Goal: Use online tool/utility: Utilize a website feature to perform a specific function

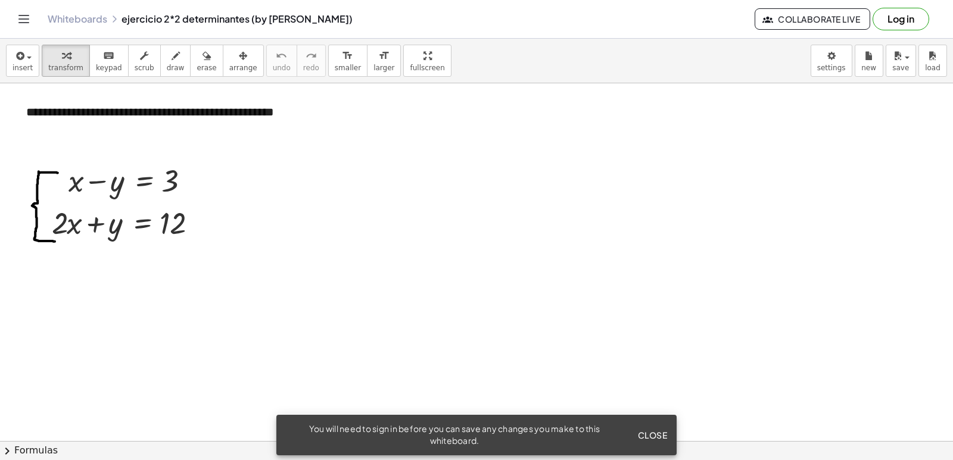
drag, startPoint x: 293, startPoint y: 186, endPoint x: 239, endPoint y: 167, distance: 57.4
click at [239, 167] on div at bounding box center [237, 170] width 18 height 45
drag, startPoint x: 322, startPoint y: 194, endPoint x: 278, endPoint y: 170, distance: 50.1
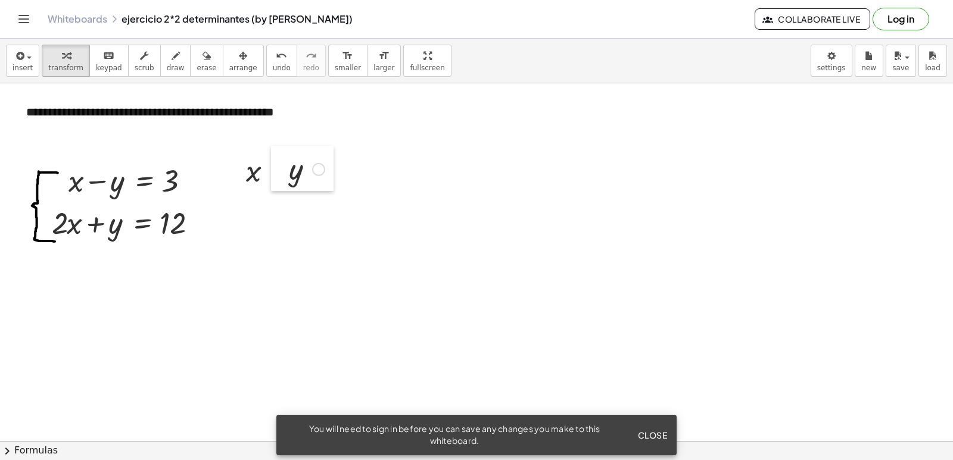
click at [278, 170] on div at bounding box center [280, 168] width 18 height 45
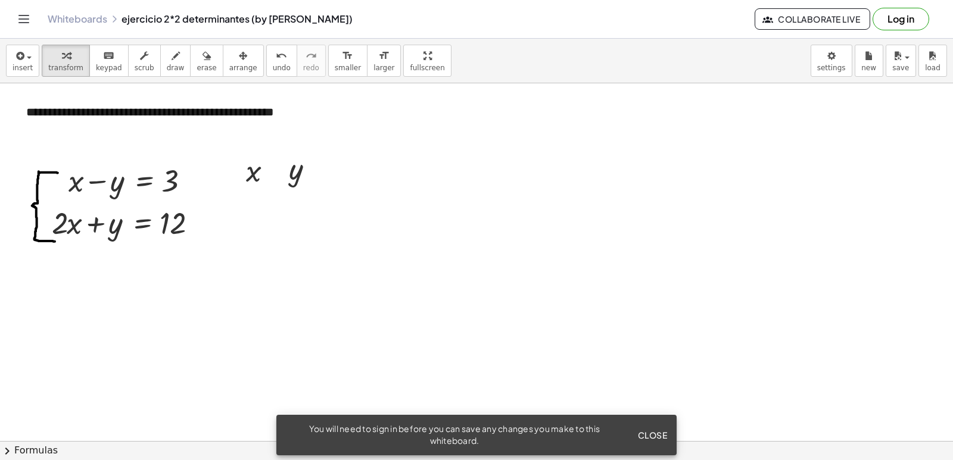
click at [70, 76] on button "transform" at bounding box center [66, 61] width 48 height 32
drag, startPoint x: 257, startPoint y: 224, endPoint x: 250, endPoint y: 252, distance: 29.3
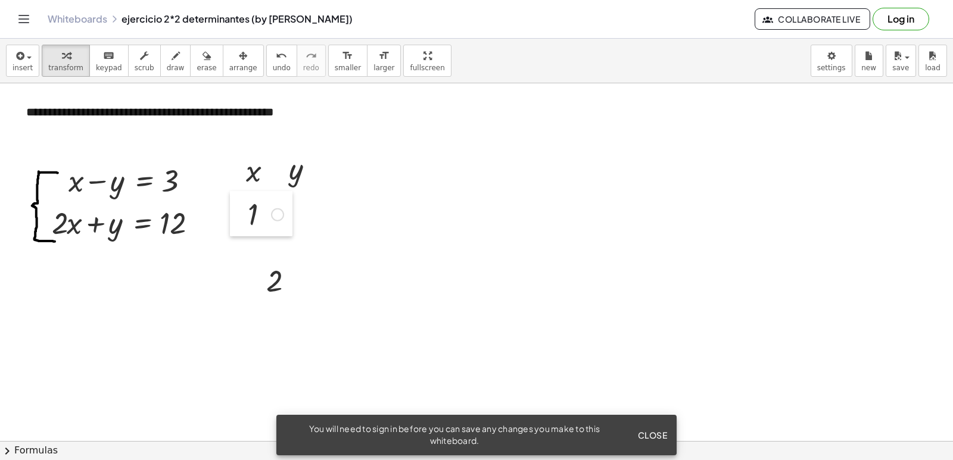
click at [239, 207] on div at bounding box center [239, 213] width 18 height 45
drag, startPoint x: 253, startPoint y: 273, endPoint x: 229, endPoint y: 244, distance: 37.7
click at [229, 244] on div at bounding box center [233, 251] width 18 height 45
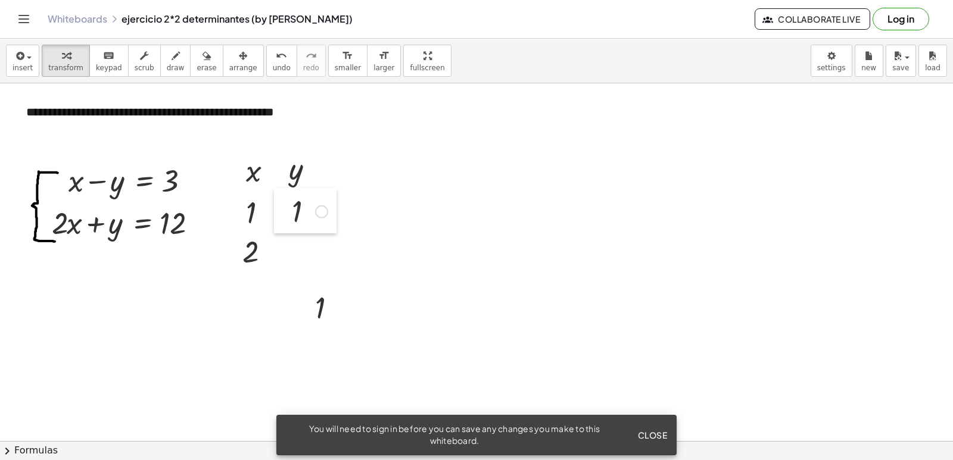
drag, startPoint x: 306, startPoint y: 235, endPoint x: 287, endPoint y: 214, distance: 28.2
click at [285, 207] on div at bounding box center [283, 210] width 18 height 45
drag, startPoint x: 302, startPoint y: 283, endPoint x: 282, endPoint y: 242, distance: 45.5
click at [282, 242] on div at bounding box center [282, 248] width 18 height 45
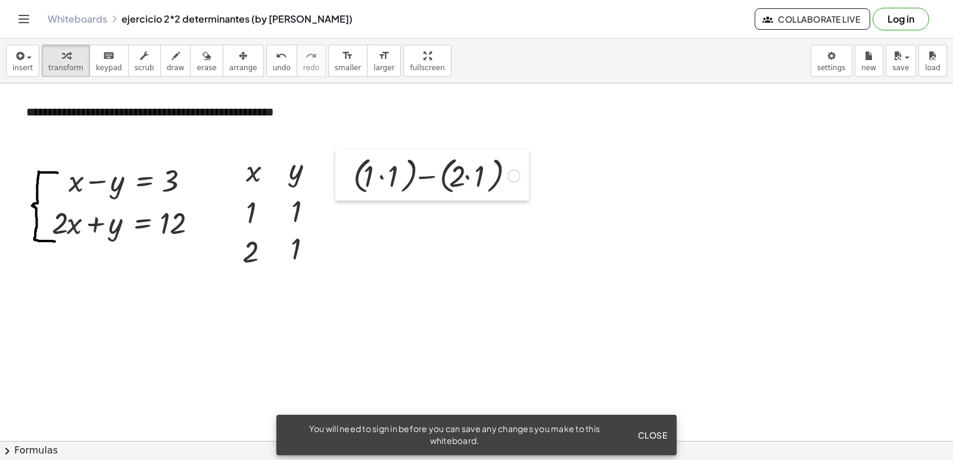
drag, startPoint x: 386, startPoint y: 211, endPoint x: 348, endPoint y: 155, distance: 67.7
click at [348, 155] on div at bounding box center [344, 174] width 18 height 51
click at [391, 173] on div at bounding box center [435, 176] width 179 height 45
click at [461, 181] on div at bounding box center [435, 176] width 134 height 45
click at [405, 219] on div at bounding box center [435, 221] width 179 height 40
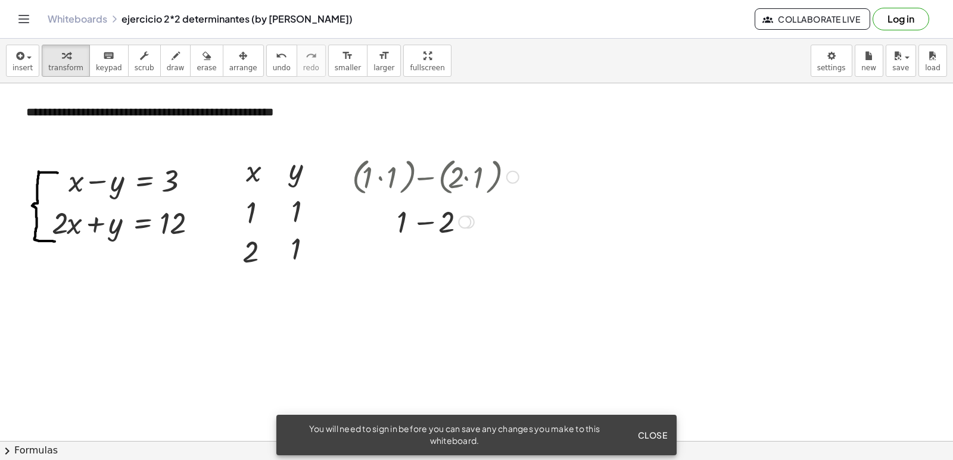
click at [444, 229] on div at bounding box center [435, 221] width 179 height 40
click at [431, 227] on div at bounding box center [435, 221] width 179 height 39
click at [427, 205] on div at bounding box center [435, 221] width 179 height 39
click at [447, 230] on div at bounding box center [435, 221] width 210 height 40
click at [454, 223] on div at bounding box center [448, 222] width 13 height 13
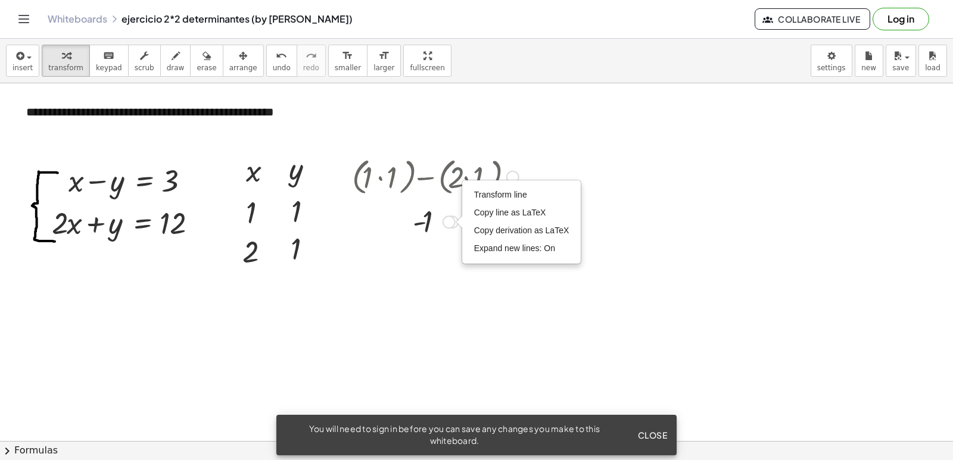
click at [450, 224] on div "Transform line Copy line as LaTeX Copy derivation as LaTeX Expand new lines: On" at bounding box center [448, 222] width 13 height 13
drag, startPoint x: 450, startPoint y: 224, endPoint x: 439, endPoint y: 276, distance: 53.5
click at [425, 267] on div "1 - Transform line Copy line as LaTeX Copy derivation as LaTeX Expand new lines…" at bounding box center [425, 267] width 0 height 0
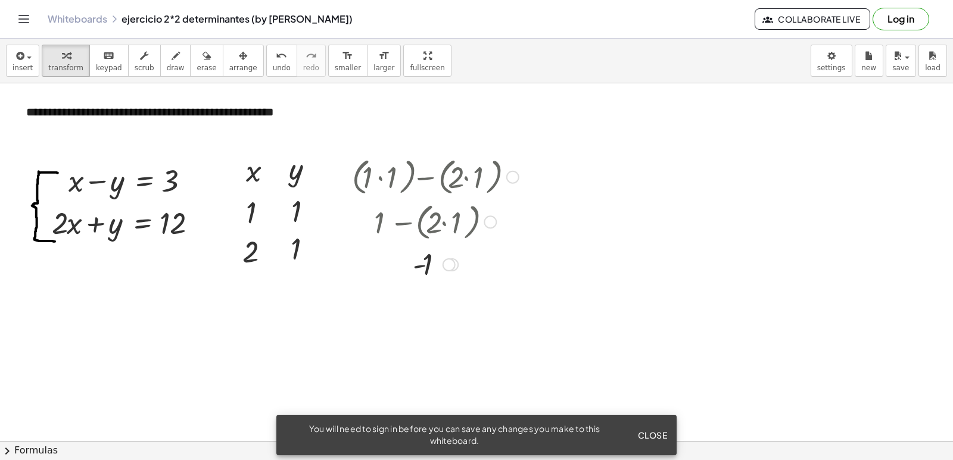
click at [444, 225] on div at bounding box center [435, 221] width 179 height 45
click at [435, 227] on div at bounding box center [435, 221] width 179 height 45
drag, startPoint x: 438, startPoint y: 266, endPoint x: 433, endPoint y: 316, distance: 50.8
drag, startPoint x: 453, startPoint y: 264, endPoint x: 453, endPoint y: 282, distance: 18.5
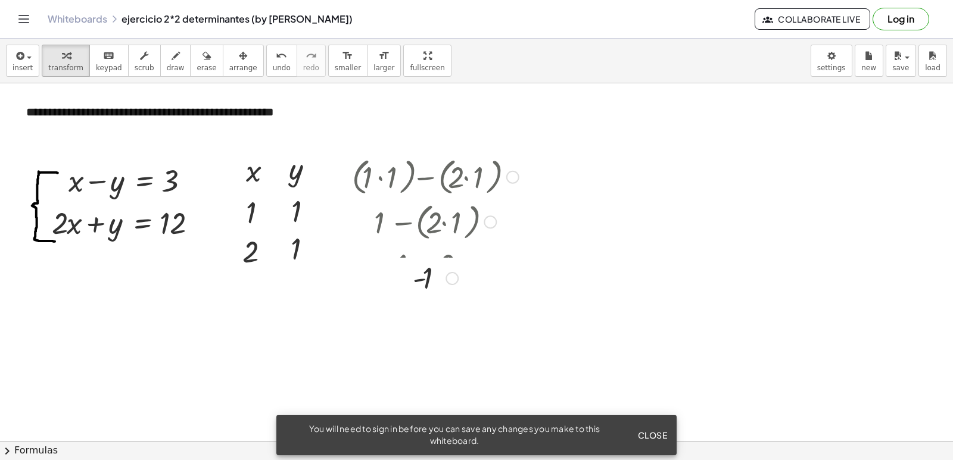
click at [425, 279] on div "1 - Transform line Copy line as LaTeX Copy derivation as LaTeX Expand new lines…" at bounding box center [425, 279] width 0 height 0
drag, startPoint x: 454, startPoint y: 265, endPoint x: 445, endPoint y: 313, distance: 49.0
click at [425, 305] on div "1 - Transform line Copy line as LaTeX Copy derivation as LaTeX Expand new lines…" at bounding box center [425, 305] width 0 height 0
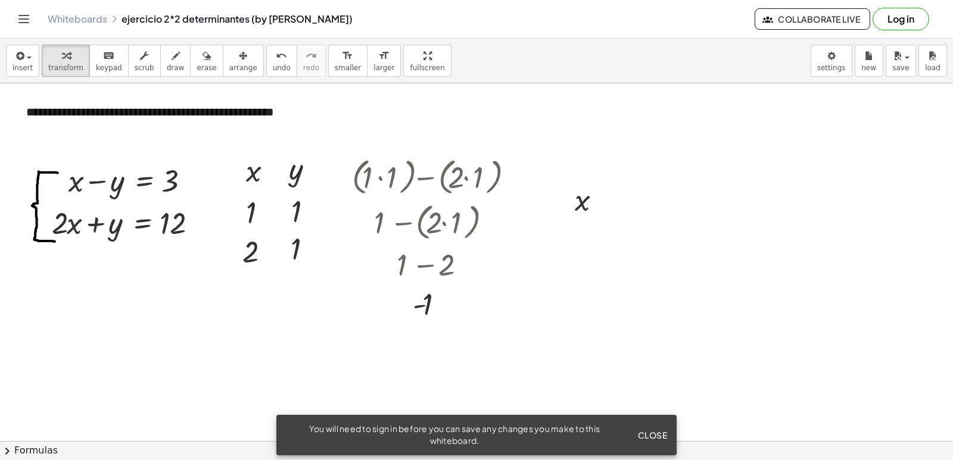
drag, startPoint x: 563, startPoint y: 195, endPoint x: 533, endPoint y: 167, distance: 41.3
click at [533, 167] on div at bounding box center [535, 171] width 18 height 45
drag, startPoint x: 639, startPoint y: 212, endPoint x: 577, endPoint y: 169, distance: 76.1
click at [577, 169] on div at bounding box center [586, 173] width 18 height 45
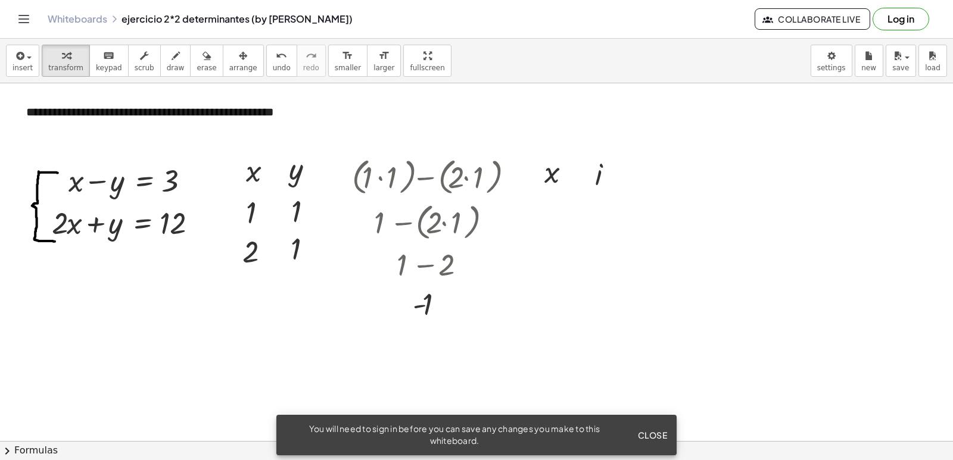
drag, startPoint x: 561, startPoint y: 232, endPoint x: 524, endPoint y: 313, distance: 88.5
click at [524, 313] on div at bounding box center [516, 320] width 18 height 45
drag, startPoint x: 555, startPoint y: 239, endPoint x: 529, endPoint y: 212, distance: 37.9
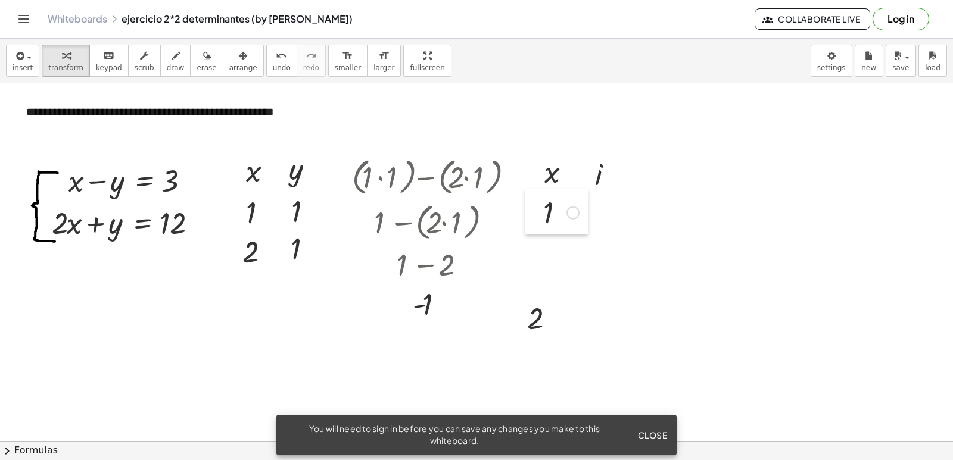
click at [529, 212] on div at bounding box center [534, 211] width 18 height 45
drag, startPoint x: 515, startPoint y: 320, endPoint x: 529, endPoint y: 261, distance: 60.7
click at [529, 261] on div at bounding box center [532, 258] width 18 height 45
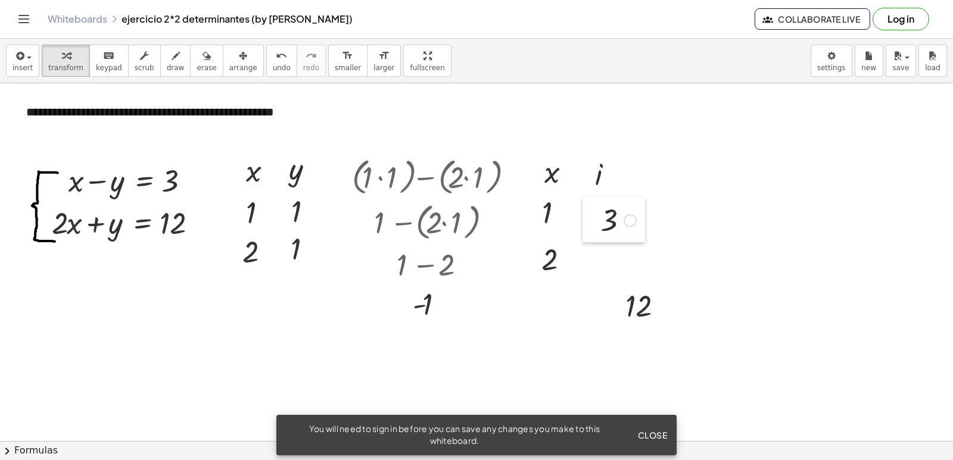
drag, startPoint x: 608, startPoint y: 220, endPoint x: 592, endPoint y: 209, distance: 19.2
click at [592, 209] on div at bounding box center [591, 219] width 18 height 45
drag, startPoint x: 621, startPoint y: 301, endPoint x: 594, endPoint y: 258, distance: 50.4
click at [594, 258] on div at bounding box center [589, 262] width 18 height 45
drag, startPoint x: 590, startPoint y: 223, endPoint x: 571, endPoint y: 221, distance: 19.1
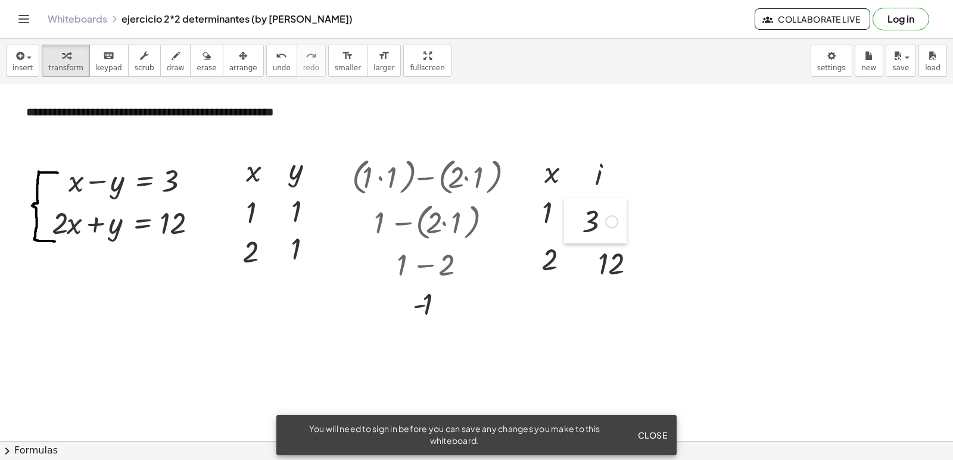
click at [571, 221] on div at bounding box center [573, 220] width 18 height 45
drag, startPoint x: 587, startPoint y: 260, endPoint x: 568, endPoint y: 252, distance: 20.8
click at [568, 252] on div at bounding box center [569, 254] width 18 height 45
drag, startPoint x: 532, startPoint y: 253, endPoint x: 526, endPoint y: 246, distance: 9.7
click at [526, 246] on div at bounding box center [526, 252] width 18 height 45
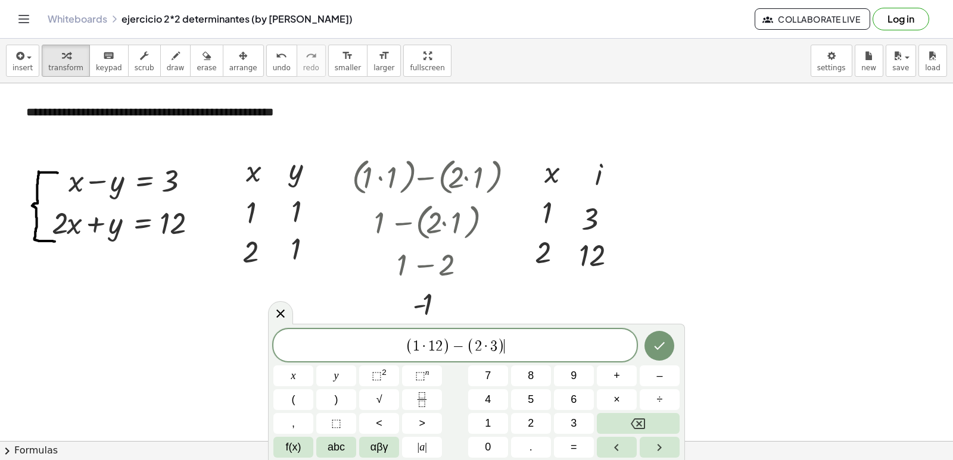
click at [653, 335] on button "Done" at bounding box center [659, 346] width 30 height 30
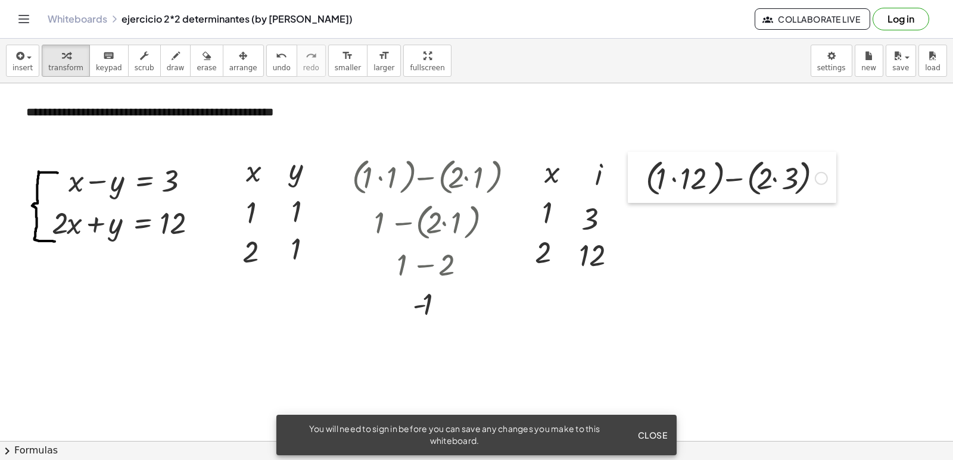
drag, startPoint x: 673, startPoint y: 195, endPoint x: 642, endPoint y: 166, distance: 42.1
click at [642, 166] on div at bounding box center [637, 177] width 18 height 51
click at [685, 177] on div at bounding box center [736, 177] width 194 height 45
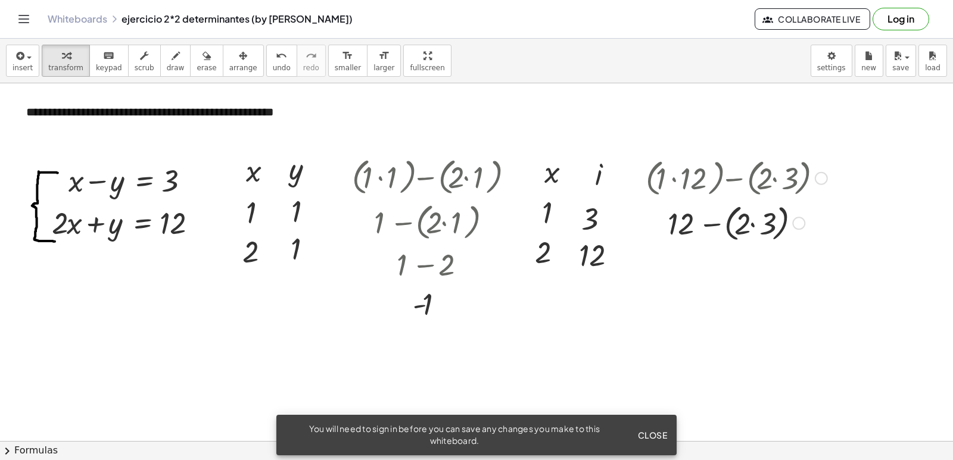
click at [751, 223] on div at bounding box center [736, 222] width 194 height 45
click at [754, 220] on div at bounding box center [736, 222] width 194 height 40
drag, startPoint x: 748, startPoint y: 223, endPoint x: 744, endPoint y: 267, distance: 44.2
click at [726, 263] on div "6" at bounding box center [726, 263] width 0 height 0
drag, startPoint x: 747, startPoint y: 269, endPoint x: 741, endPoint y: 319, distance: 49.7
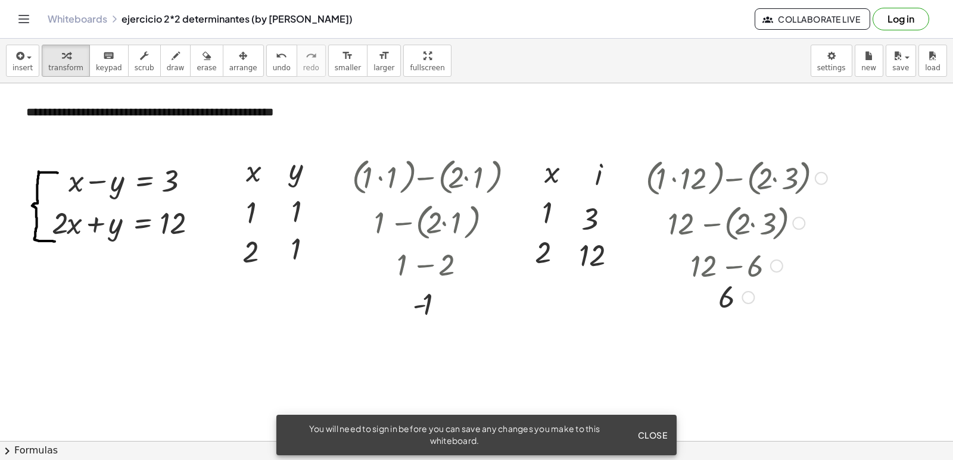
click at [726, 298] on div "6" at bounding box center [726, 298] width 0 height 0
drag, startPoint x: 46, startPoint y: 325, endPoint x: 29, endPoint y: 286, distance: 42.9
click at [29, 286] on div at bounding box center [27, 286] width 18 height 45
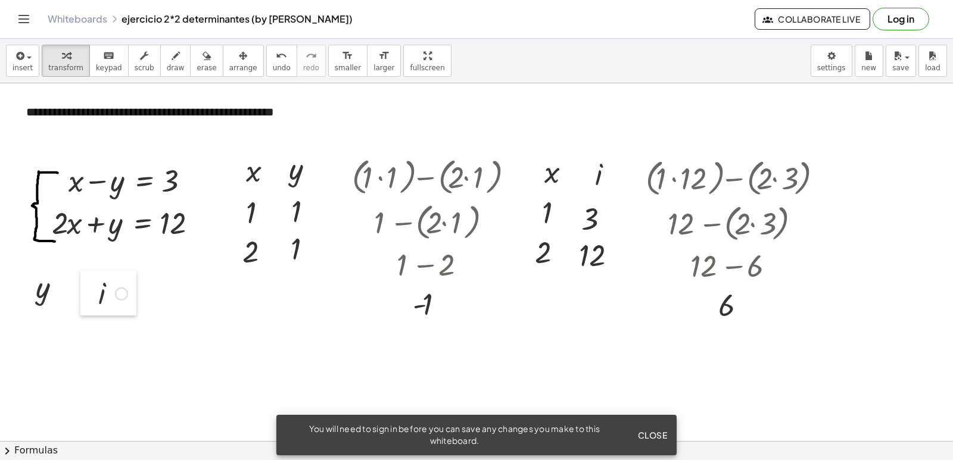
drag, startPoint x: 135, startPoint y: 354, endPoint x: 88, endPoint y: 287, distance: 81.6
click at [88, 287] on div at bounding box center [89, 292] width 18 height 45
click at [32, 331] on div at bounding box center [41, 353] width 18 height 45
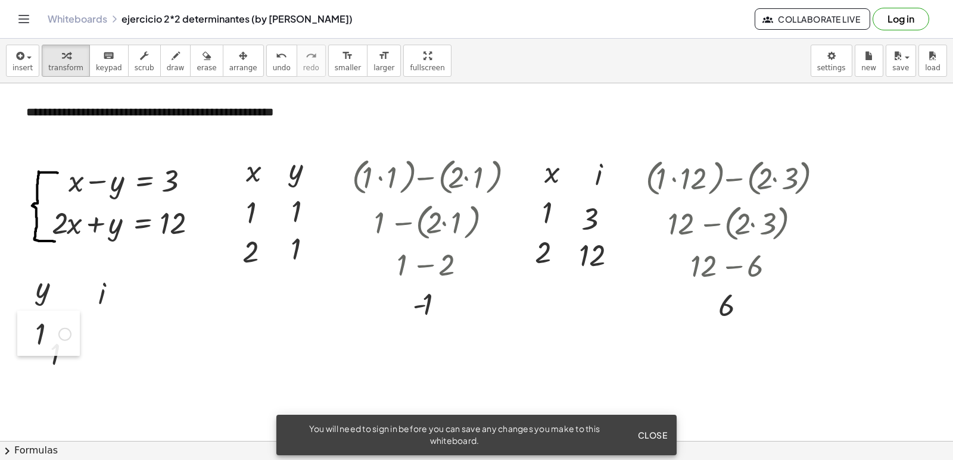
drag, startPoint x: 32, startPoint y: 336, endPoint x: 32, endPoint y: 326, distance: 10.1
click at [32, 326] on div at bounding box center [26, 333] width 18 height 45
click at [43, 362] on div at bounding box center [41, 353] width 18 height 45
drag, startPoint x: 36, startPoint y: 348, endPoint x: 18, endPoint y: 363, distance: 22.4
click at [18, 363] on div at bounding box center [24, 367] width 18 height 45
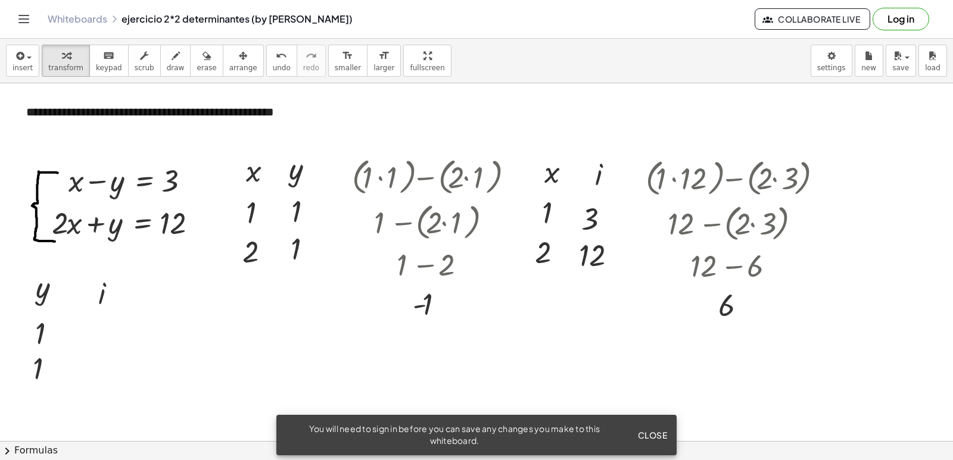
drag, startPoint x: 121, startPoint y: 341, endPoint x: 87, endPoint y: 322, distance: 39.2
click at [87, 322] on div at bounding box center [78, 332] width 18 height 45
drag, startPoint x: 135, startPoint y: 404, endPoint x: 73, endPoint y: 367, distance: 72.6
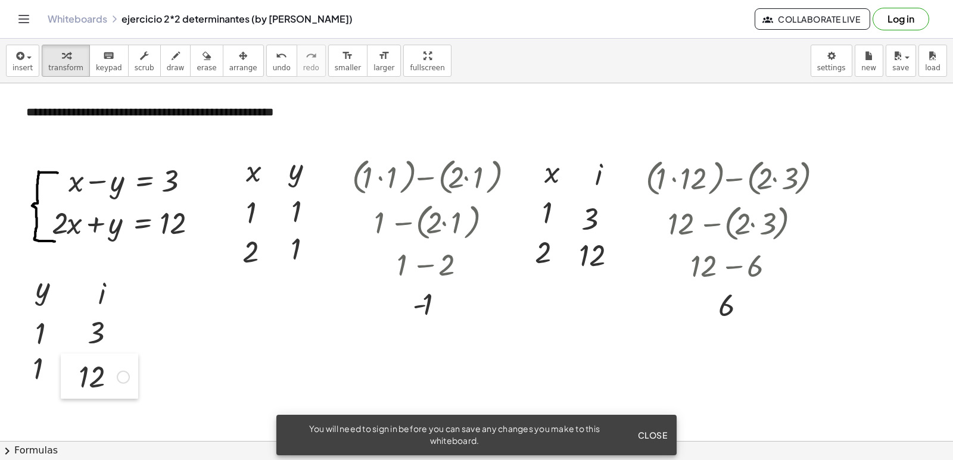
click at [73, 367] on div at bounding box center [70, 376] width 18 height 45
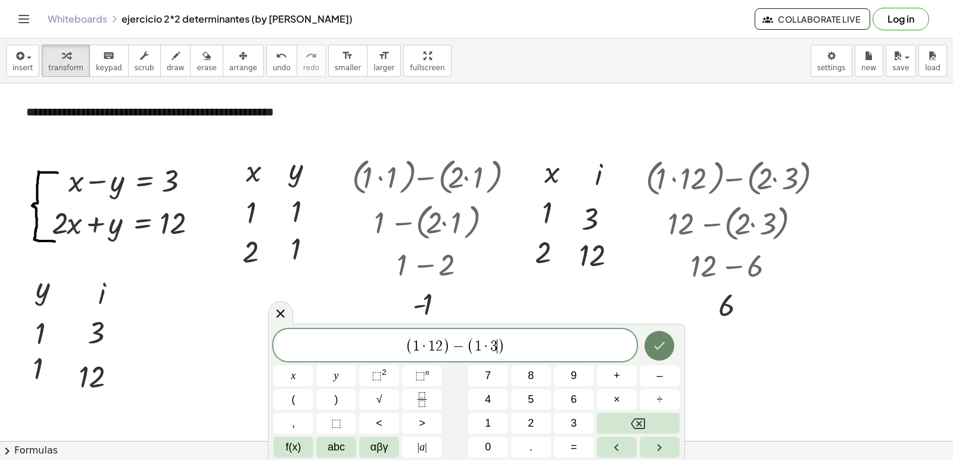
click at [659, 351] on icon "Done" at bounding box center [659, 346] width 14 height 14
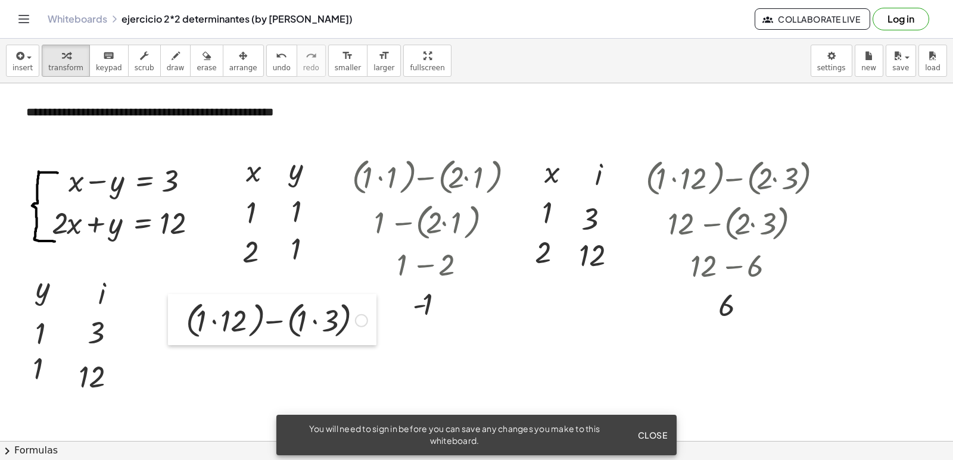
drag, startPoint x: 194, startPoint y: 345, endPoint x: 176, endPoint y: 310, distance: 40.2
click at [176, 310] on div at bounding box center [177, 319] width 18 height 51
click at [205, 321] on div at bounding box center [274, 316] width 194 height 45
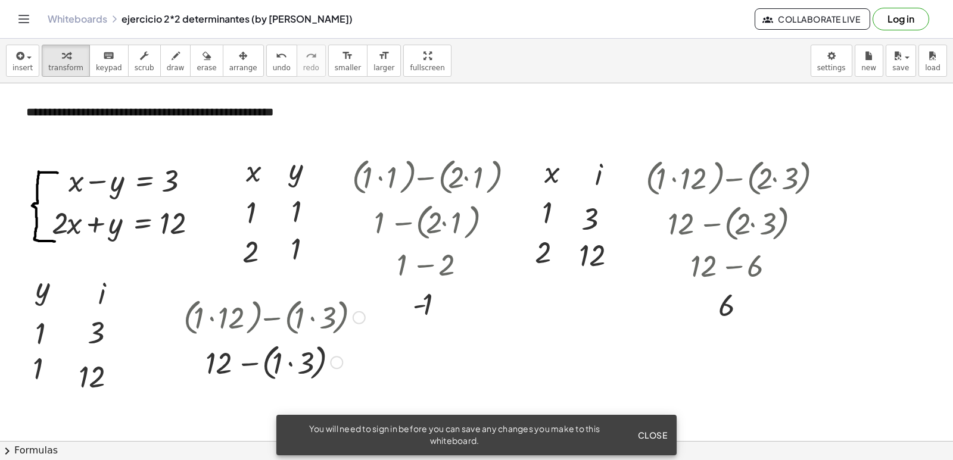
click at [291, 357] on div at bounding box center [274, 361] width 194 height 45
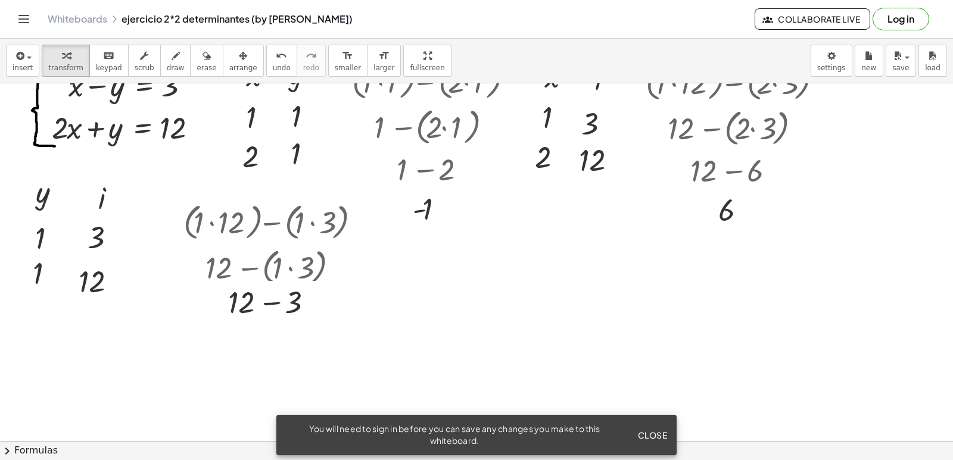
scroll to position [60, 0]
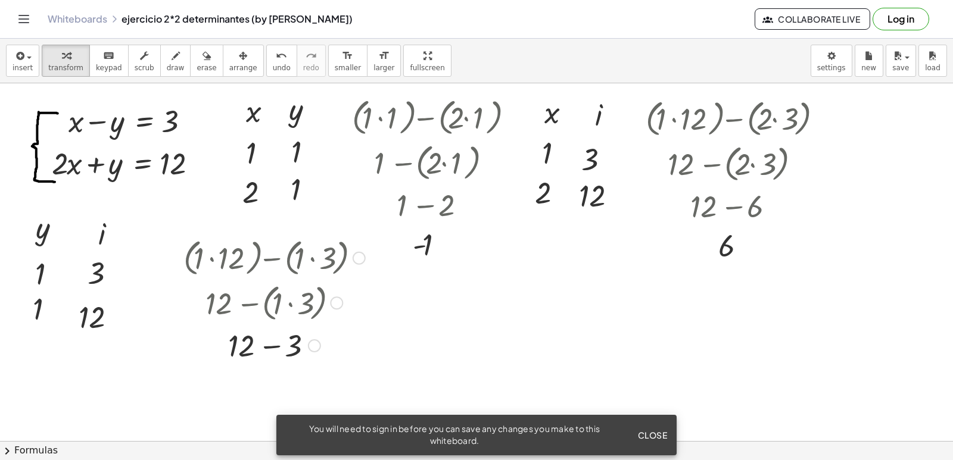
click at [248, 351] on div at bounding box center [274, 345] width 194 height 40
click at [268, 341] on div at bounding box center [274, 345] width 194 height 40
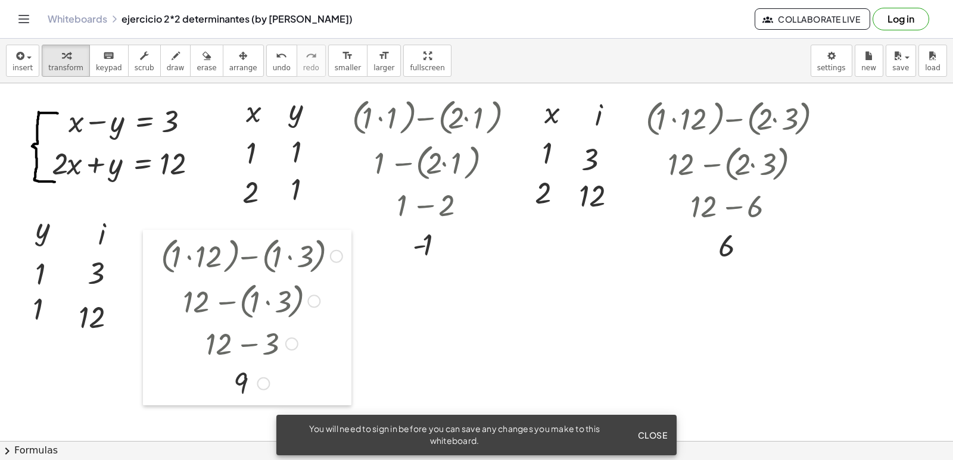
drag, startPoint x: 181, startPoint y: 251, endPoint x: 158, endPoint y: 249, distance: 23.3
click at [157, 248] on div at bounding box center [152, 318] width 18 height 176
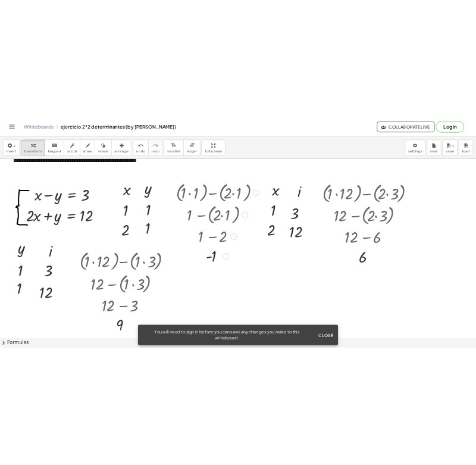
scroll to position [0, 0]
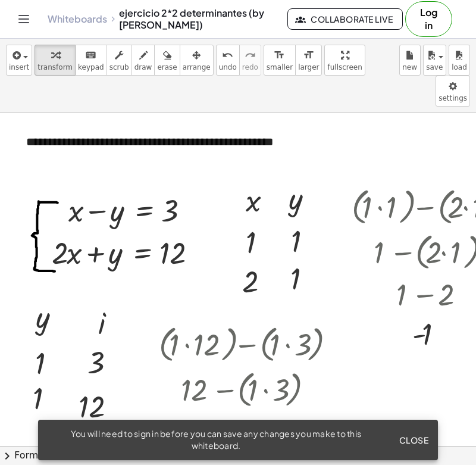
click at [404, 445] on span "Close" at bounding box center [414, 440] width 30 height 11
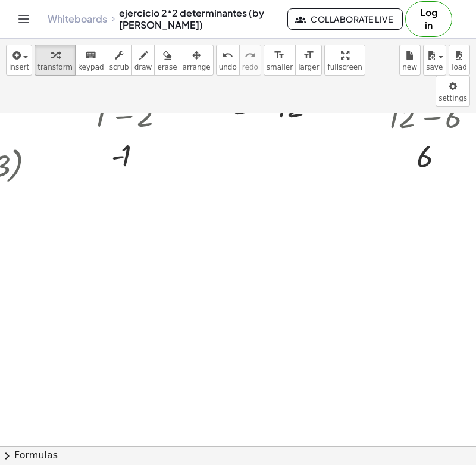
scroll to position [119, 301]
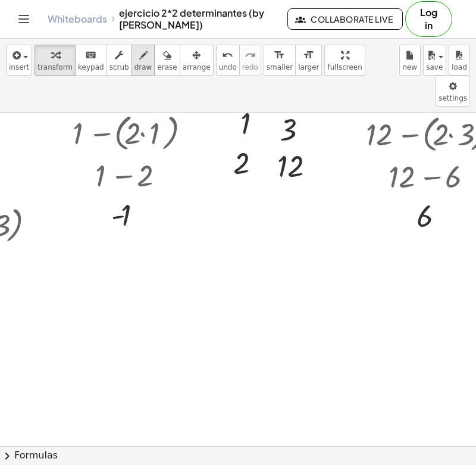
click at [135, 65] on span "draw" at bounding box center [144, 67] width 18 height 8
click at [51, 51] on icon "button" at bounding box center [55, 55] width 8 height 14
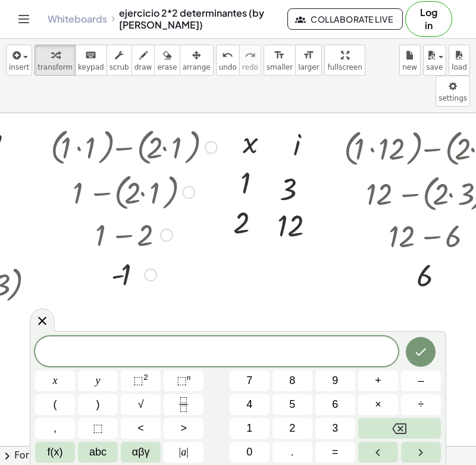
scroll to position [179, 301]
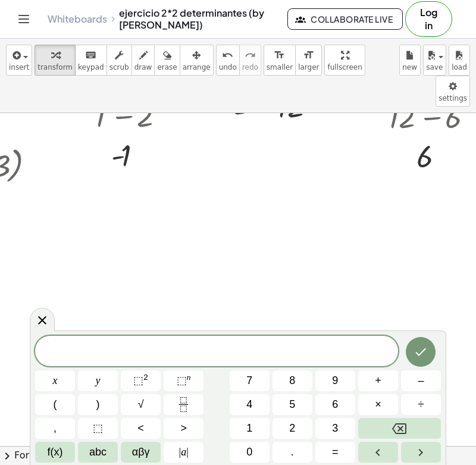
drag, startPoint x: 189, startPoint y: 228, endPoint x: 354, endPoint y: 238, distance: 165.2
click at [354, 238] on div "**********" at bounding box center [238, 279] width 476 height 333
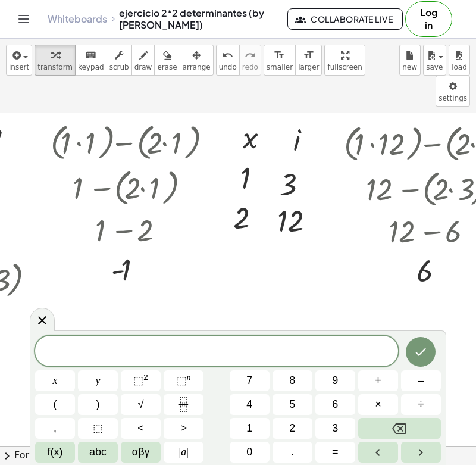
scroll to position [60, 301]
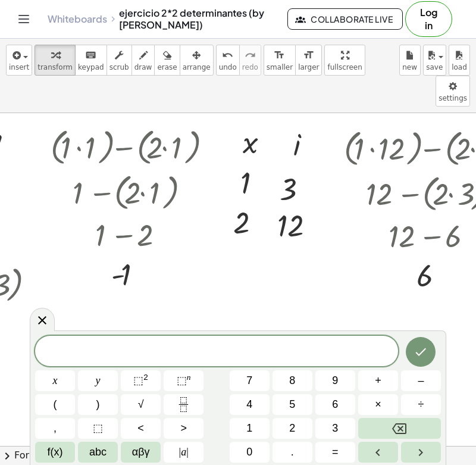
click at [293, 335] on div "x y ⬚ 2 ⬚ n 7 8 9 + – ( ) √ 4 5 6 × ÷ , ⬚ < > 1 2 3 f(x) abc αβγ | a | 0 . =" at bounding box center [238, 397] width 417 height 135
drag, startPoint x: 293, startPoint y: 332, endPoint x: 70, endPoint y: 323, distance: 223.5
click at [292, 289] on body "**********" at bounding box center [238, 232] width 476 height 465
click at [45, 321] on icon at bounding box center [42, 320] width 14 height 14
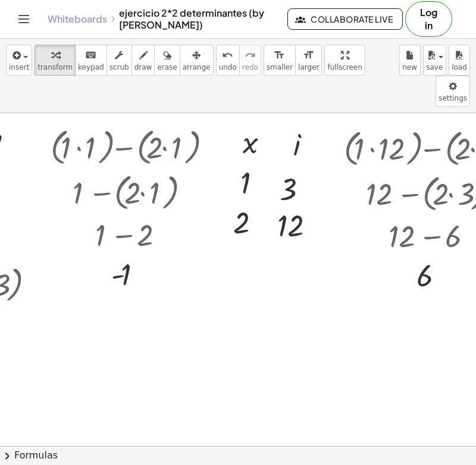
scroll to position [60, 369]
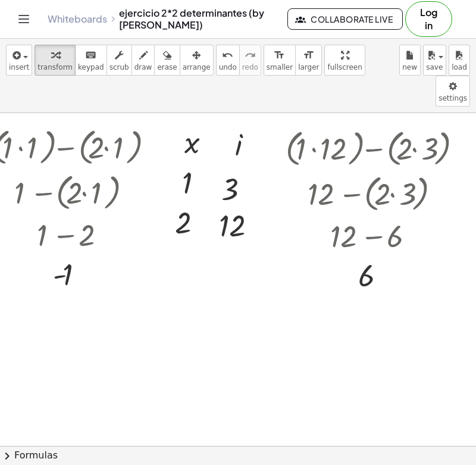
click at [142, 327] on div "**********" at bounding box center [238, 279] width 476 height 333
click at [146, 321] on div "**********" at bounding box center [238, 279] width 476 height 333
click at [168, 292] on div "**********" at bounding box center [238, 279] width 476 height 333
click at [222, 392] on div "**********" at bounding box center [238, 279] width 476 height 333
click at [154, 322] on div "**********" at bounding box center [238, 279] width 476 height 333
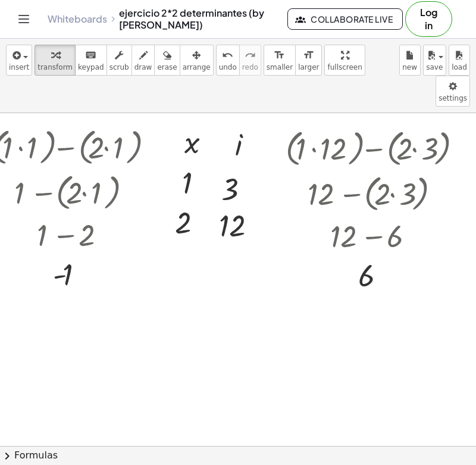
click at [192, 301] on div "**********" at bounding box center [238, 279] width 476 height 333
click at [196, 294] on div "**********" at bounding box center [238, 279] width 476 height 333
click at [85, 53] on icon "keyboard" at bounding box center [90, 55] width 11 height 14
click at [58, 60] on div "button" at bounding box center [55, 55] width 35 height 14
click at [187, 277] on div "**********" at bounding box center [238, 279] width 476 height 333
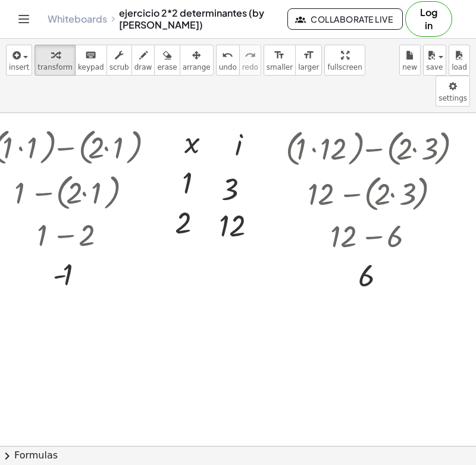
click at [195, 322] on div "**********" at bounding box center [238, 279] width 476 height 333
drag, startPoint x: 195, startPoint y: 322, endPoint x: 162, endPoint y: 331, distance: 34.7
click at [162, 331] on div "**********" at bounding box center [238, 279] width 476 height 333
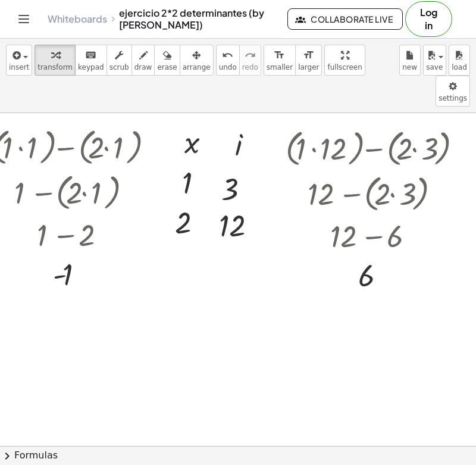
click at [162, 331] on div "**********" at bounding box center [238, 279] width 476 height 333
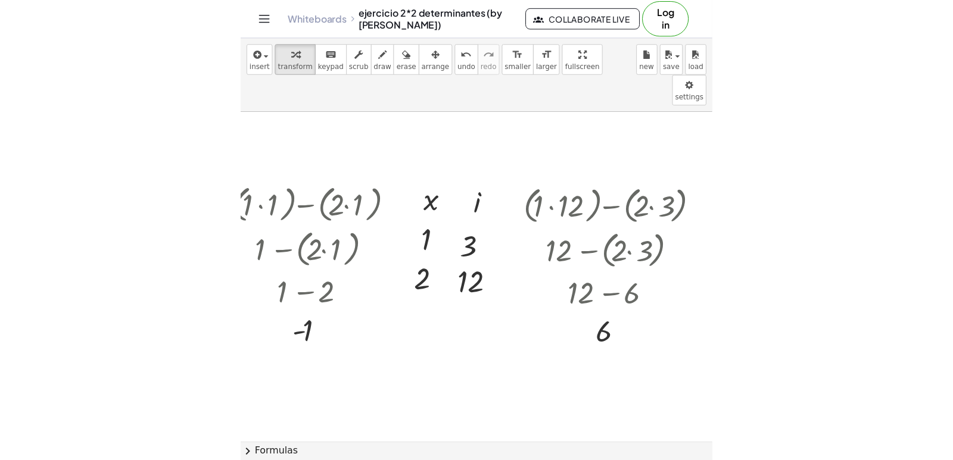
scroll to position [119, 369]
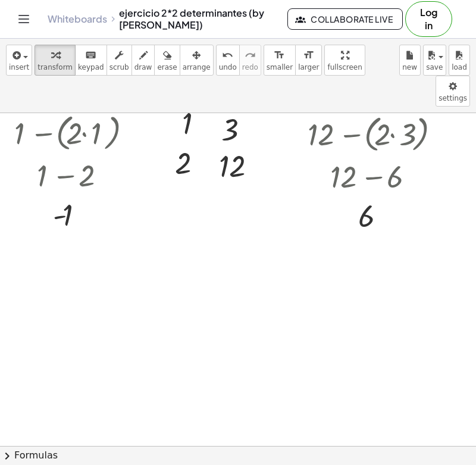
click at [170, 265] on div "**********" at bounding box center [238, 279] width 476 height 333
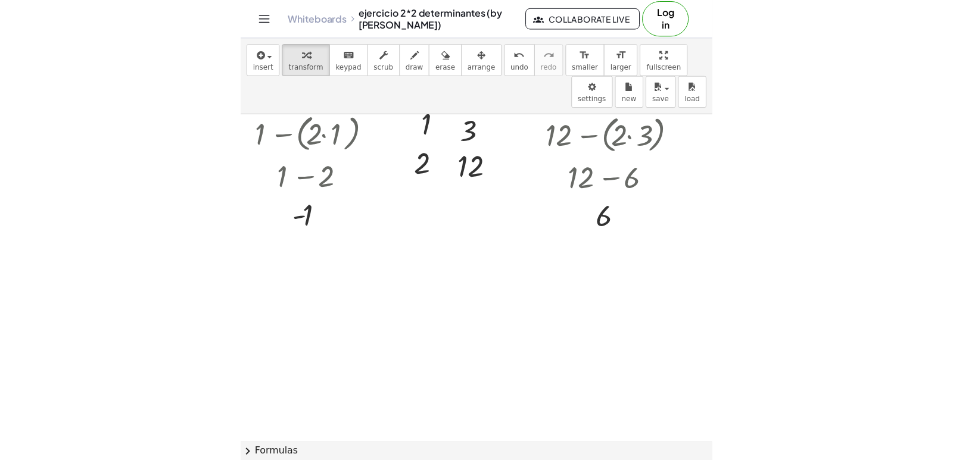
scroll to position [119, 0]
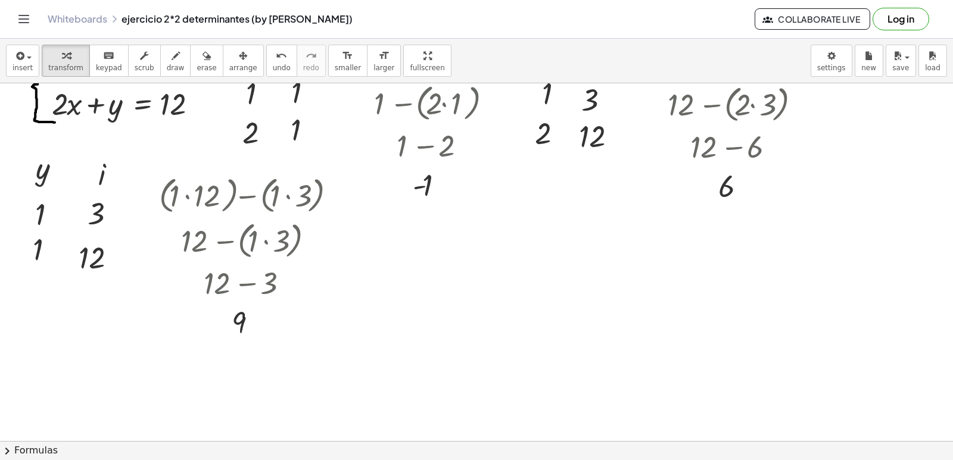
click at [553, 297] on div at bounding box center [476, 360] width 953 height 793
click at [103, 55] on icon "keyboard" at bounding box center [108, 56] width 11 height 14
click at [446, 293] on div at bounding box center [476, 360] width 953 height 793
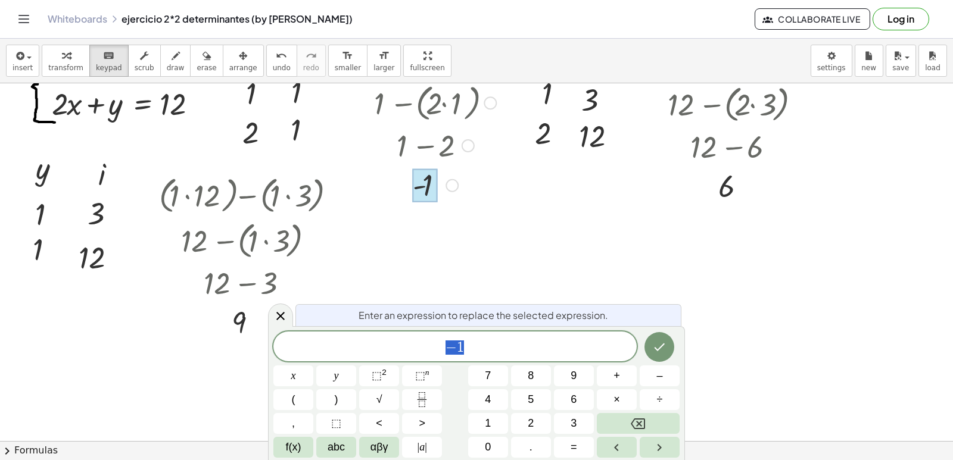
click at [472, 237] on div at bounding box center [476, 360] width 953 height 793
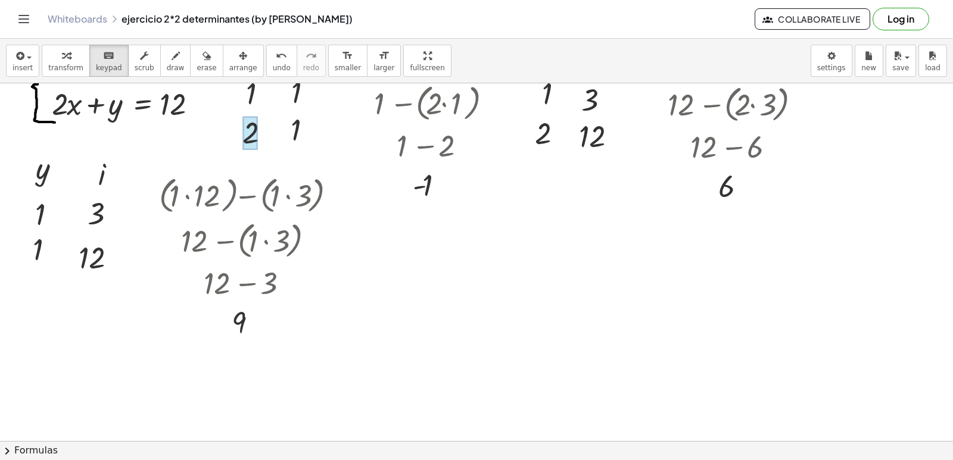
click at [65, 59] on div "button" at bounding box center [65, 55] width 35 height 14
click at [425, 251] on div at bounding box center [476, 360] width 953 height 793
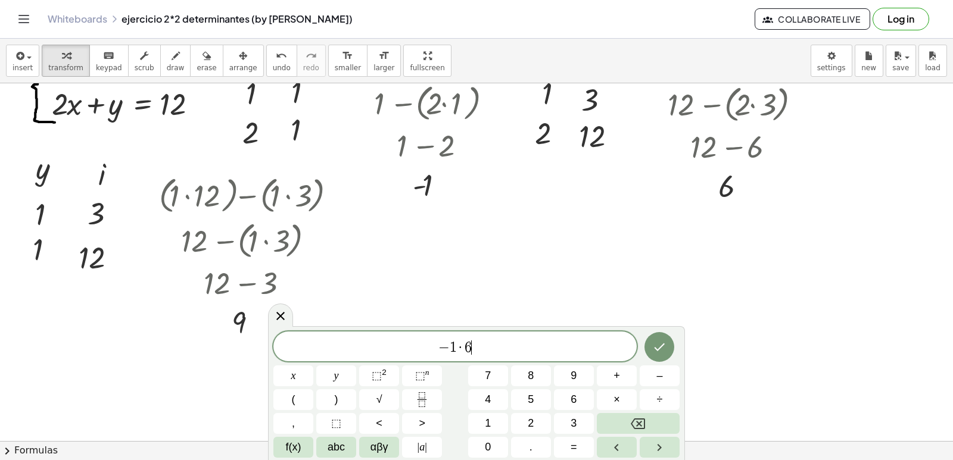
click at [456, 345] on span "− 1 · 6 ​" at bounding box center [454, 347] width 363 height 17
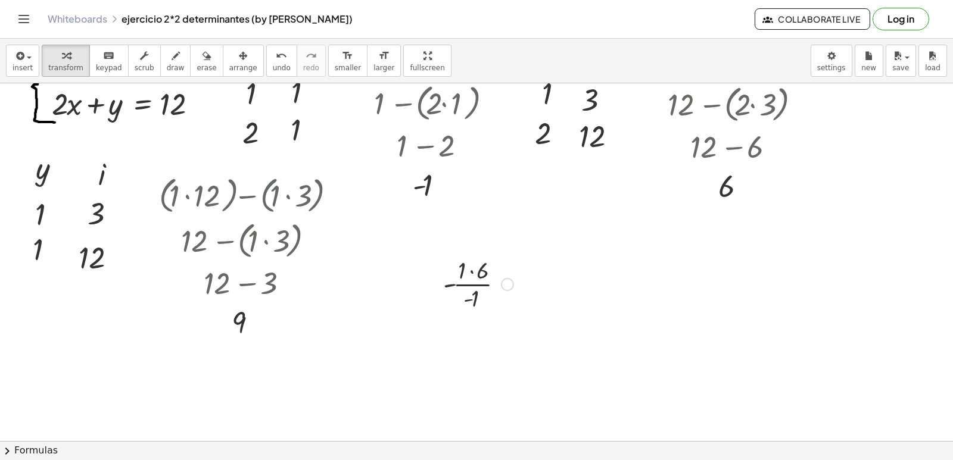
click at [466, 279] on div at bounding box center [478, 284] width 82 height 60
click at [475, 351] on div at bounding box center [478, 343] width 82 height 60
click at [479, 400] on div at bounding box center [478, 392] width 82 height 39
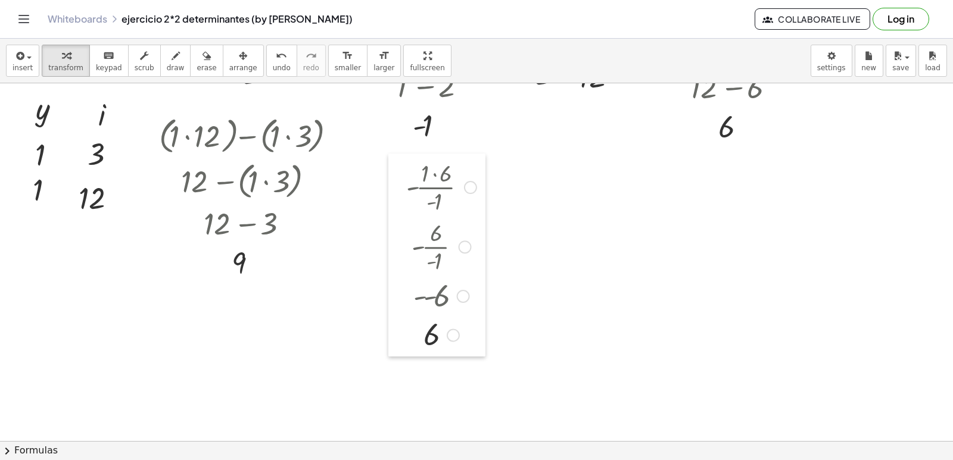
drag, startPoint x: 442, startPoint y: 207, endPoint x: 405, endPoint y: 169, distance: 52.6
click at [405, 169] on div at bounding box center [397, 255] width 18 height 203
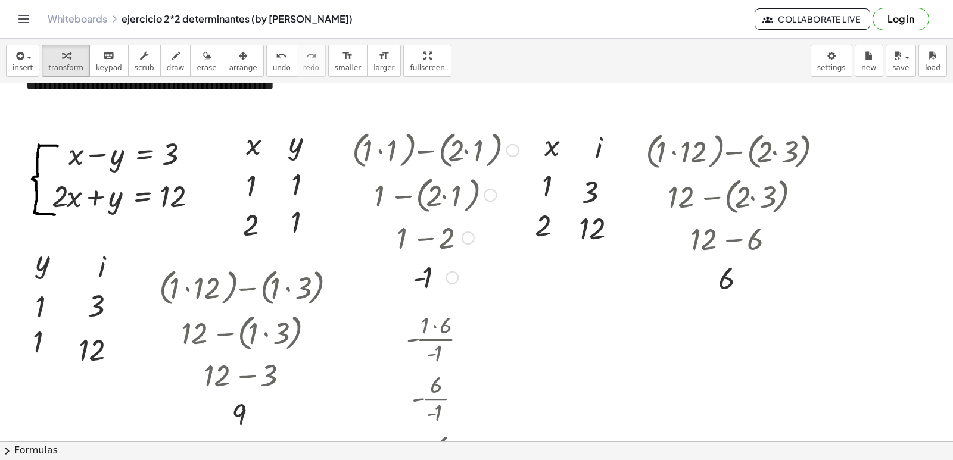
scroll to position [0, 0]
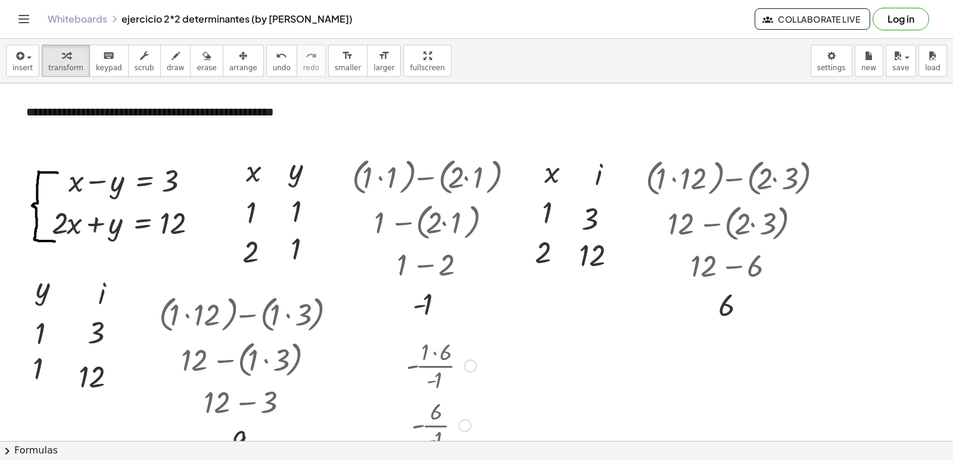
drag, startPoint x: 411, startPoint y: 353, endPoint x: 427, endPoint y: 351, distance: 15.6
click at [427, 351] on div at bounding box center [441, 365] width 82 height 60
click at [413, 347] on div at bounding box center [441, 365] width 82 height 60
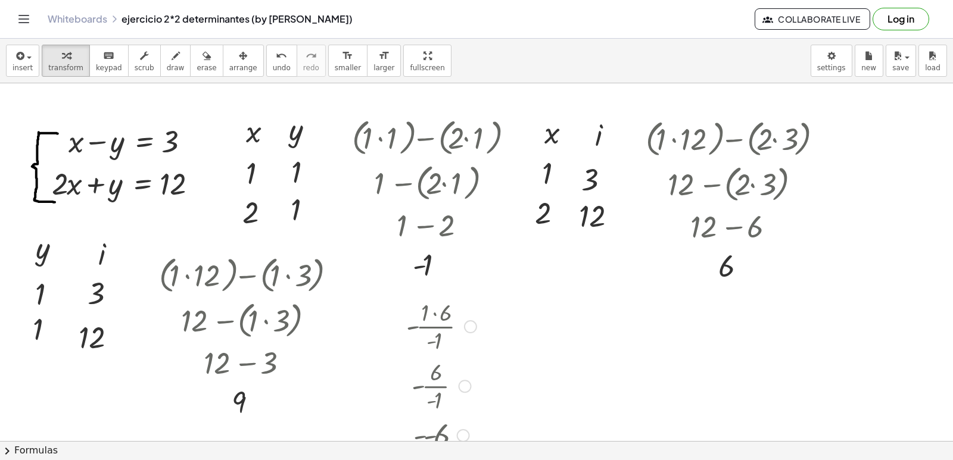
scroll to position [60, 0]
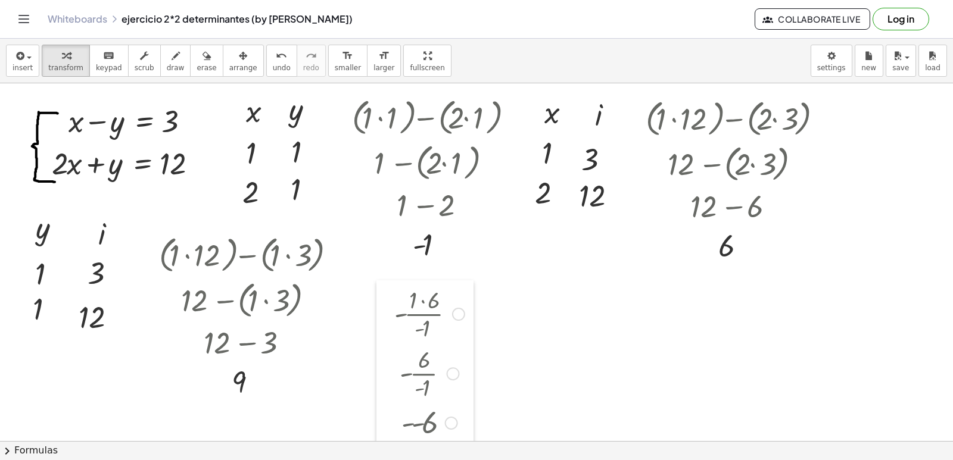
drag, startPoint x: 396, startPoint y: 294, endPoint x: 384, endPoint y: 302, distance: 14.2
click at [384, 302] on div at bounding box center [385, 381] width 18 height 203
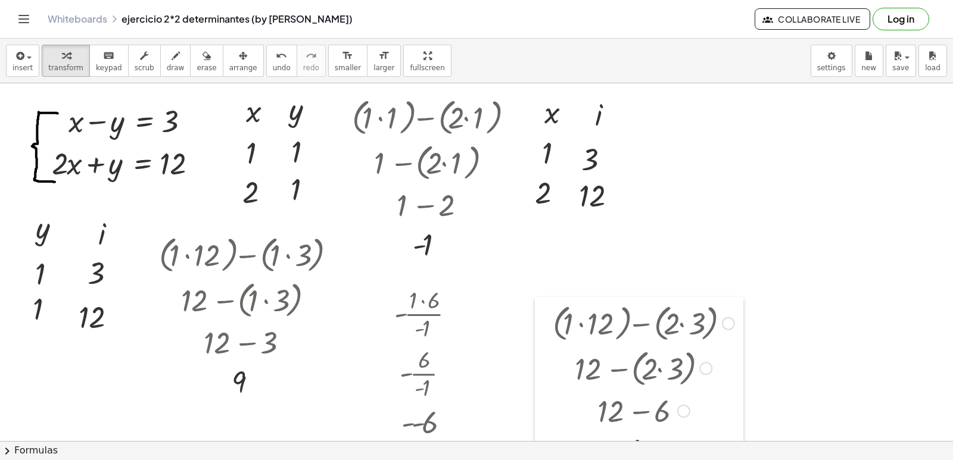
drag, startPoint x: 644, startPoint y: 99, endPoint x: 551, endPoint y: 304, distance: 224.9
click at [551, 304] on div at bounding box center [544, 385] width 18 height 176
drag, startPoint x: 538, startPoint y: 114, endPoint x: 501, endPoint y: 276, distance: 166.1
click at [501, 276] on div at bounding box center [498, 274] width 18 height 45
drag, startPoint x: 644, startPoint y: 302, endPoint x: 634, endPoint y: 289, distance: 16.1
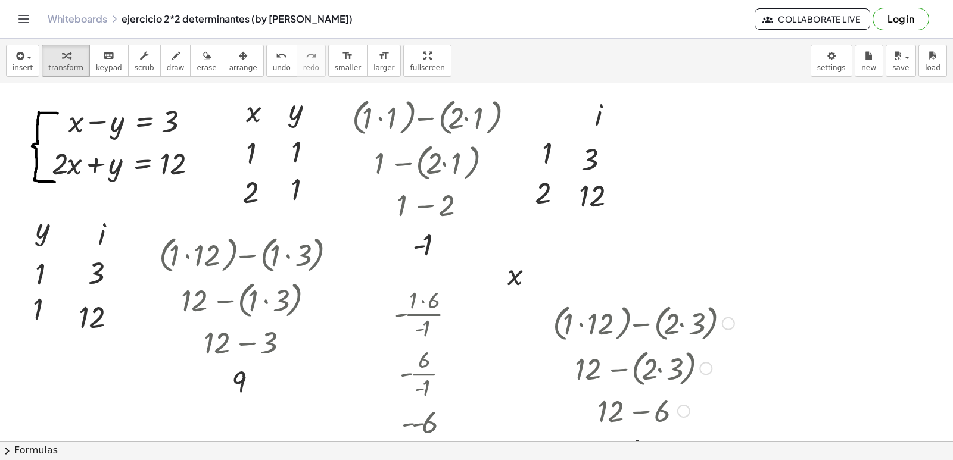
click at [633, 324] on div "+ ( · 1 · 12 ) − ( · 2 · 3 ) + 12 − ( · 2 · 3 ) + 12 − 6 6" at bounding box center [633, 324] width 0 height 0
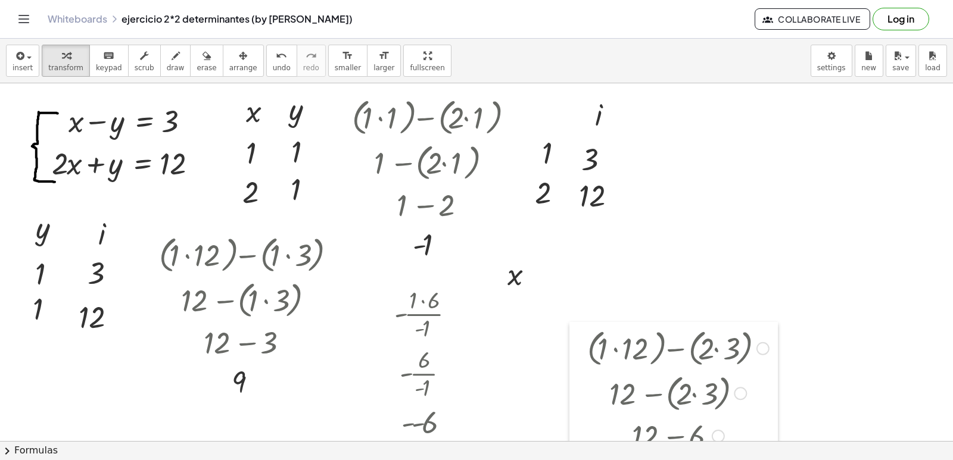
drag, startPoint x: 541, startPoint y: 308, endPoint x: 591, endPoint y: 339, distance: 58.5
click at [587, 341] on div at bounding box center [578, 410] width 18 height 176
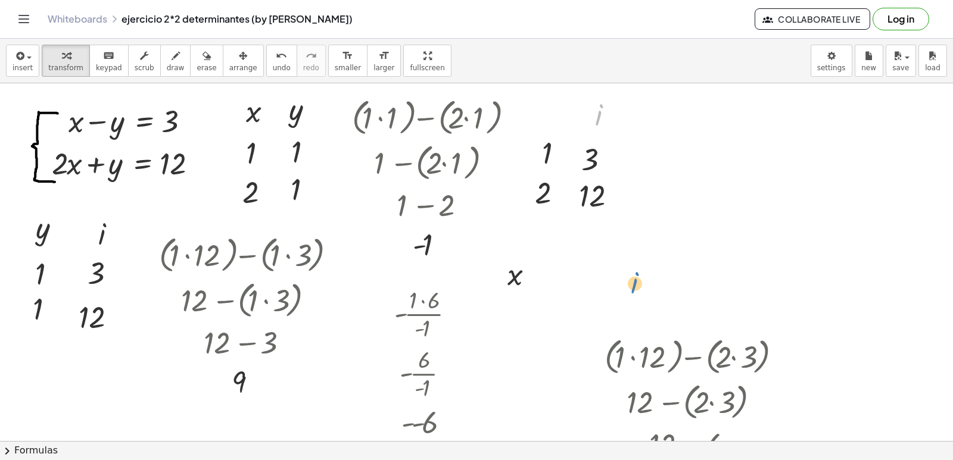
drag, startPoint x: 600, startPoint y: 116, endPoint x: 629, endPoint y: 248, distance: 135.5
click at [632, 262] on div "**********" at bounding box center [476, 420] width 953 height 793
drag, startPoint x: 593, startPoint y: 101, endPoint x: 614, endPoint y: 247, distance: 147.4
click at [614, 247] on div at bounding box center [607, 260] width 18 height 45
drag, startPoint x: 534, startPoint y: 138, endPoint x: 559, endPoint y: 265, distance: 129.4
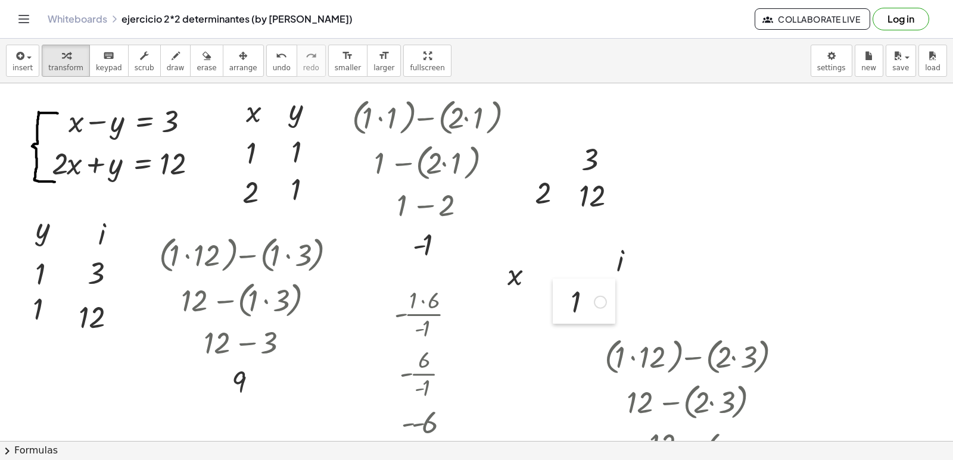
click at [561, 287] on div at bounding box center [562, 301] width 18 height 45
drag, startPoint x: 569, startPoint y: 152, endPoint x: 656, endPoint y: 291, distance: 163.2
click at [656, 291] on div at bounding box center [662, 292] width 18 height 45
drag, startPoint x: 529, startPoint y: 183, endPoint x: 534, endPoint y: 266, distance: 83.5
click at [534, 266] on div at bounding box center [531, 267] width 18 height 45
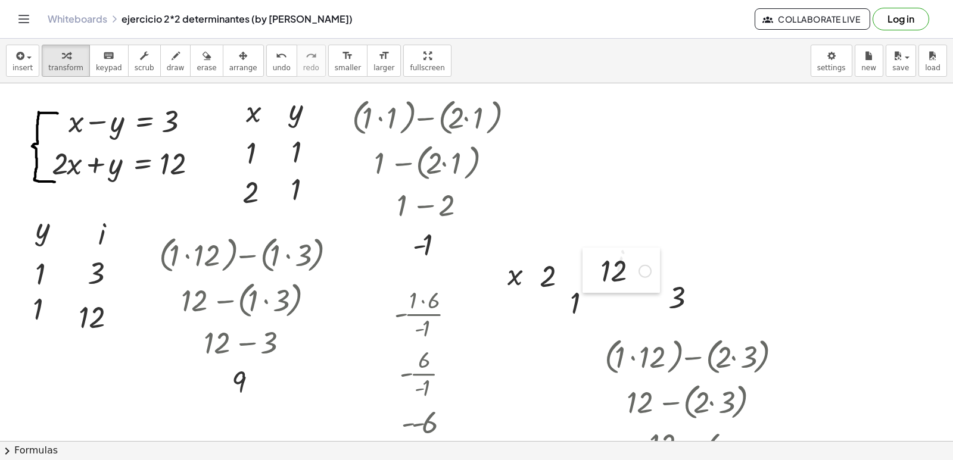
drag, startPoint x: 566, startPoint y: 180, endPoint x: 590, endPoint y: 270, distance: 93.2
click at [590, 270] on div at bounding box center [591, 270] width 18 height 45
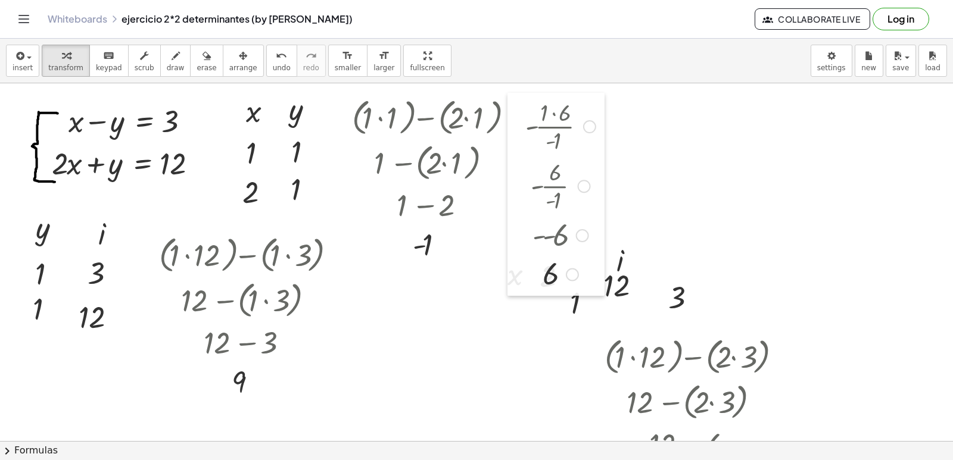
drag, startPoint x: 394, startPoint y: 299, endPoint x: 525, endPoint y: 112, distance: 228.8
click at [525, 112] on div at bounding box center [516, 194] width 18 height 203
click at [514, 285] on div at bounding box center [516, 194] width 18 height 203
click at [536, 336] on div at bounding box center [476, 420] width 953 height 793
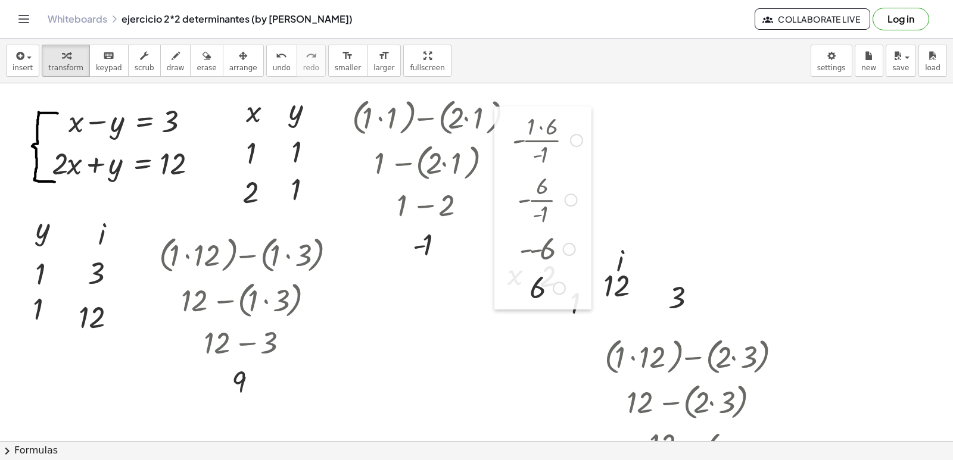
click at [509, 307] on div at bounding box center [503, 208] width 18 height 203
drag, startPoint x: 504, startPoint y: 316, endPoint x: 501, endPoint y: 322, distance: 7.0
click at [501, 316] on div at bounding box center [499, 214] width 18 height 203
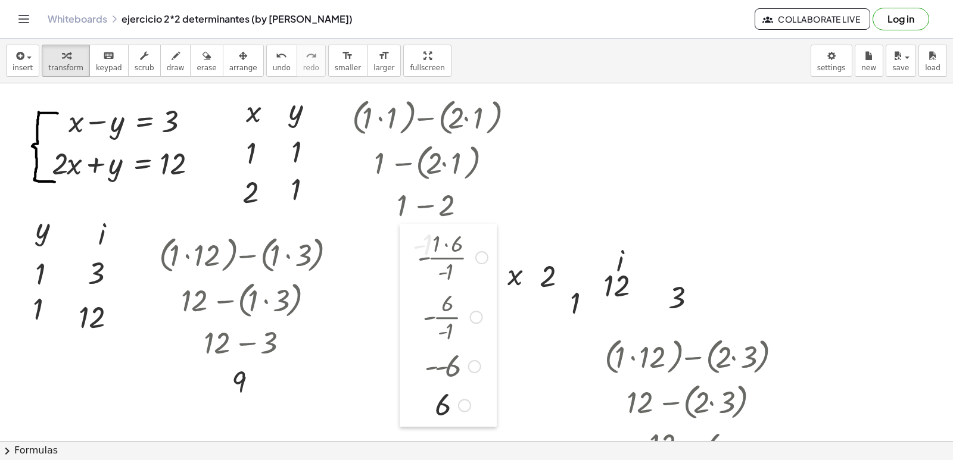
drag, startPoint x: 497, startPoint y: 316, endPoint x: 385, endPoint y: 468, distance: 188.6
click at [385, 460] on html "**********" at bounding box center [476, 230] width 953 height 460
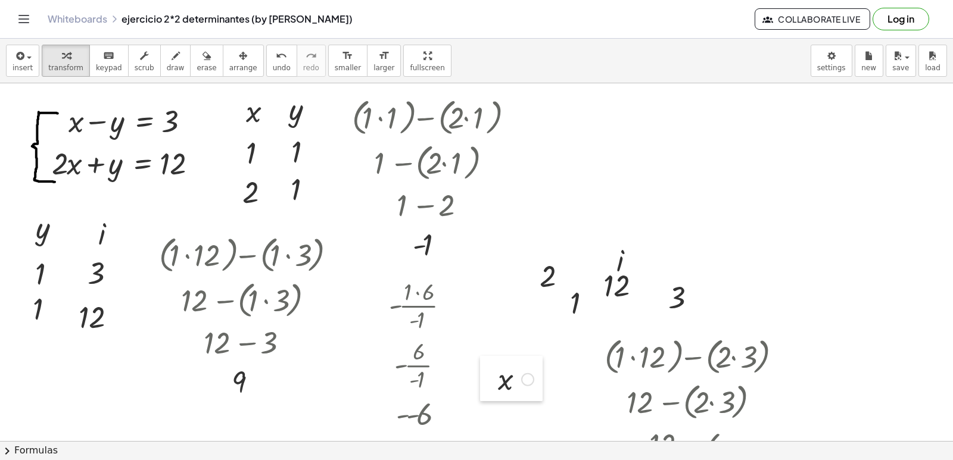
drag, startPoint x: 503, startPoint y: 276, endPoint x: 478, endPoint y: 366, distance: 92.9
click at [494, 389] on div at bounding box center [489, 378] width 18 height 45
drag, startPoint x: 537, startPoint y: 267, endPoint x: 513, endPoint y: 413, distance: 147.2
click at [513, 413] on div at bounding box center [507, 420] width 18 height 45
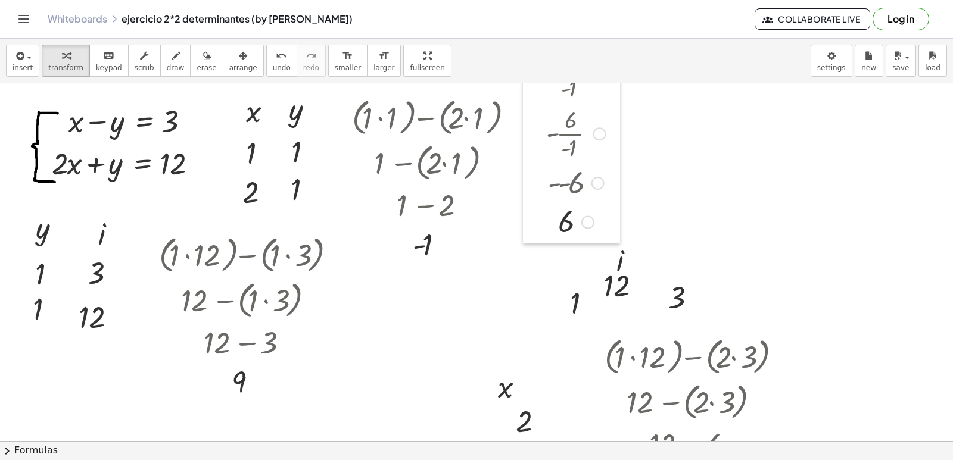
drag, startPoint x: 388, startPoint y: 289, endPoint x: 540, endPoint y: 58, distance: 277.0
click at [540, 58] on div "**********" at bounding box center [476, 250] width 953 height 422
drag, startPoint x: 560, startPoint y: 297, endPoint x: 560, endPoint y: 388, distance: 91.1
click at [560, 388] on div at bounding box center [561, 393] width 18 height 45
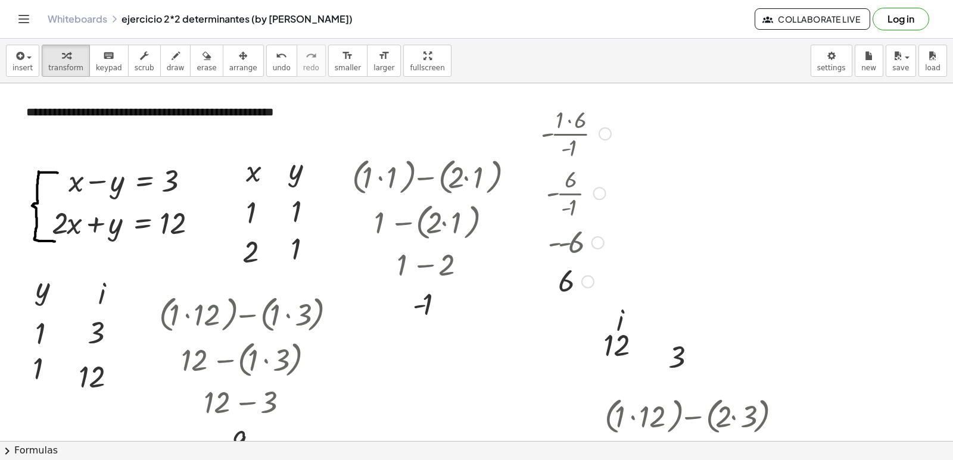
click at [545, 117] on div at bounding box center [576, 133] width 82 height 60
drag, startPoint x: 541, startPoint y: 116, endPoint x: 533, endPoint y: 105, distance: 13.7
click at [539, 135] on div "- · 1 · 6 · - 1 - · 6 · - 1 - - 6 6" at bounding box center [571, 201] width 97 height 203
drag, startPoint x: 539, startPoint y: 106, endPoint x: 525, endPoint y: 151, distance: 47.5
click at [525, 151] on div at bounding box center [519, 249] width 18 height 203
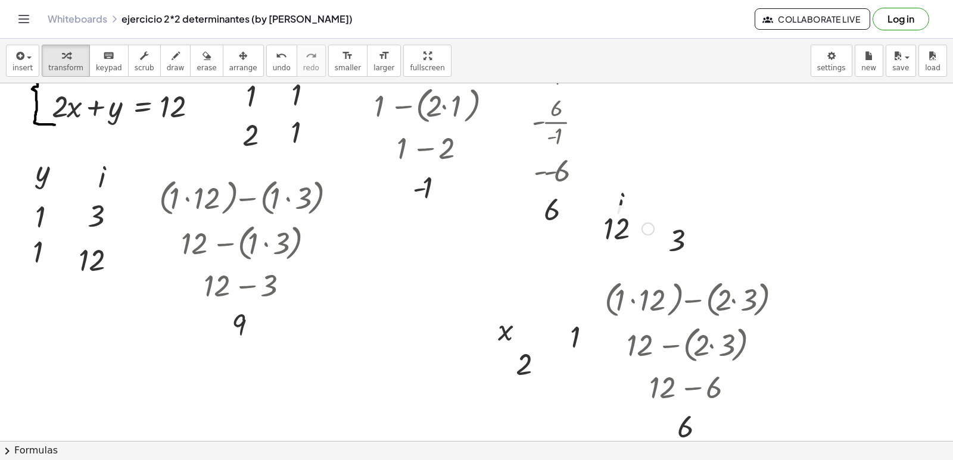
scroll to position [119, 0]
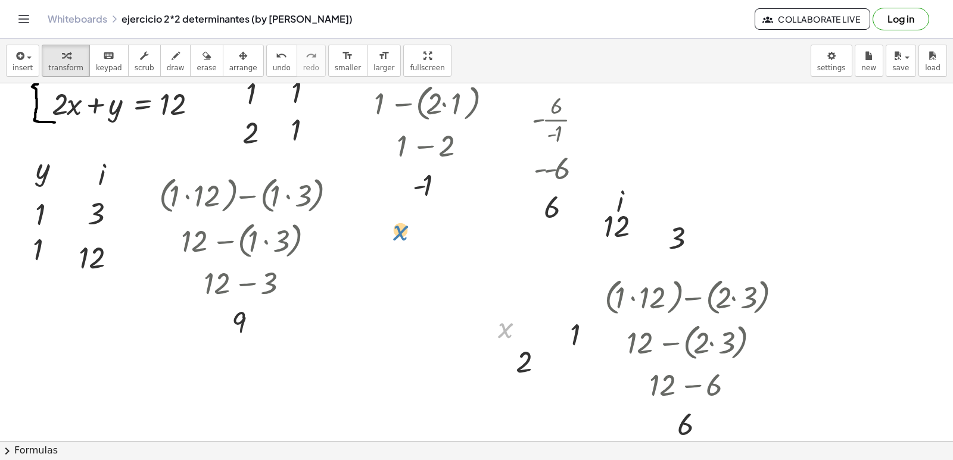
drag, startPoint x: 503, startPoint y: 329, endPoint x: 440, endPoint y: 302, distance: 67.8
click at [436, 294] on div "**********" at bounding box center [476, 360] width 953 height 793
drag, startPoint x: 483, startPoint y: 314, endPoint x: 378, endPoint y: 213, distance: 146.5
click at [378, 213] on div at bounding box center [384, 224] width 18 height 45
drag, startPoint x: 607, startPoint y: 189, endPoint x: 454, endPoint y: 211, distance: 155.3
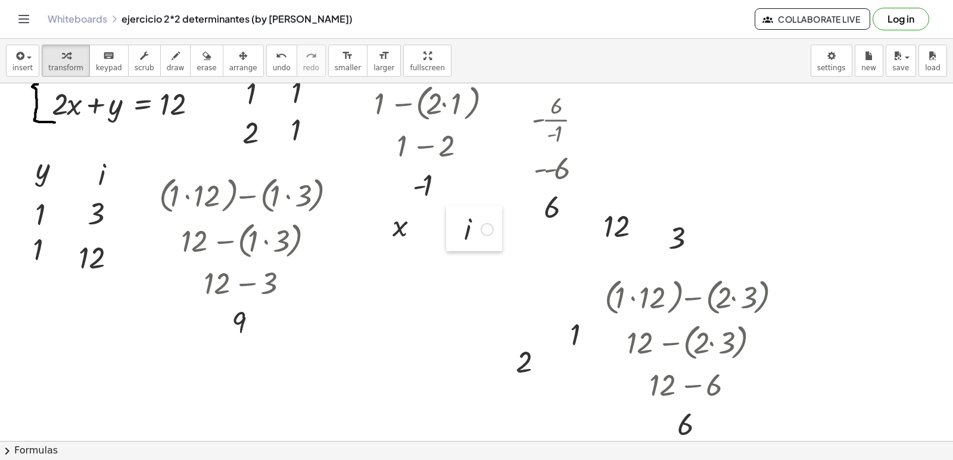
click at [454, 211] on div at bounding box center [455, 228] width 18 height 45
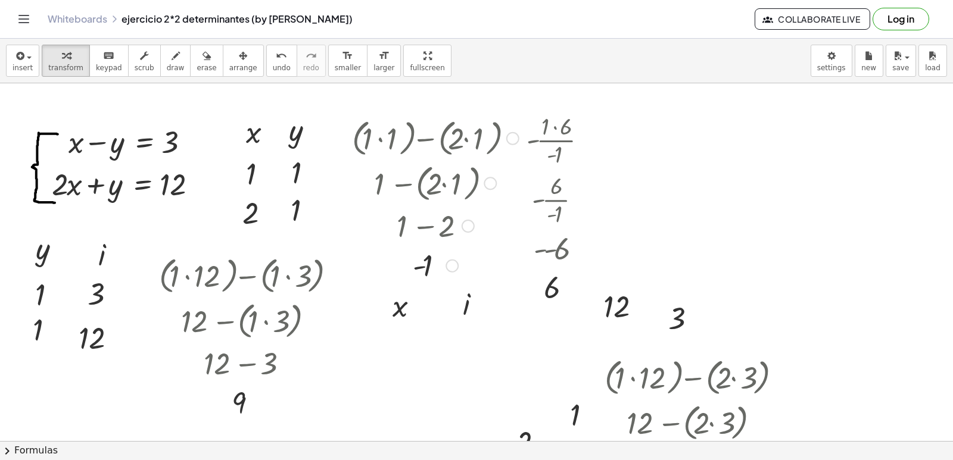
scroll to position [60, 0]
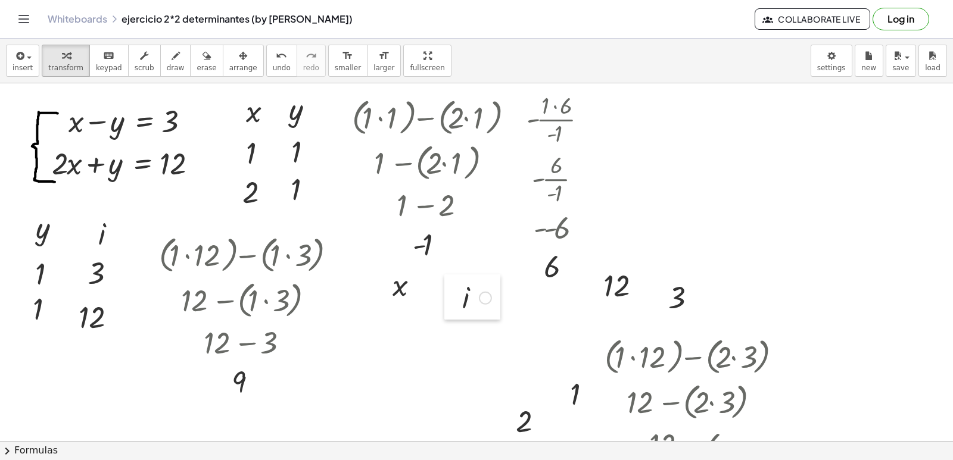
drag, startPoint x: 460, startPoint y: 277, endPoint x: 458, endPoint y: 292, distance: 15.5
click at [458, 292] on div at bounding box center [453, 296] width 18 height 45
drag, startPoint x: 559, startPoint y: 386, endPoint x: 383, endPoint y: 323, distance: 186.6
click at [383, 323] on div at bounding box center [385, 330] width 18 height 45
drag, startPoint x: 447, startPoint y: 289, endPoint x: 436, endPoint y: 285, distance: 11.5
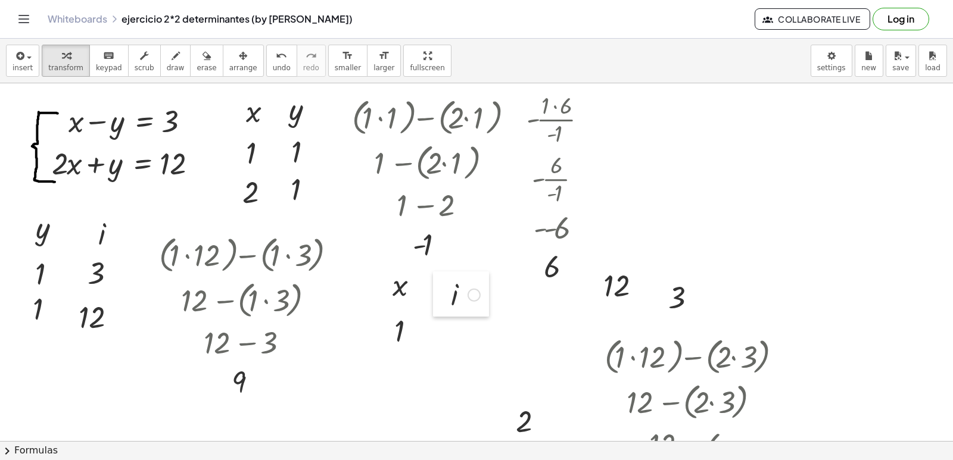
click at [436, 285] on div at bounding box center [442, 294] width 18 height 45
click at [511, 405] on div at bounding box center [507, 420] width 18 height 45
drag, startPoint x: 507, startPoint y: 405, endPoint x: 391, endPoint y: 363, distance: 123.4
click at [391, 363] on div at bounding box center [391, 379] width 18 height 45
drag, startPoint x: 663, startPoint y: 280, endPoint x: 453, endPoint y: 316, distance: 213.3
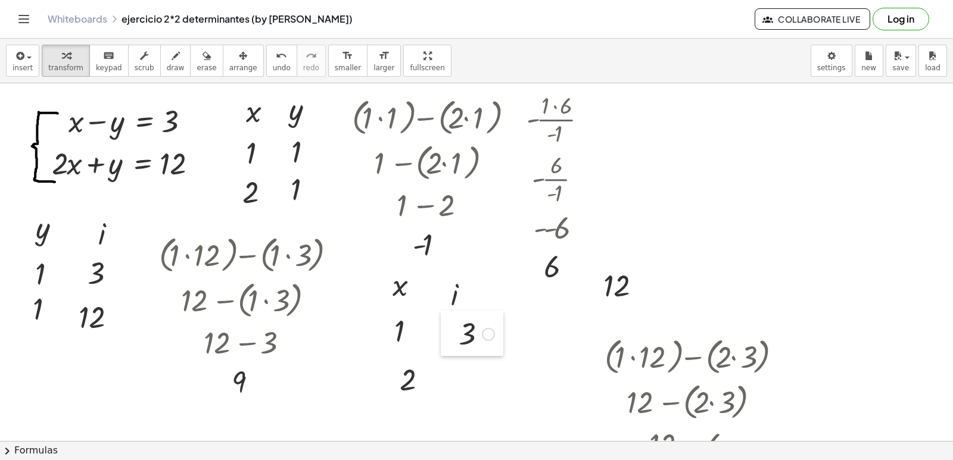
click at [453, 316] on div at bounding box center [450, 333] width 18 height 45
click at [589, 272] on div at bounding box center [561, 266] width 82 height 39
click at [610, 283] on div at bounding box center [628, 285] width 63 height 39
drag, startPoint x: 595, startPoint y: 264, endPoint x: 449, endPoint y: 363, distance: 176.5
click at [449, 363] on div at bounding box center [450, 384] width 18 height 45
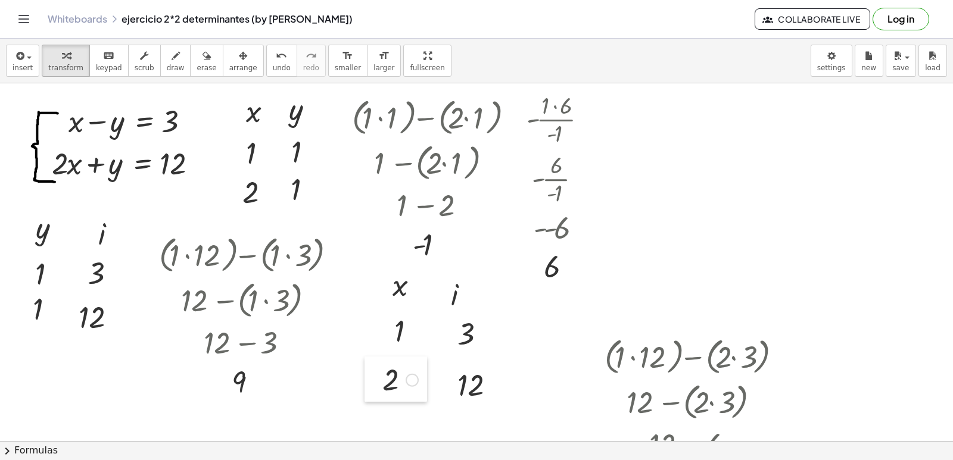
drag, startPoint x: 391, startPoint y: 367, endPoint x: 377, endPoint y: 366, distance: 14.3
click at [377, 366] on div at bounding box center [373, 379] width 18 height 45
drag, startPoint x: 453, startPoint y: 375, endPoint x: 436, endPoint y: 371, distance: 17.1
click at [436, 371] on div at bounding box center [433, 381] width 18 height 45
drag, startPoint x: 385, startPoint y: 320, endPoint x: 369, endPoint y: 320, distance: 16.1
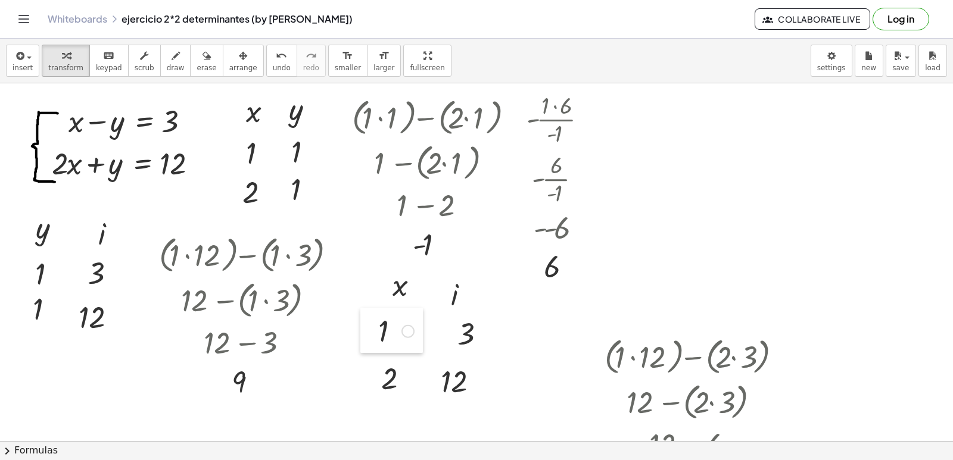
click at [369, 320] on div at bounding box center [369, 330] width 18 height 45
drag, startPoint x: 448, startPoint y: 327, endPoint x: 433, endPoint y: 328, distance: 14.9
click at [433, 328] on div at bounding box center [434, 334] width 18 height 45
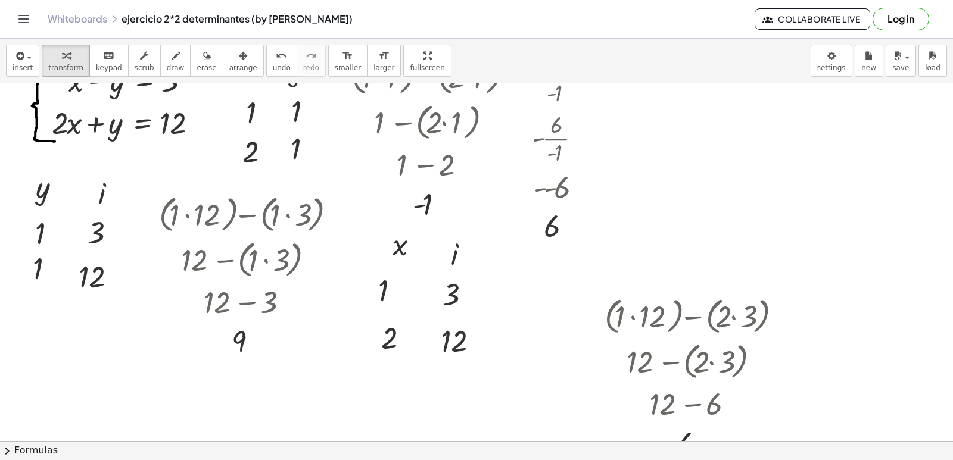
scroll to position [119, 0]
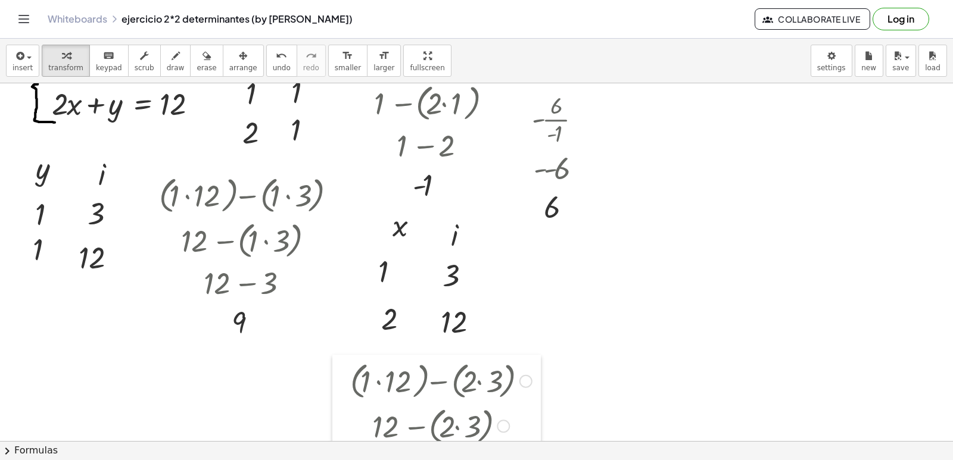
drag, startPoint x: 593, startPoint y: 283, endPoint x: 339, endPoint y: 367, distance: 267.8
click at [339, 367] on div at bounding box center [341, 443] width 18 height 176
drag, startPoint x: 386, startPoint y: 224, endPoint x: 369, endPoint y: 222, distance: 17.4
click at [369, 222] on div at bounding box center [366, 223] width 18 height 45
drag, startPoint x: 445, startPoint y: 227, endPoint x: 414, endPoint y: 220, distance: 31.2
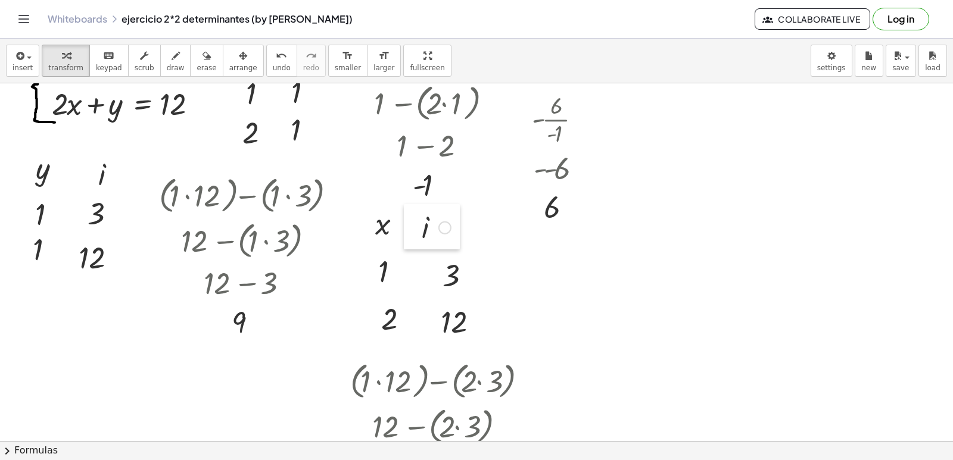
click at [415, 219] on div at bounding box center [413, 226] width 18 height 45
drag, startPoint x: 438, startPoint y: 269, endPoint x: 407, endPoint y: 263, distance: 31.5
click at [407, 263] on div at bounding box center [403, 267] width 18 height 45
drag, startPoint x: 378, startPoint y: 305, endPoint x: 367, endPoint y: 297, distance: 13.1
click at [367, 297] on div at bounding box center [362, 310] width 18 height 45
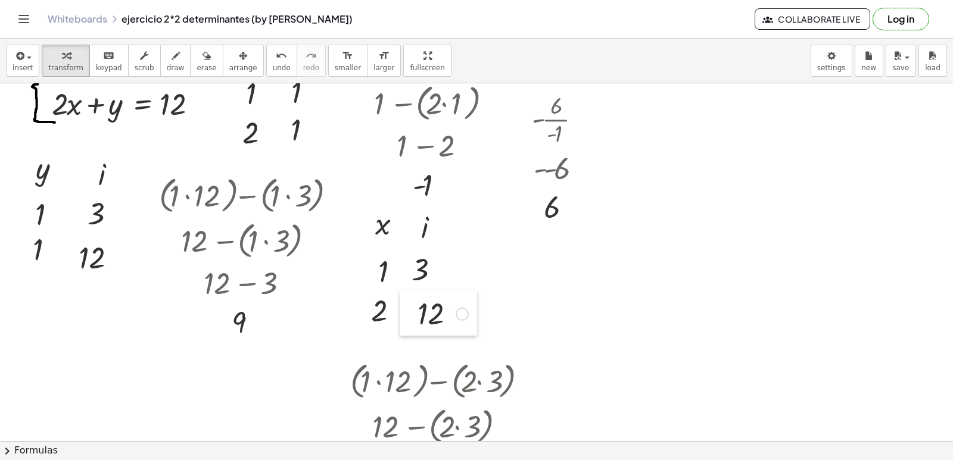
drag, startPoint x: 435, startPoint y: 308, endPoint x: 411, endPoint y: 299, distance: 24.9
click at [411, 299] on div at bounding box center [409, 313] width 18 height 45
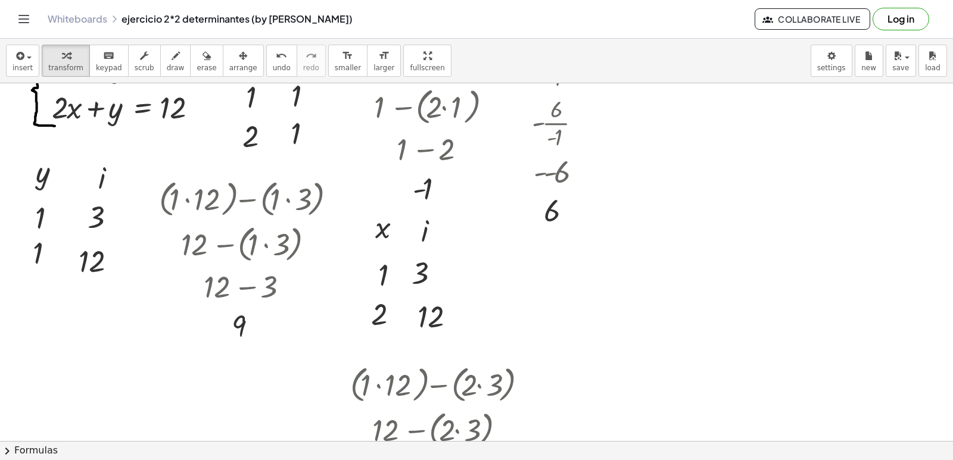
scroll to position [0, 0]
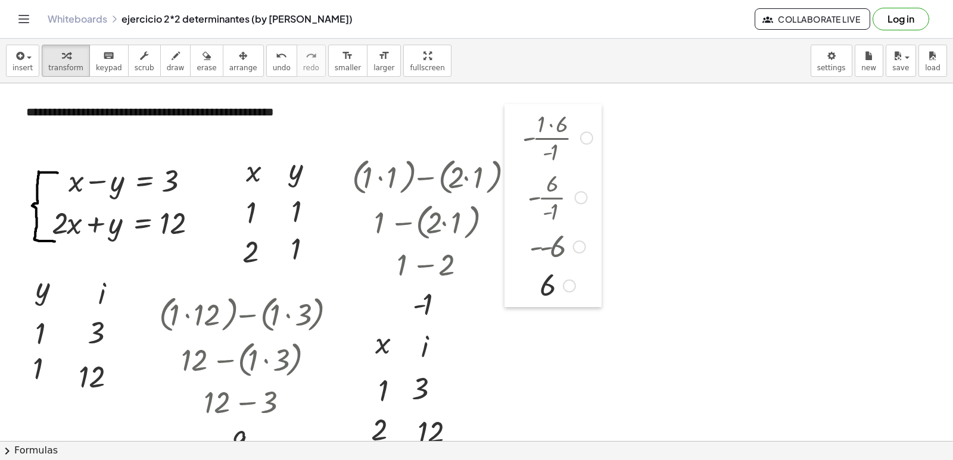
drag, startPoint x: 525, startPoint y: 167, endPoint x: 522, endPoint y: 123, distance: 44.2
click at [522, 123] on div at bounding box center [513, 205] width 18 height 203
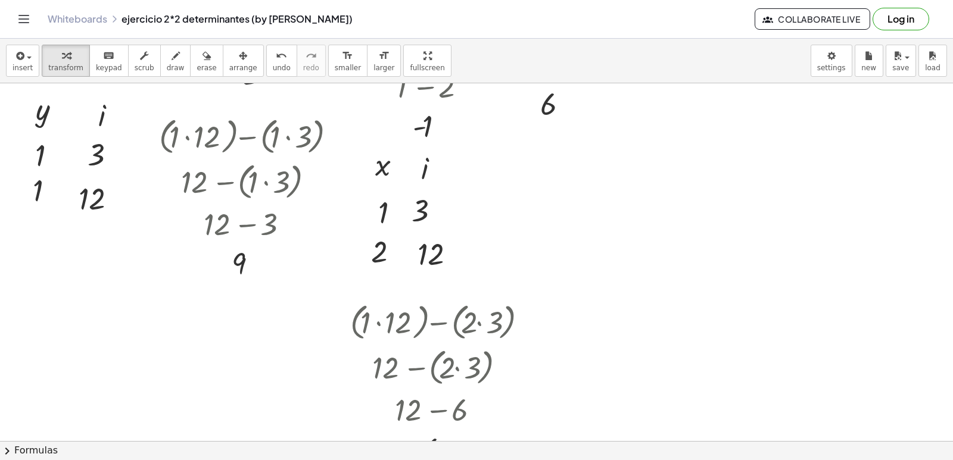
scroll to position [179, 0]
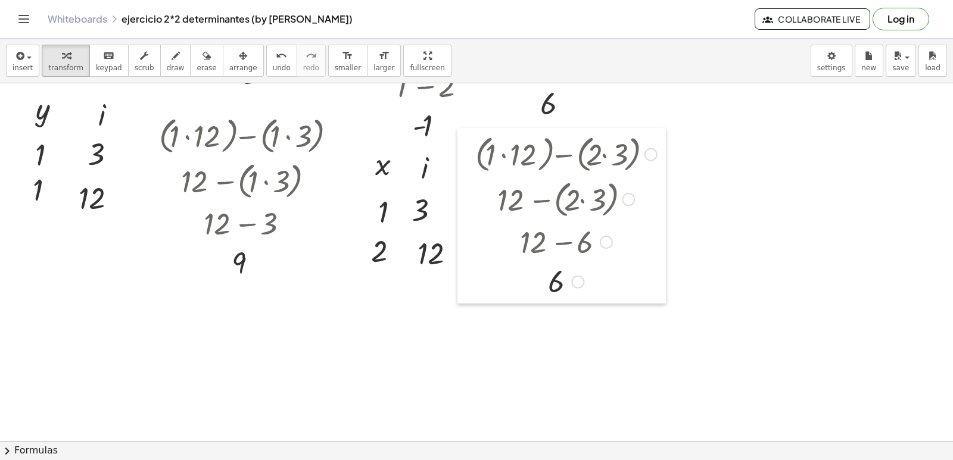
drag, startPoint x: 338, startPoint y: 310, endPoint x: 463, endPoint y: 143, distance: 208.9
click at [463, 143] on div at bounding box center [466, 216] width 18 height 176
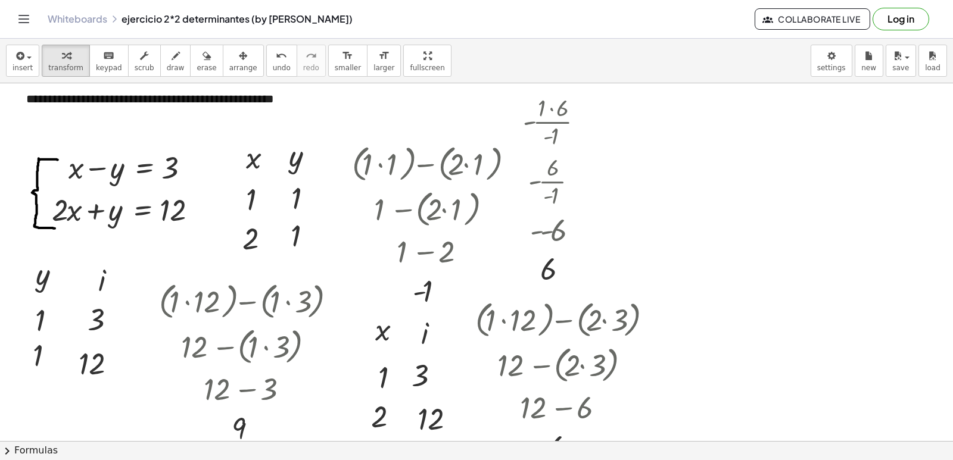
scroll to position [0, 0]
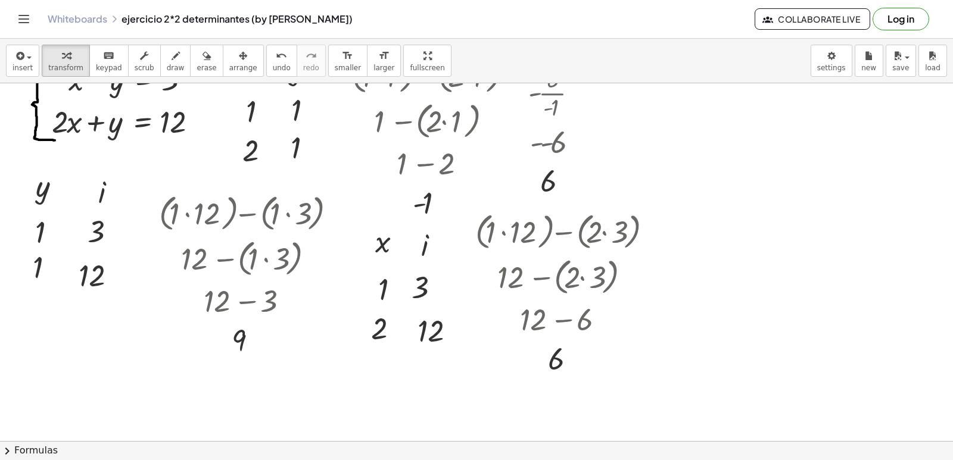
scroll to position [119, 0]
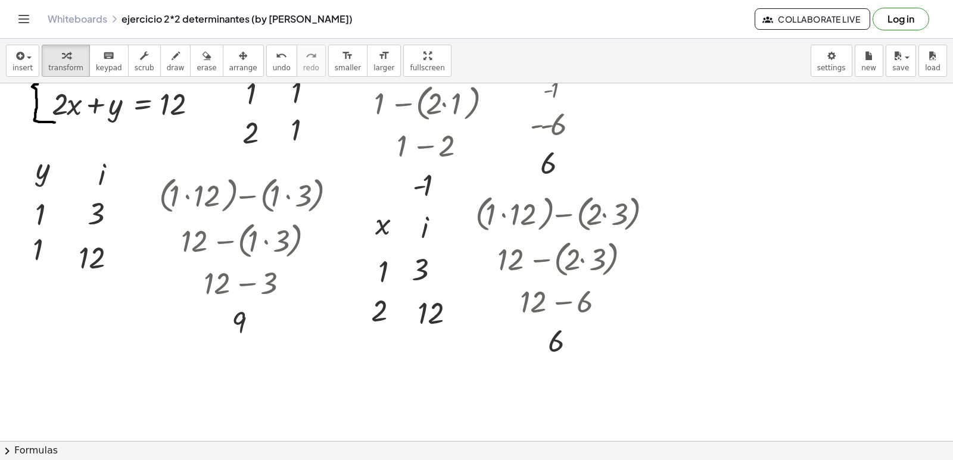
click at [85, 353] on div at bounding box center [476, 360] width 953 height 793
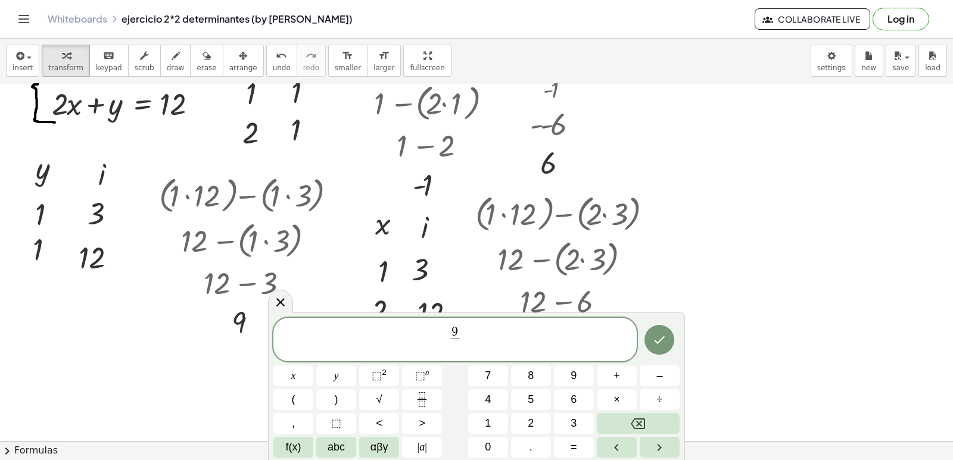
click at [467, 332] on span "9 ​ ​" at bounding box center [454, 341] width 363 height 32
click at [466, 324] on div "9 ​ ​" at bounding box center [454, 340] width 363 height 44
click at [458, 322] on div "9 ​ ​" at bounding box center [454, 340] width 363 height 44
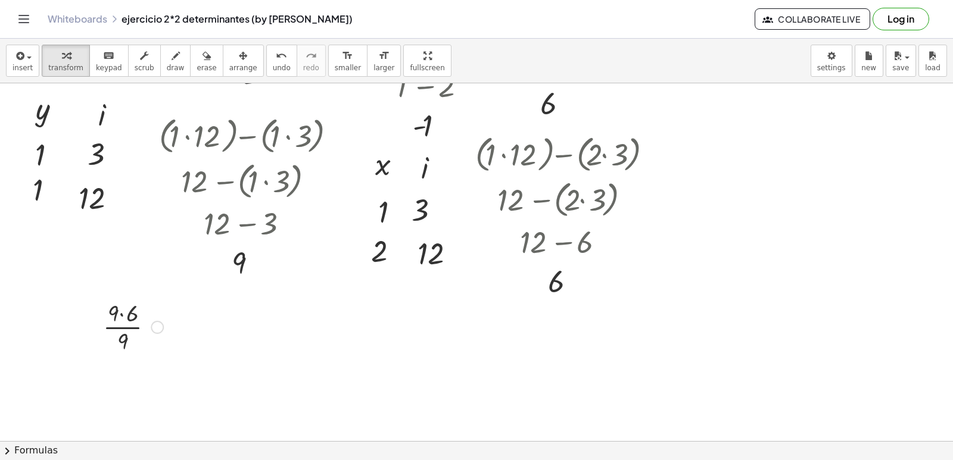
click at [128, 333] on div at bounding box center [133, 327] width 72 height 60
click at [124, 326] on div at bounding box center [133, 327] width 72 height 60
click at [124, 317] on div at bounding box center [133, 327] width 72 height 60
click at [121, 345] on div at bounding box center [133, 327] width 72 height 60
click at [122, 401] on div at bounding box center [133, 386] width 72 height 60
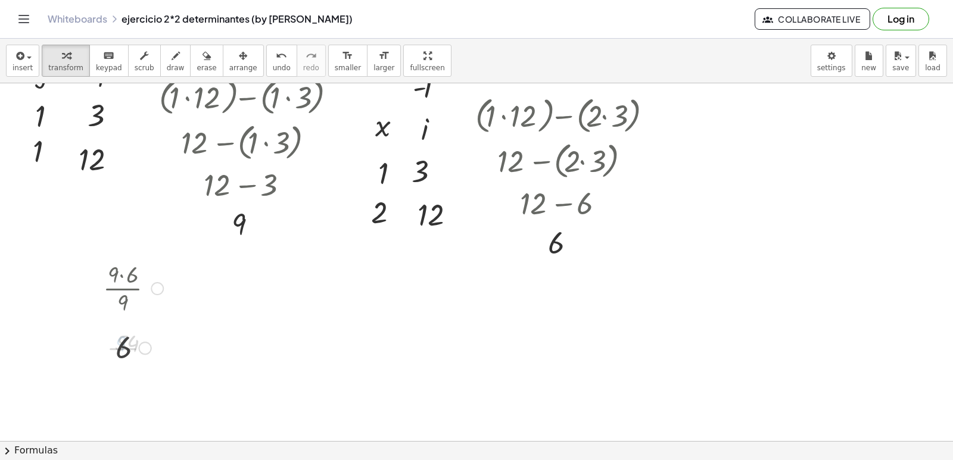
scroll to position [238, 0]
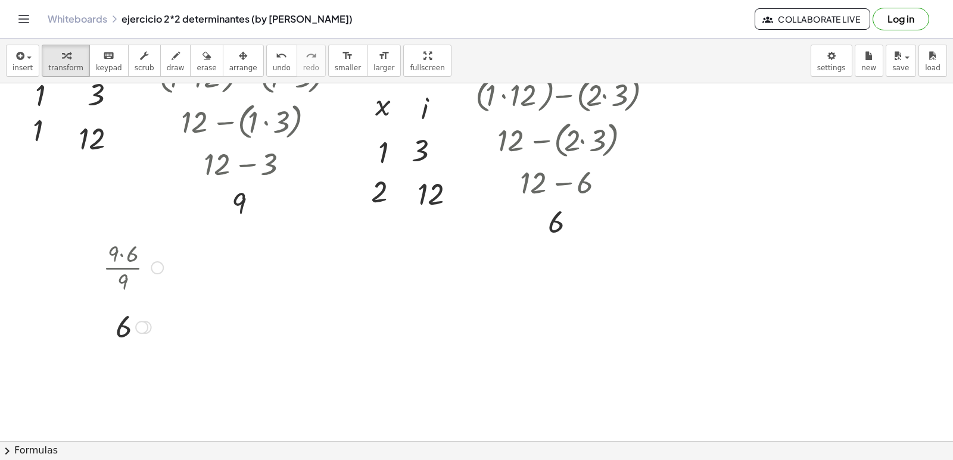
click at [126, 328] on div at bounding box center [133, 326] width 72 height 39
click at [123, 268] on div "· 9 · 6 · 9" at bounding box center [123, 268] width 0 height 0
drag, startPoint x: 102, startPoint y: 254, endPoint x: 206, endPoint y: 264, distance: 104.0
click at [200, 264] on div at bounding box center [191, 317] width 18 height 115
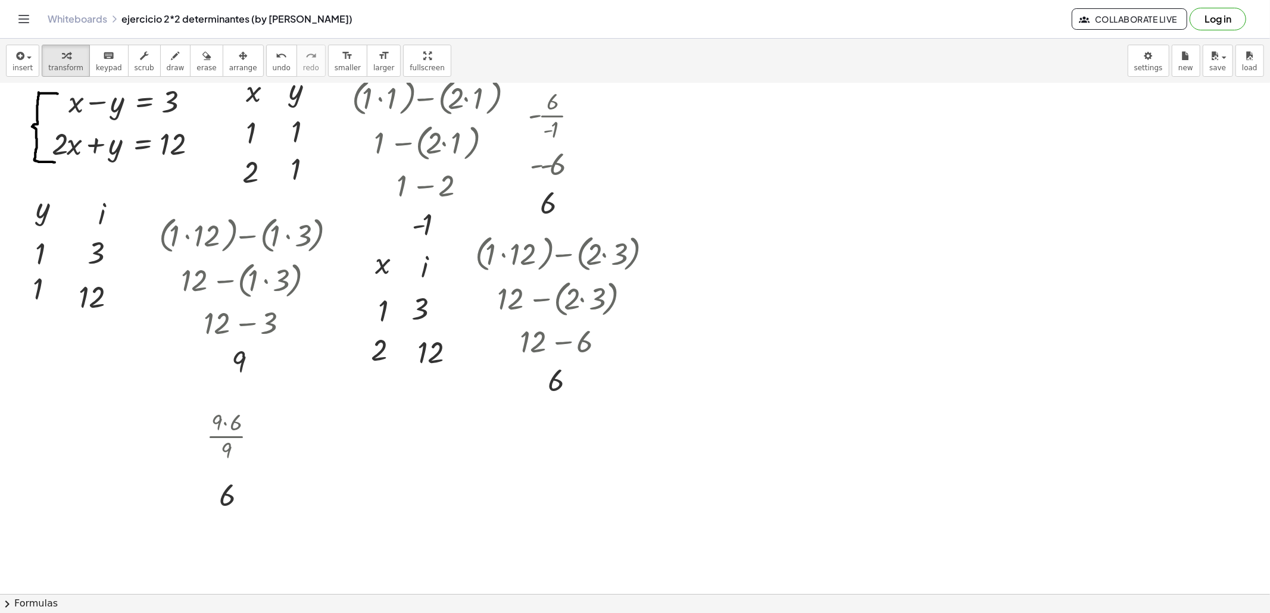
scroll to position [27, 0]
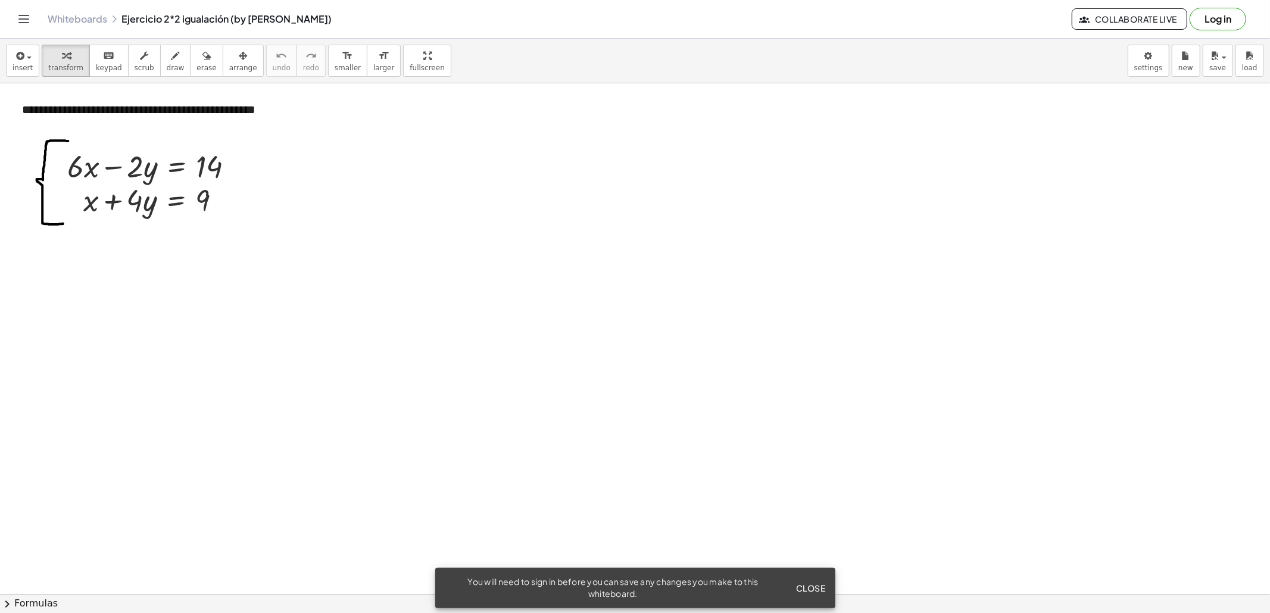
click at [55, 273] on div at bounding box center [635, 593] width 1270 height 1021
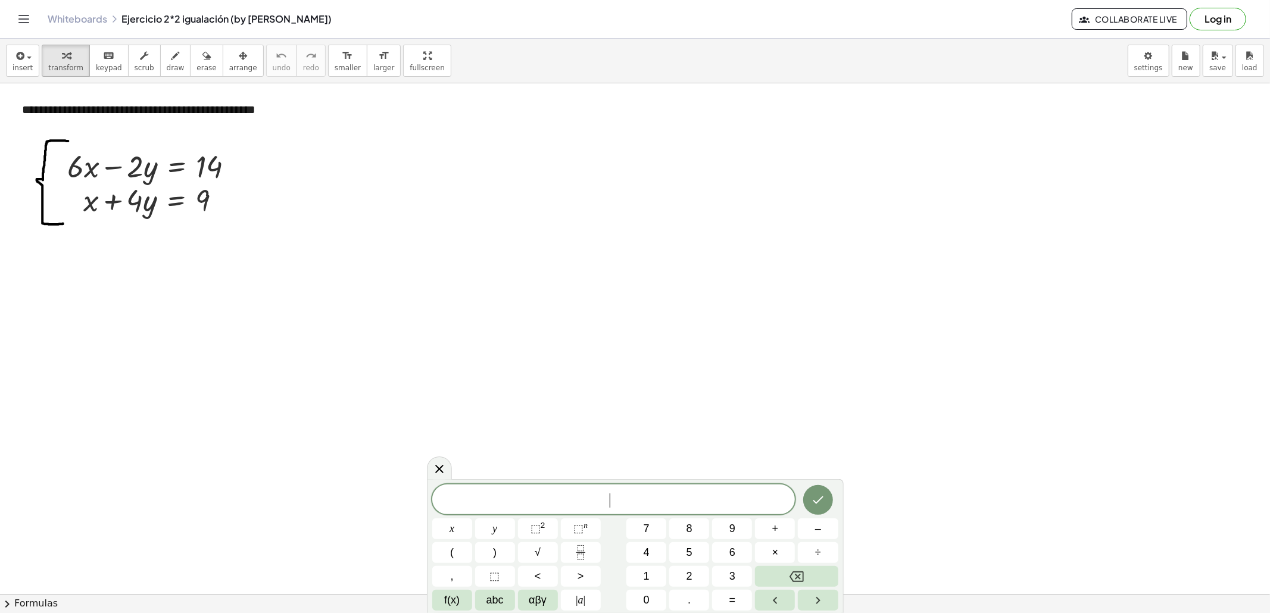
click at [55, 273] on div at bounding box center [635, 593] width 1270 height 1021
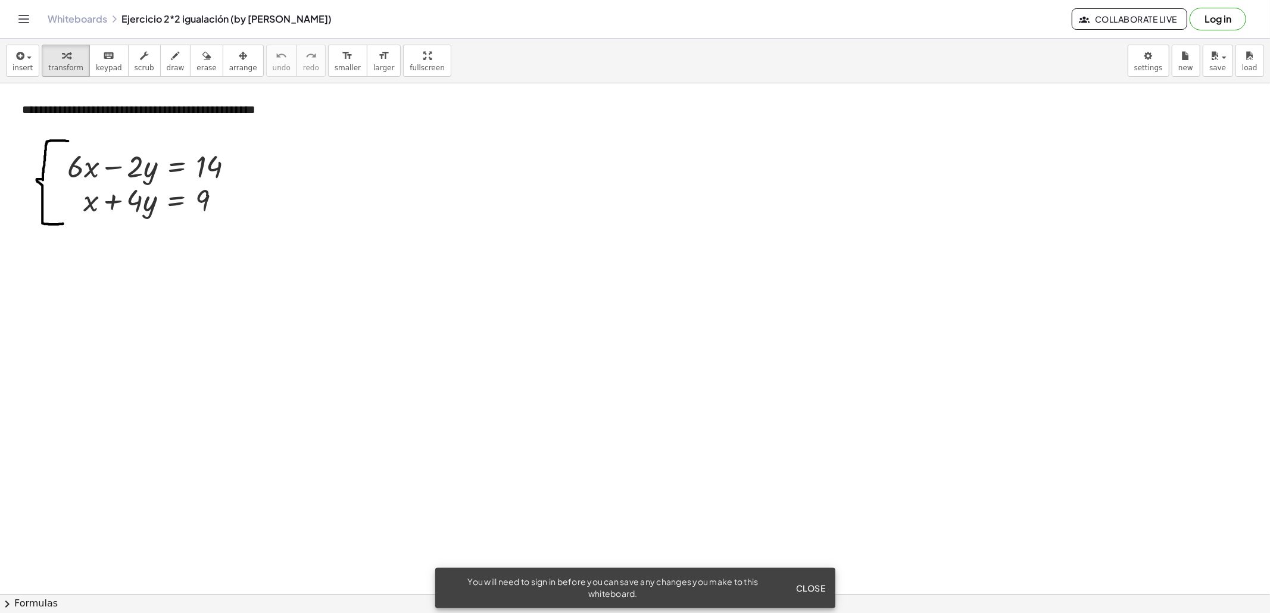
click at [63, 276] on div at bounding box center [635, 593] width 1270 height 1021
click at [110, 317] on div at bounding box center [112, 300] width 77 height 43
drag, startPoint x: 131, startPoint y: 335, endPoint x: 127, endPoint y: 304, distance: 31.2
click at [127, 304] on div at bounding box center [124, 303] width 13 height 13
click at [152, 307] on div at bounding box center [635, 593] width 1270 height 1021
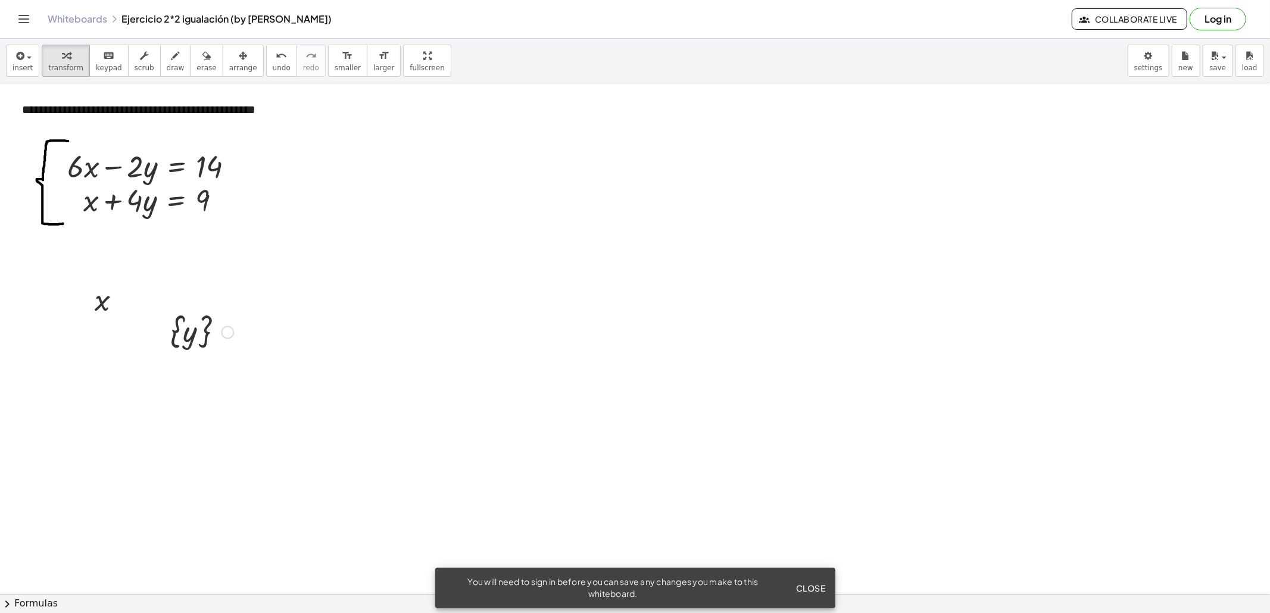
click at [195, 329] on div at bounding box center [201, 331] width 75 height 43
drag, startPoint x: 206, startPoint y: 379, endPoint x: 205, endPoint y: 366, distance: 13.7
click at [205, 366] on div at bounding box center [201, 372] width 75 height 39
click at [213, 366] on div at bounding box center [201, 372] width 75 height 39
drag, startPoint x: 217, startPoint y: 358, endPoint x: 226, endPoint y: 325, distance: 34.5
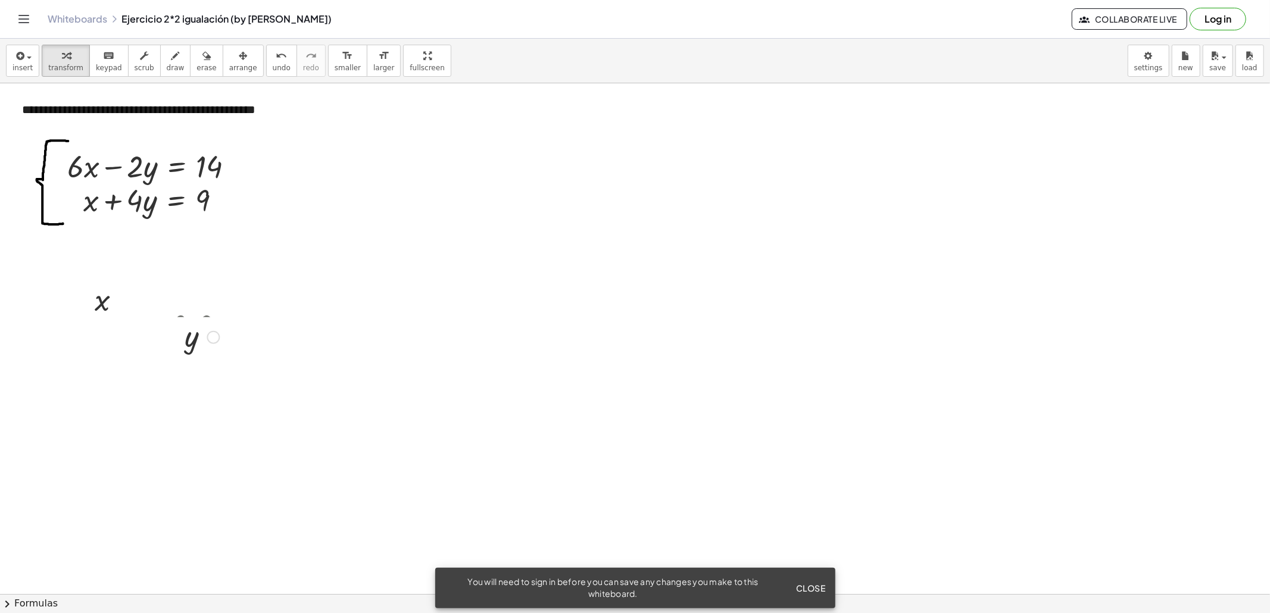
click at [192, 338] on div "y" at bounding box center [192, 338] width 0 height 0
drag, startPoint x: 173, startPoint y: 324, endPoint x: 141, endPoint y: 292, distance: 45.1
click at [141, 292] on div at bounding box center [144, 298] width 18 height 45
drag, startPoint x: 148, startPoint y: 298, endPoint x: 139, endPoint y: 260, distance: 39.0
click at [139, 260] on div at bounding box center [136, 260] width 18 height 45
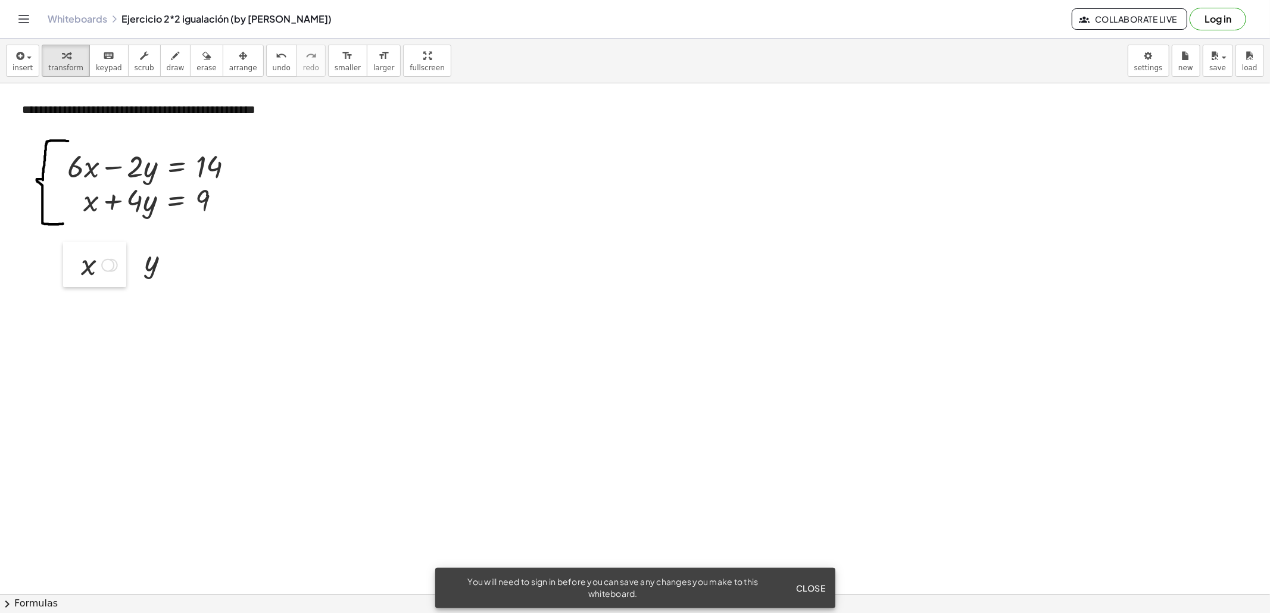
drag, startPoint x: 88, startPoint y: 294, endPoint x: 74, endPoint y: 258, distance: 38.3
click at [74, 258] on div at bounding box center [72, 264] width 18 height 45
click at [85, 298] on div at bounding box center [635, 593] width 1270 height 1021
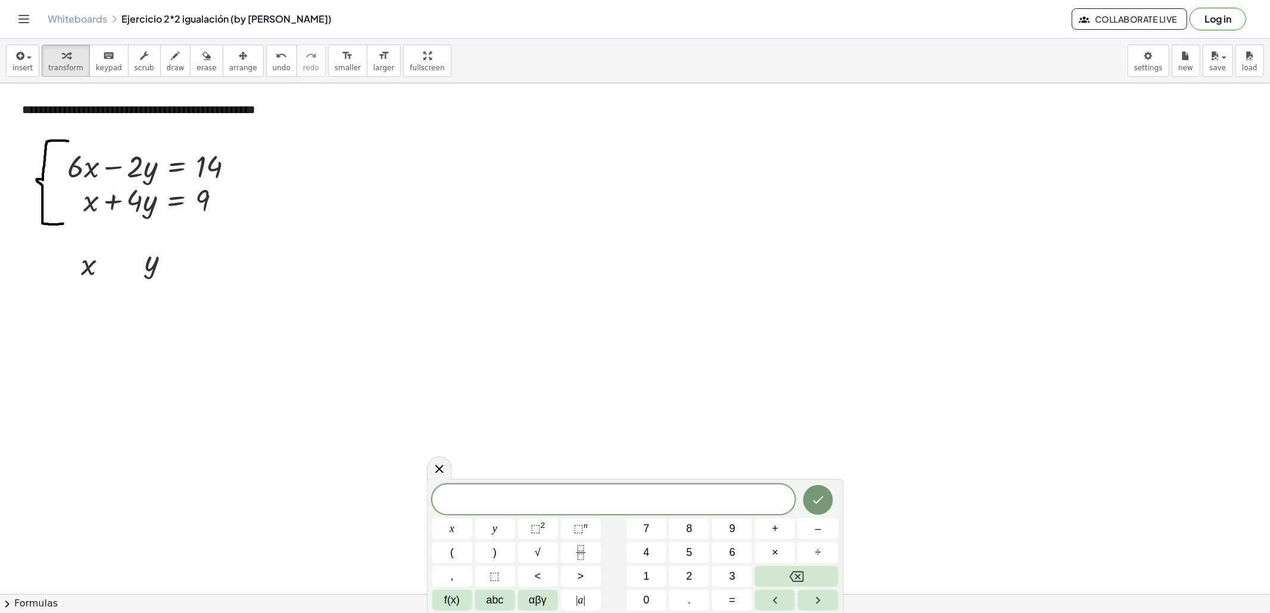
click at [84, 302] on div at bounding box center [635, 593] width 1270 height 1021
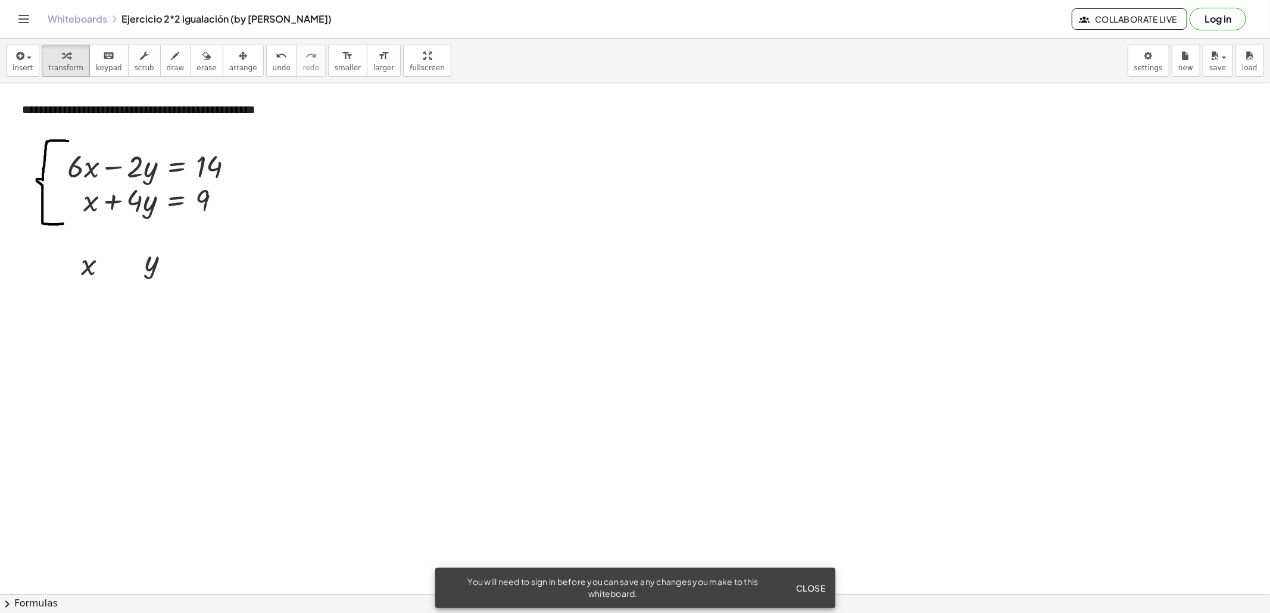
click at [84, 302] on div at bounding box center [635, 593] width 1270 height 1021
click at [101, 382] on div at bounding box center [635, 593] width 1270 height 1021
click at [158, 318] on div at bounding box center [635, 593] width 1270 height 1021
click at [184, 389] on div at bounding box center [635, 593] width 1270 height 1021
drag, startPoint x: 94, startPoint y: 316, endPoint x: 70, endPoint y: 299, distance: 29.6
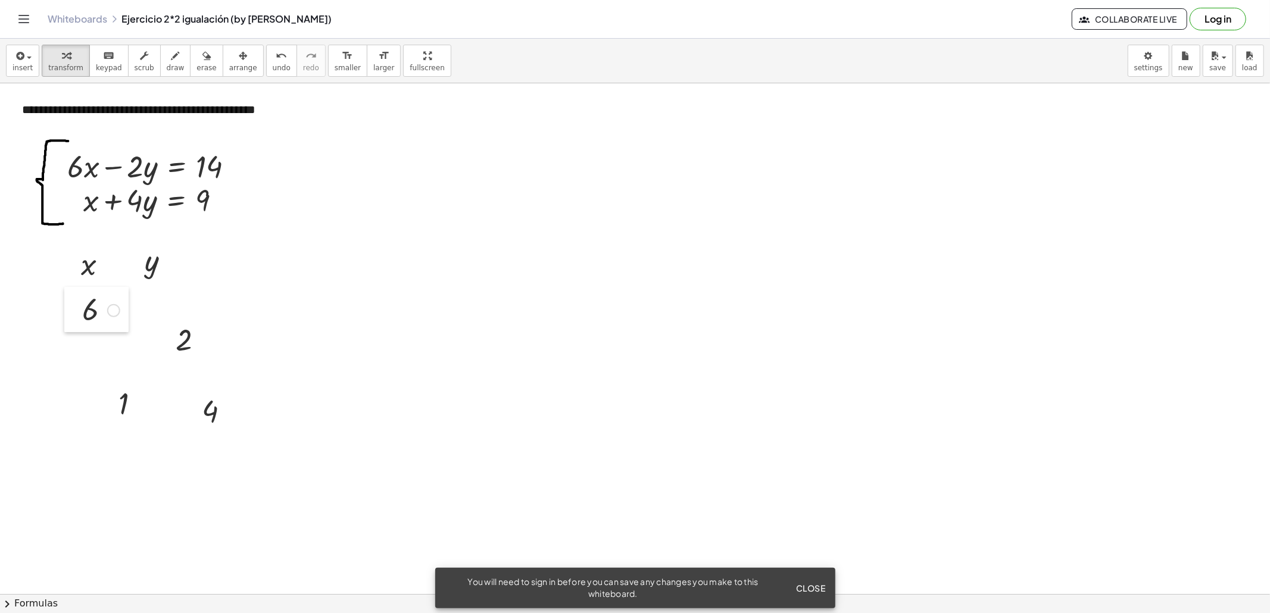
click at [70, 299] on div at bounding box center [73, 309] width 18 height 45
drag, startPoint x: 163, startPoint y: 329, endPoint x: 126, endPoint y: 299, distance: 47.8
click at [126, 299] on div at bounding box center [130, 309] width 18 height 45
drag, startPoint x: 104, startPoint y: 398, endPoint x: 58, endPoint y: 357, distance: 61.1
click at [58, 357] on div at bounding box center [64, 362] width 18 height 45
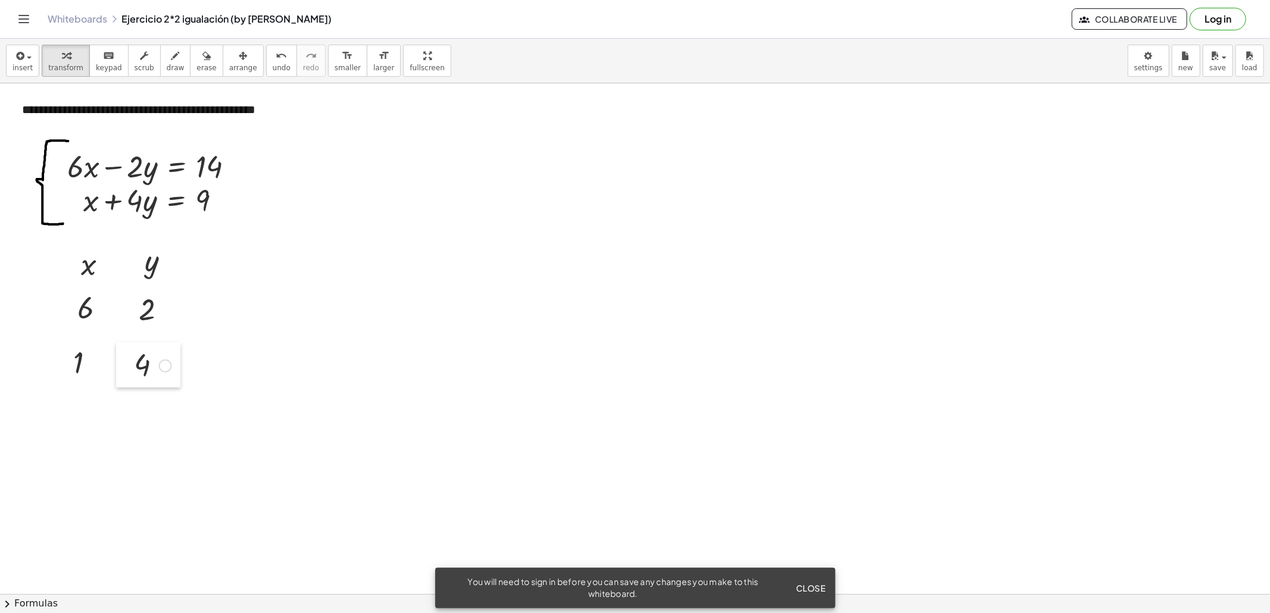
drag, startPoint x: 189, startPoint y: 399, endPoint x: 121, endPoint y: 352, distance: 82.2
click at [121, 352] on div at bounding box center [125, 364] width 18 height 45
click at [455, 180] on div at bounding box center [635, 593] width 1270 height 1021
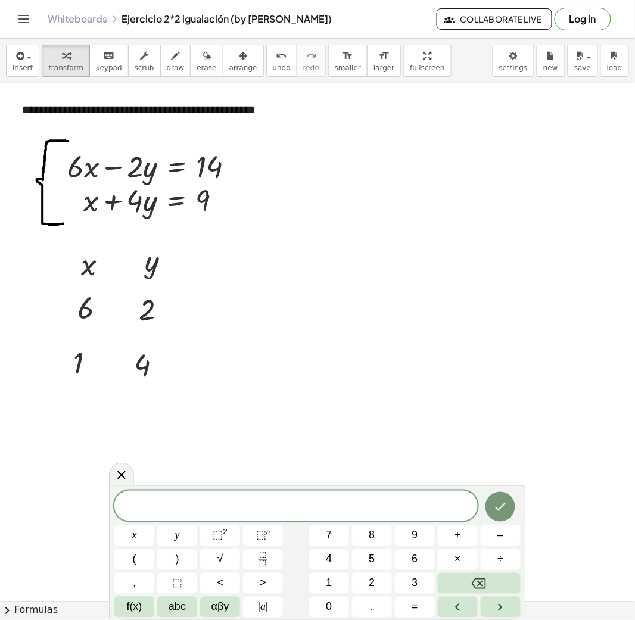
click at [211, 273] on div at bounding box center [317, 600] width 635 height 1034
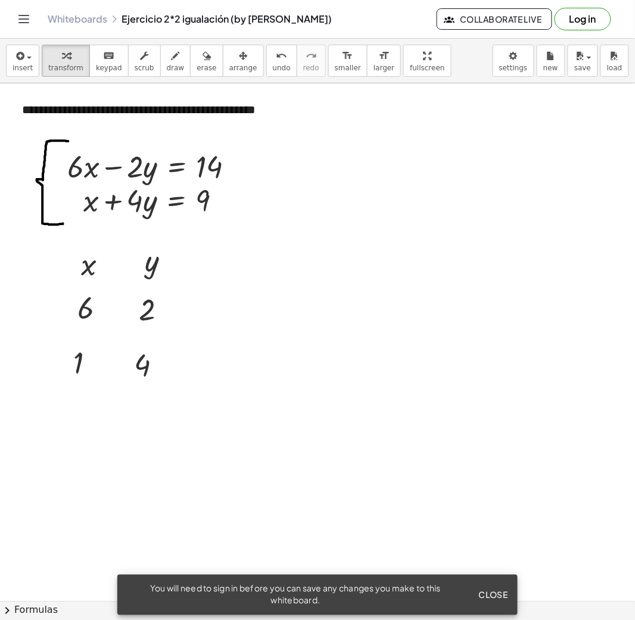
click at [230, 285] on div at bounding box center [317, 600] width 635 height 1034
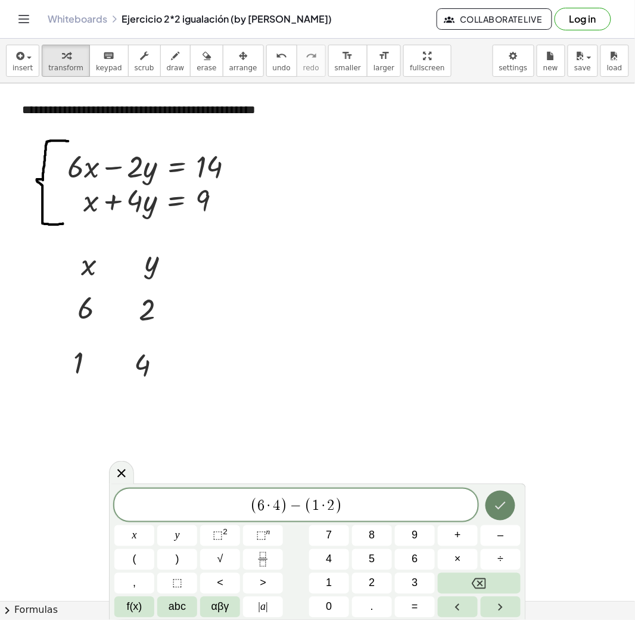
click at [508, 460] on button "Done" at bounding box center [500, 506] width 30 height 30
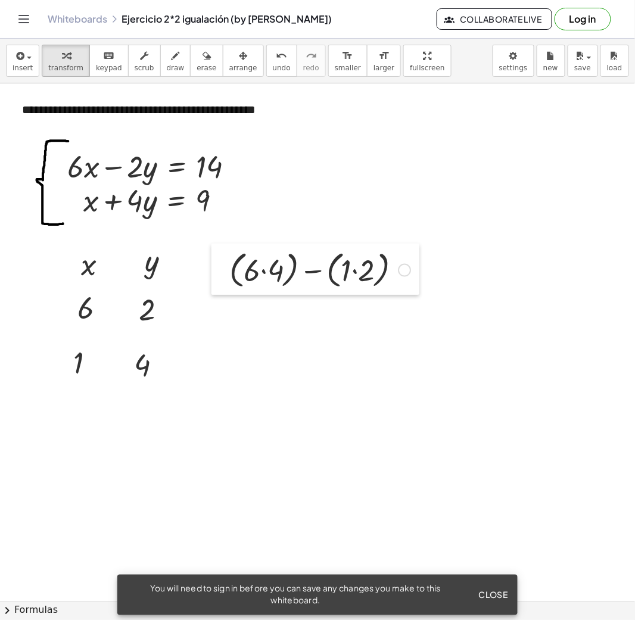
drag, startPoint x: 241, startPoint y: 302, endPoint x: 222, endPoint y: 262, distance: 44.5
click at [222, 262] on div at bounding box center [220, 269] width 18 height 51
click at [260, 272] on div at bounding box center [319, 269] width 193 height 45
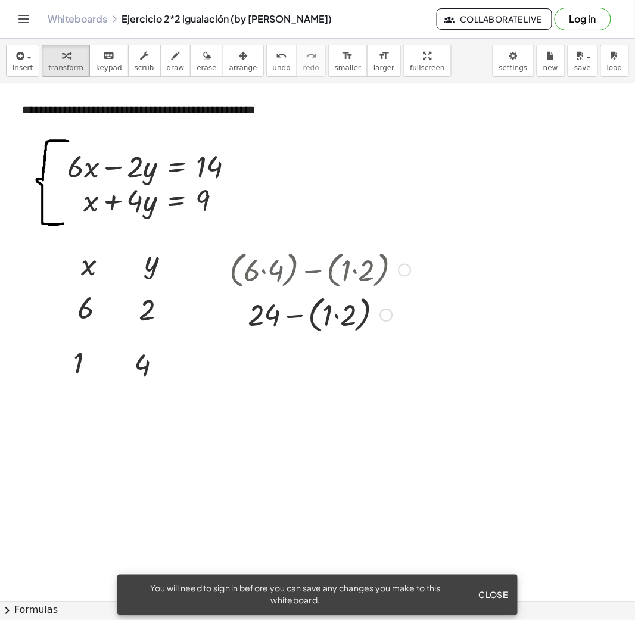
click at [346, 319] on div at bounding box center [319, 314] width 193 height 45
click at [313, 318] on div at bounding box center [319, 314] width 193 height 40
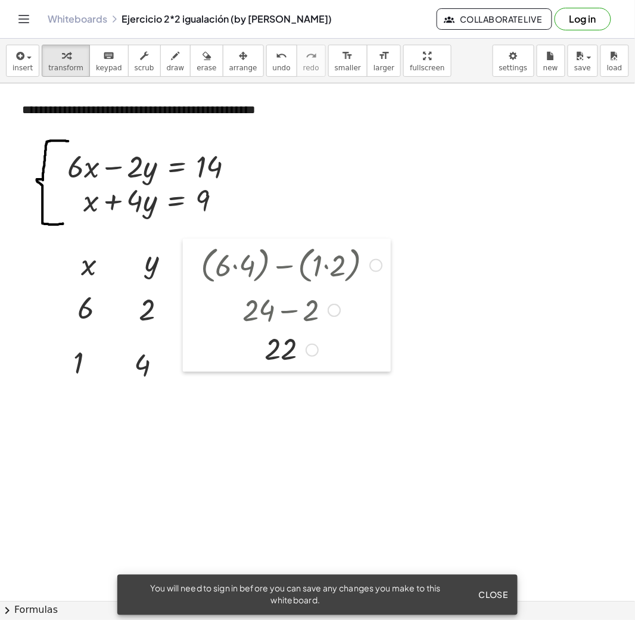
drag, startPoint x: 227, startPoint y: 258, endPoint x: 199, endPoint y: 253, distance: 29.0
click at [199, 253] on div at bounding box center [192, 305] width 18 height 133
click at [425, 283] on div at bounding box center [317, 600] width 635 height 1034
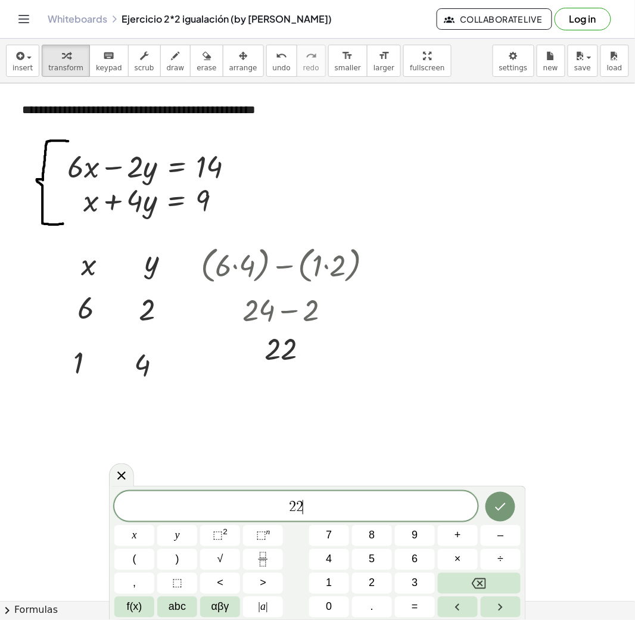
drag, startPoint x: 363, startPoint y: 492, endPoint x: 360, endPoint y: 498, distance: 6.7
click at [360, 460] on div "2 2 ​" at bounding box center [295, 506] width 363 height 30
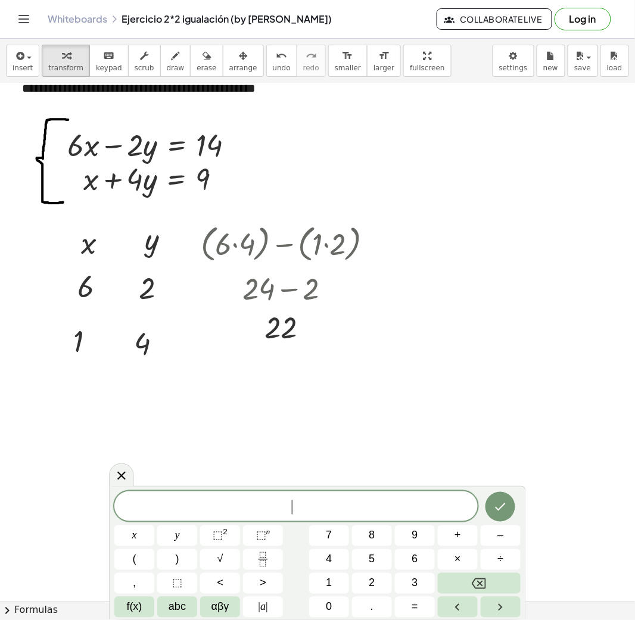
scroll to position [79, 0]
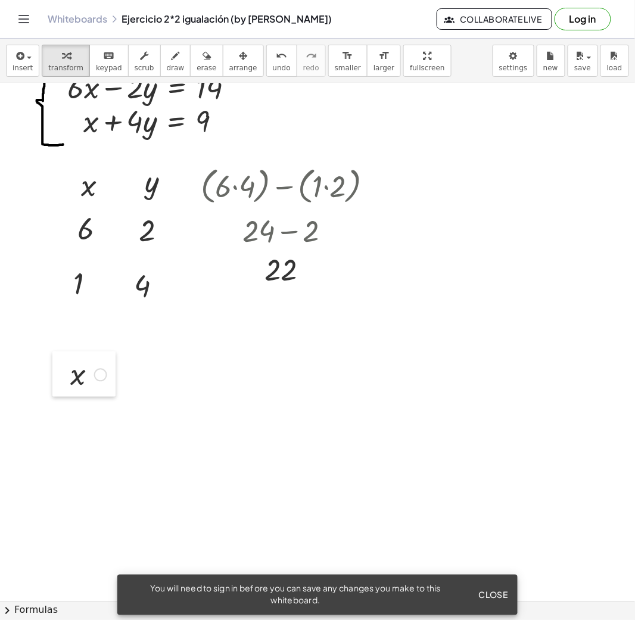
drag, startPoint x: 435, startPoint y: 217, endPoint x: 62, endPoint y: 364, distance: 400.9
click at [62, 364] on div at bounding box center [61, 373] width 18 height 45
click at [172, 365] on div at bounding box center [317, 521] width 635 height 1034
drag, startPoint x: 172, startPoint y: 382, endPoint x: 124, endPoint y: 366, distance: 50.5
click at [124, 366] on div at bounding box center [133, 370] width 18 height 45
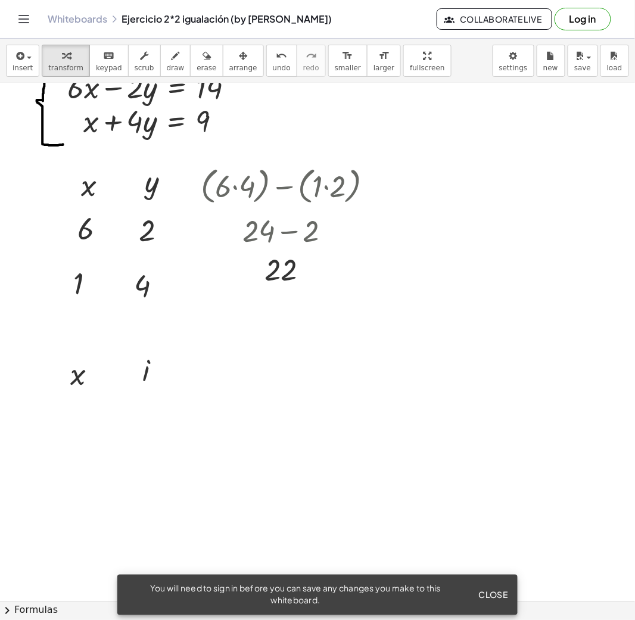
click at [68, 412] on div at bounding box center [317, 521] width 635 height 1034
click at [70, 460] on div at bounding box center [317, 521] width 635 height 1034
click at [135, 437] on div at bounding box center [317, 521] width 635 height 1034
click at [150, 460] on div at bounding box center [317, 521] width 635 height 1034
drag, startPoint x: 80, startPoint y: 426, endPoint x: 65, endPoint y: 415, distance: 18.7
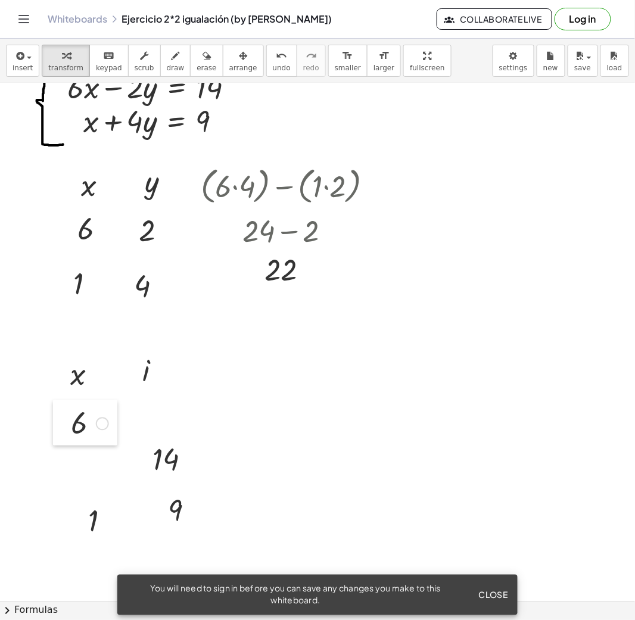
click at [65, 415] on div at bounding box center [62, 422] width 18 height 45
drag, startPoint x: 145, startPoint y: 448, endPoint x: 123, endPoint y: 411, distance: 43.8
click at [123, 411] on div at bounding box center [121, 421] width 18 height 45
drag, startPoint x: 72, startPoint y: 498, endPoint x: 60, endPoint y: 467, distance: 33.7
click at [60, 460] on div at bounding box center [60, 477] width 18 height 45
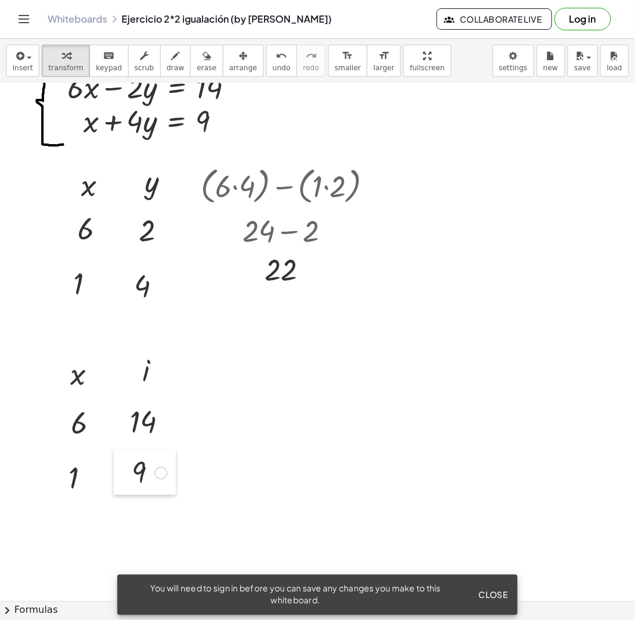
drag, startPoint x: 151, startPoint y: 507, endPoint x: 113, endPoint y: 470, distance: 53.0
click at [114, 460] on div at bounding box center [123, 472] width 18 height 45
click at [227, 412] on div at bounding box center [317, 521] width 635 height 1034
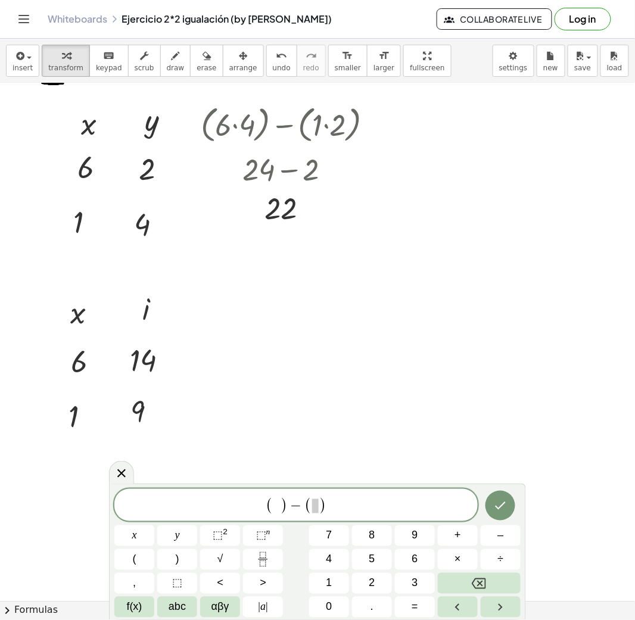
scroll to position [158, 0]
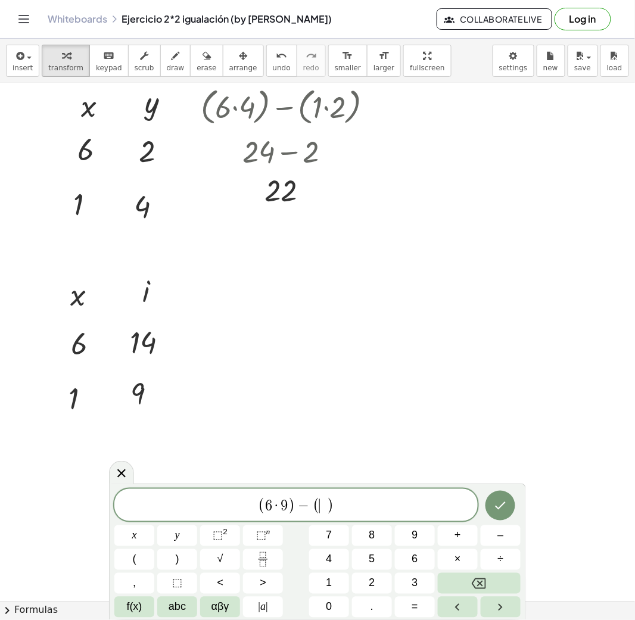
click at [318, 460] on span "(" at bounding box center [317, 505] width 8 height 17
click at [506, 460] on button "Done" at bounding box center [500, 506] width 30 height 30
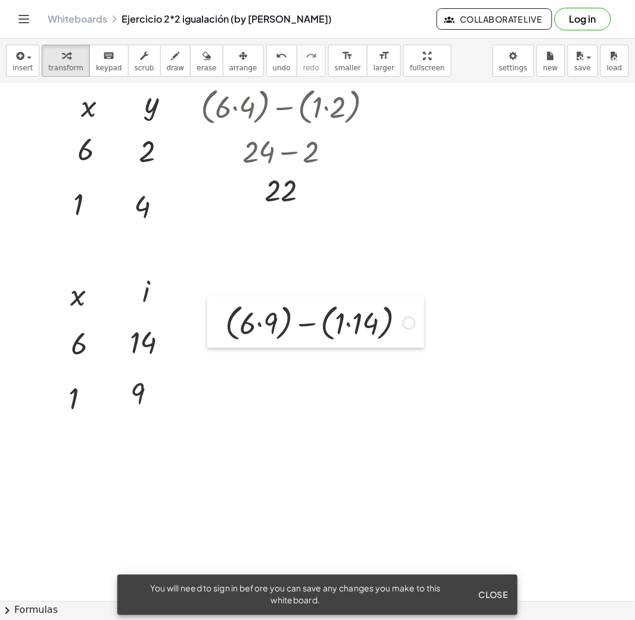
drag, startPoint x: 242, startPoint y: 351, endPoint x: 221, endPoint y: 315, distance: 41.1
click at [221, 315] on div at bounding box center [216, 322] width 18 height 51
click at [251, 331] on div at bounding box center [320, 321] width 202 height 45
click at [354, 318] on div at bounding box center [320, 321] width 202 height 45
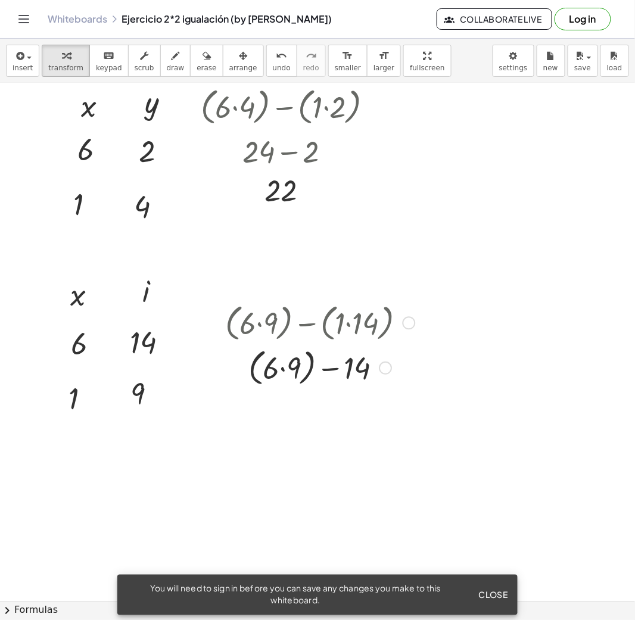
click at [274, 379] on div at bounding box center [320, 367] width 202 height 45
click at [294, 375] on div at bounding box center [320, 367] width 202 height 45
click at [317, 370] on div at bounding box center [320, 367] width 202 height 40
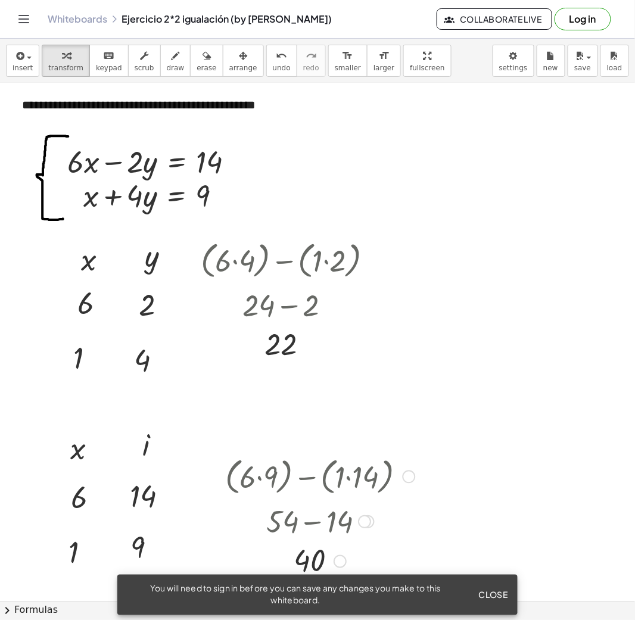
scroll to position [0, 0]
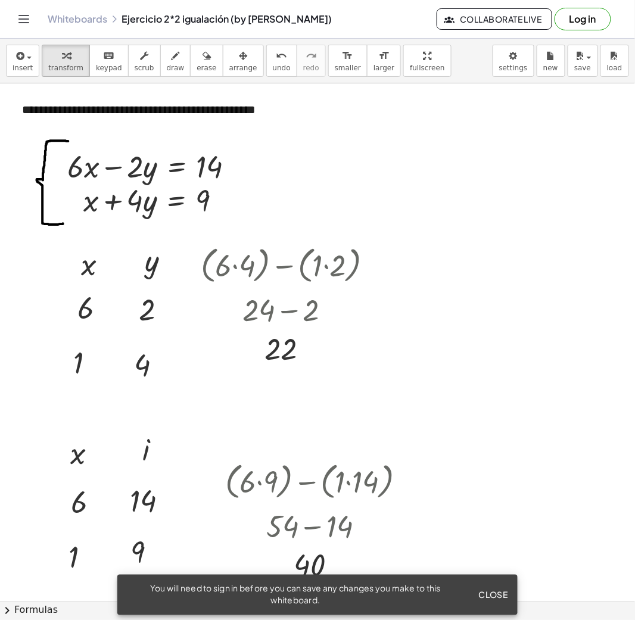
click at [457, 242] on div at bounding box center [317, 600] width 635 height 1034
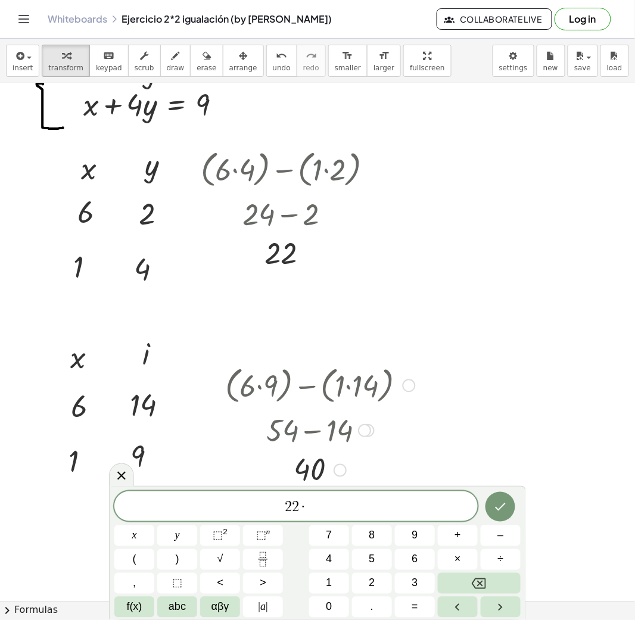
scroll to position [79, 0]
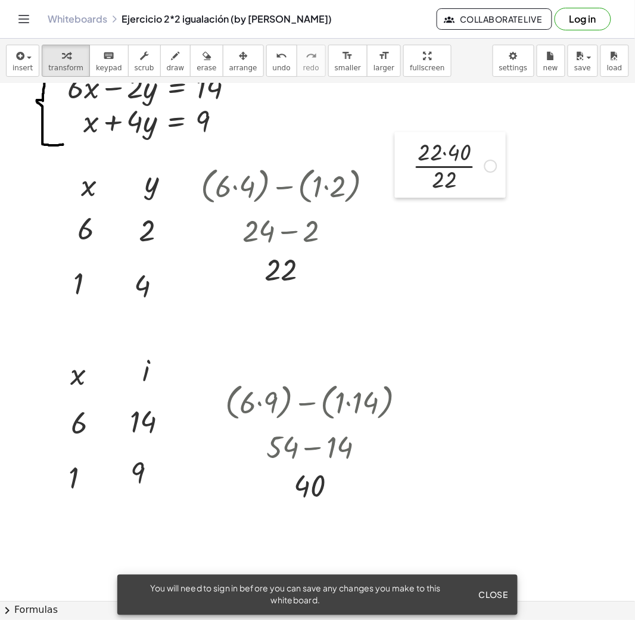
drag, startPoint x: 470, startPoint y: 179, endPoint x: 419, endPoint y: 174, distance: 50.8
click at [406, 149] on div at bounding box center [404, 164] width 18 height 65
click at [427, 154] on div at bounding box center [453, 165] width 96 height 60
click at [448, 149] on div at bounding box center [453, 165] width 96 height 60
click at [441, 241] on div at bounding box center [453, 225] width 96 height 60
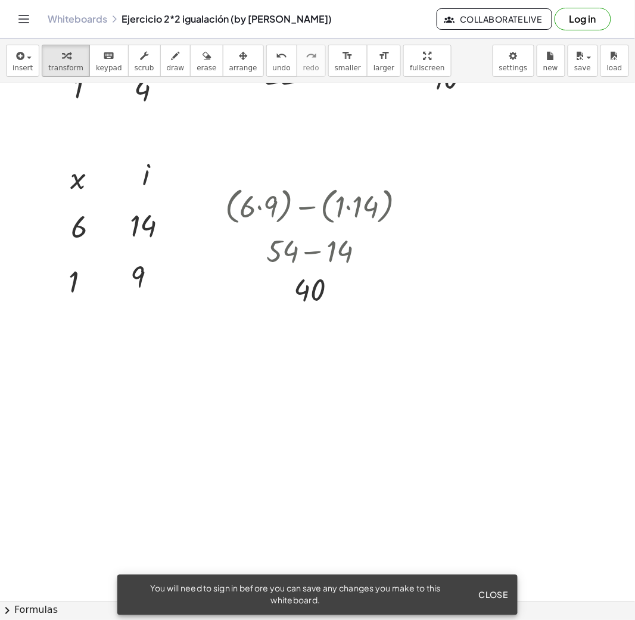
scroll to position [317, 0]
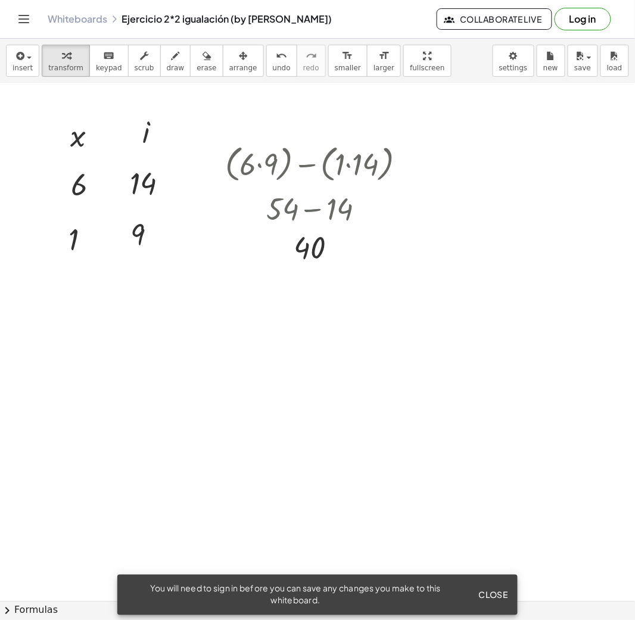
click at [61, 336] on div at bounding box center [317, 283] width 635 height 1034
click at [61, 336] on div at bounding box center [70, 358] width 18 height 45
click at [231, 446] on div at bounding box center [317, 283] width 635 height 1034
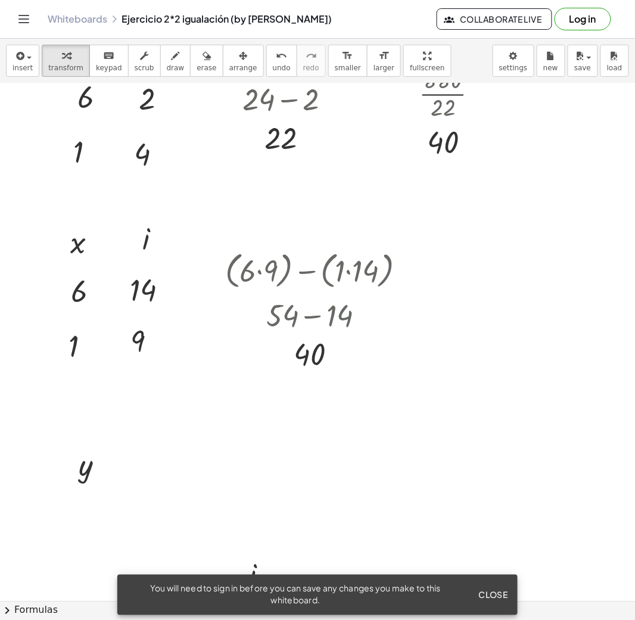
scroll to position [238, 0]
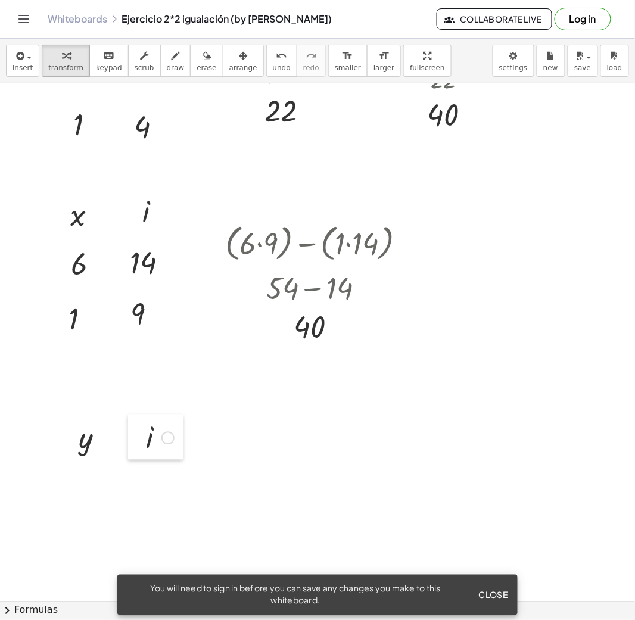
drag, startPoint x: 239, startPoint y: 544, endPoint x: 136, endPoint y: 434, distance: 150.8
click at [136, 434] on div at bounding box center [137, 436] width 18 height 45
drag, startPoint x: 70, startPoint y: 435, endPoint x: 57, endPoint y: 423, distance: 17.3
click at [57, 423] on div at bounding box center [57, 425] width 18 height 45
drag, startPoint x: 127, startPoint y: 426, endPoint x: 110, endPoint y: 420, distance: 18.5
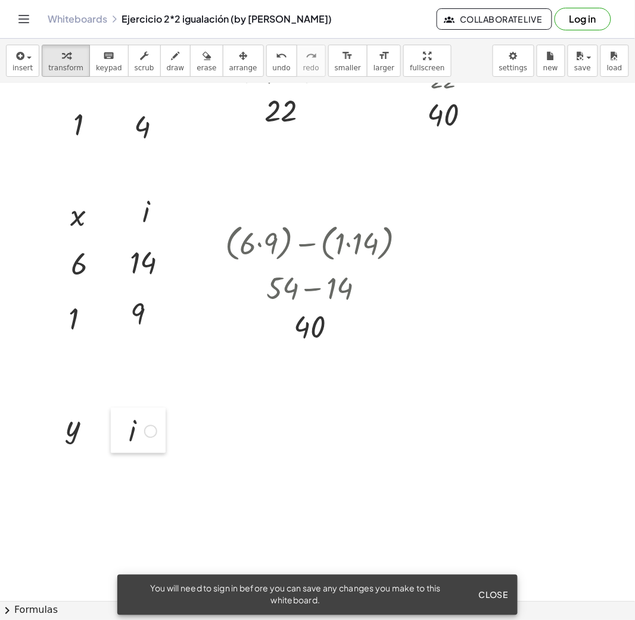
click at [111, 420] on div at bounding box center [120, 430] width 18 height 45
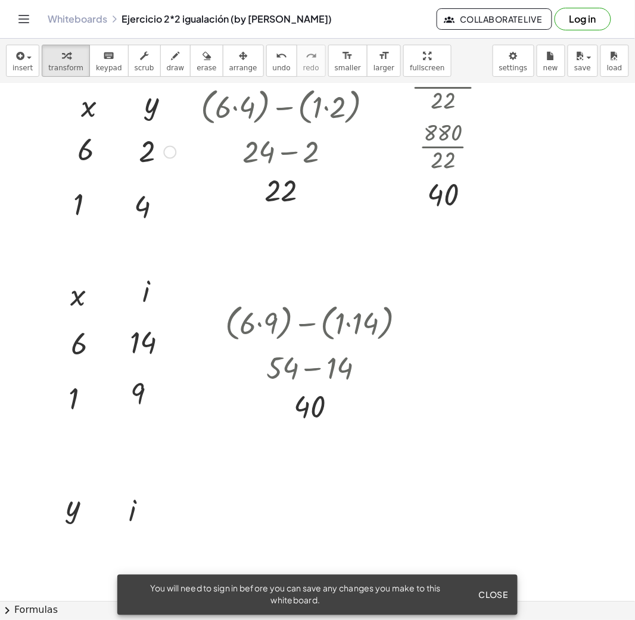
scroll to position [317, 0]
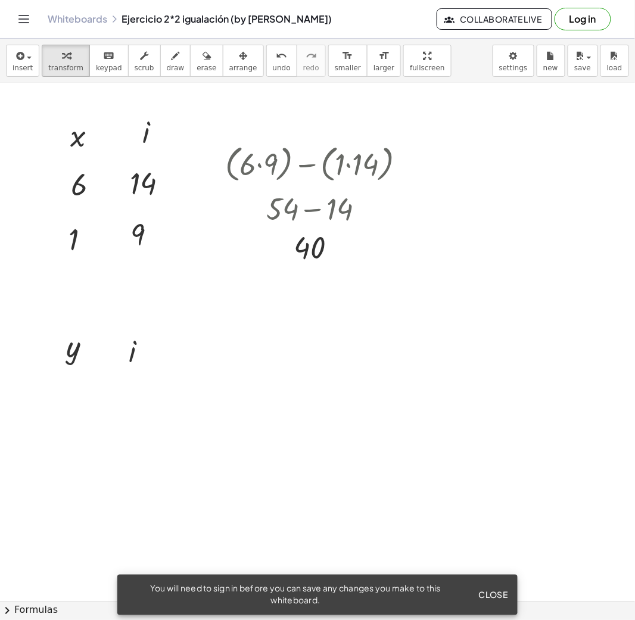
click at [65, 393] on div at bounding box center [317, 283] width 635 height 1034
click at [91, 460] on div at bounding box center [317, 283] width 635 height 1034
drag, startPoint x: 76, startPoint y: 408, endPoint x: 63, endPoint y: 410, distance: 13.3
click at [61, 396] on div at bounding box center [60, 403] width 18 height 45
drag, startPoint x: 98, startPoint y: 475, endPoint x: 54, endPoint y: 443, distance: 54.2
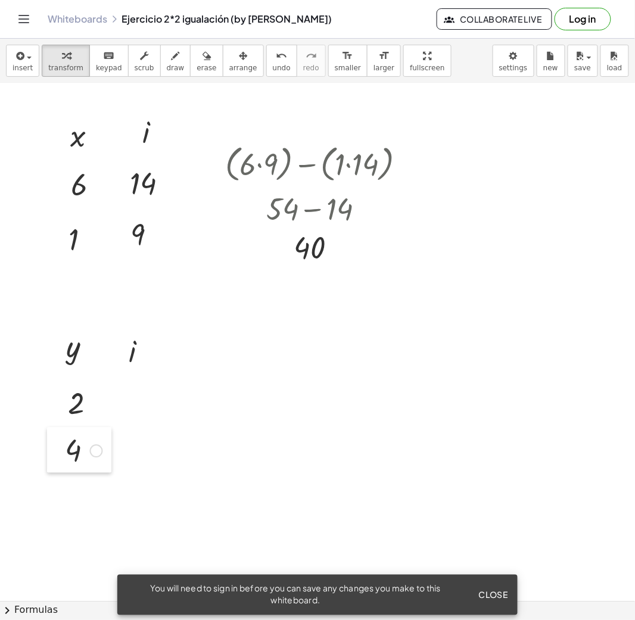
click at [54, 443] on div at bounding box center [56, 450] width 18 height 45
drag, startPoint x: 61, startPoint y: 400, endPoint x: 54, endPoint y: 392, distance: 11.0
click at [54, 392] on div at bounding box center [52, 394] width 18 height 45
drag, startPoint x: 57, startPoint y: 445, endPoint x: 53, endPoint y: 439, distance: 7.8
click at [53, 439] on div at bounding box center [52, 443] width 18 height 45
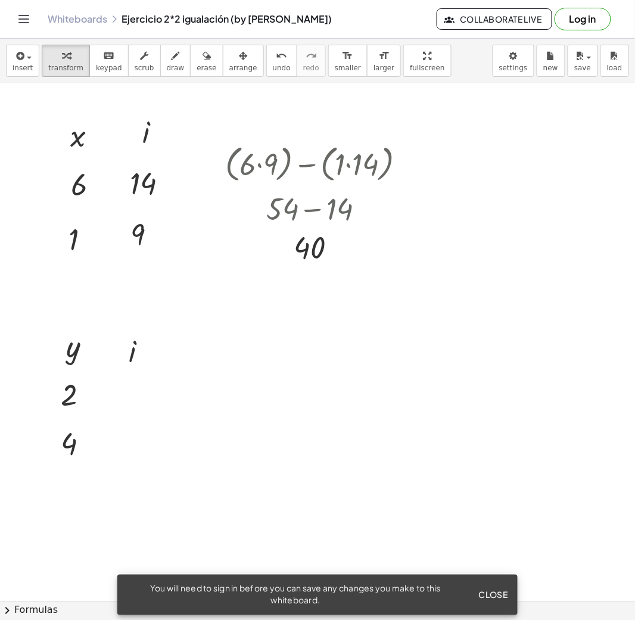
click at [132, 405] on div at bounding box center [317, 283] width 635 height 1034
click at [149, 460] on div at bounding box center [317, 283] width 635 height 1034
drag, startPoint x: 142, startPoint y: 419, endPoint x: 107, endPoint y: 382, distance: 50.6
click at [107, 382] on div at bounding box center [107, 390] width 18 height 45
drag, startPoint x: 153, startPoint y: 494, endPoint x: 106, endPoint y: 434, distance: 75.9
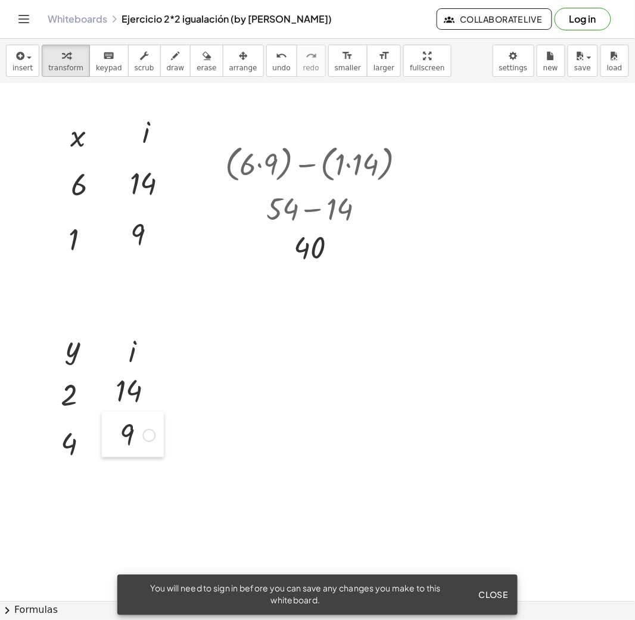
click at [106, 434] on div at bounding box center [111, 434] width 18 height 45
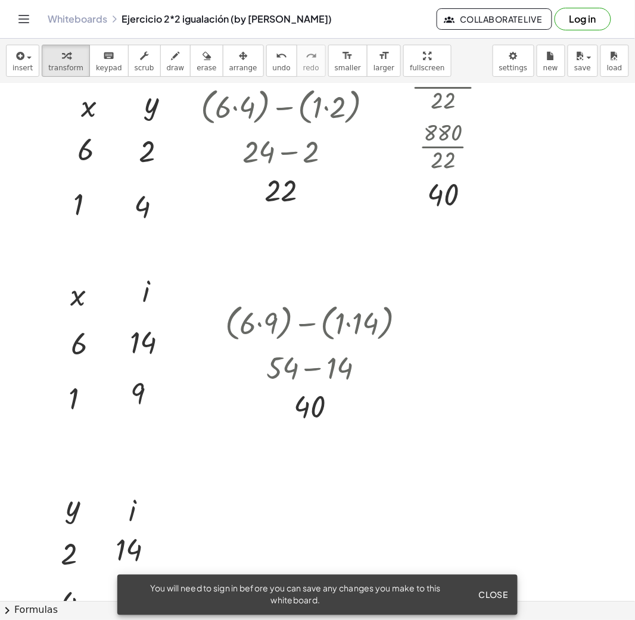
scroll to position [238, 0]
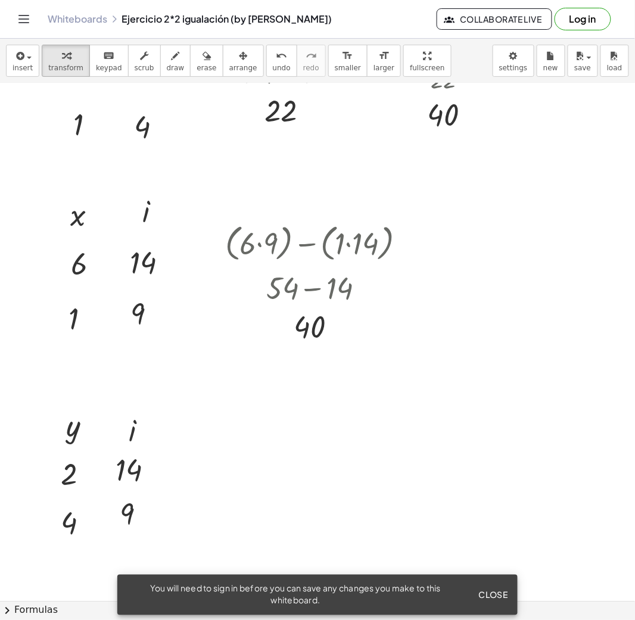
click at [219, 456] on div at bounding box center [317, 362] width 635 height 1034
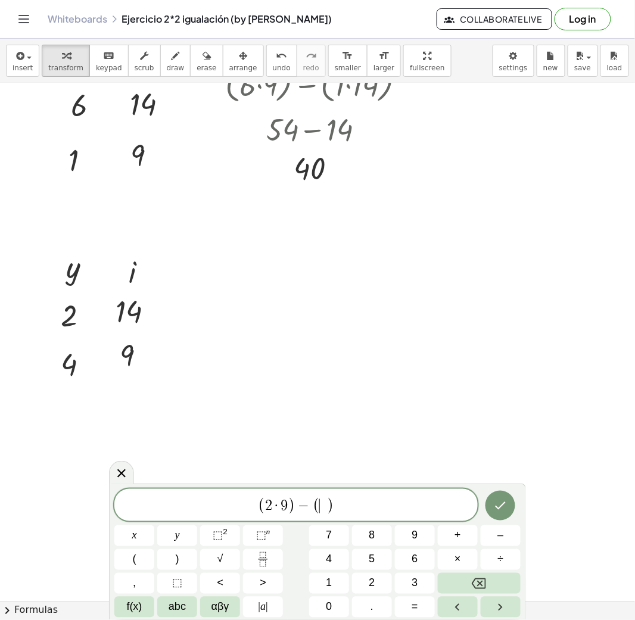
scroll to position [317, 0]
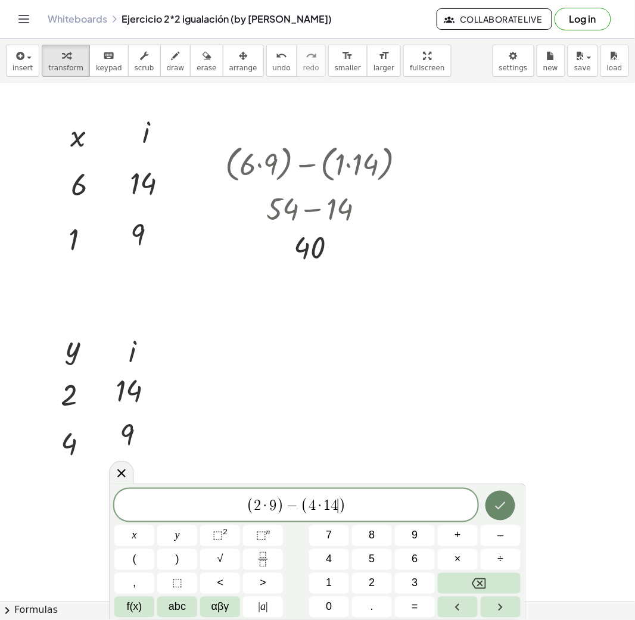
click at [507, 460] on icon "Done" at bounding box center [500, 505] width 14 height 14
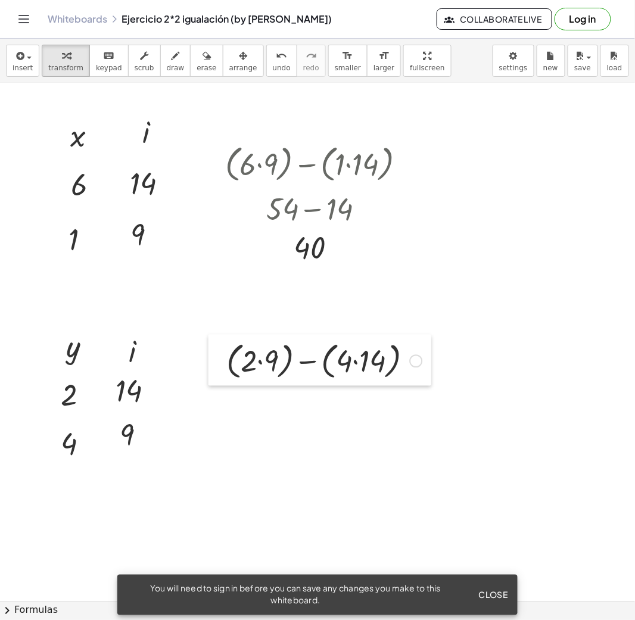
drag, startPoint x: 236, startPoint y: 386, endPoint x: 224, endPoint y: 344, distance: 43.9
click at [224, 344] on div at bounding box center [217, 360] width 18 height 51
click at [248, 360] on div at bounding box center [323, 359] width 208 height 45
click at [360, 370] on div at bounding box center [323, 359] width 208 height 45
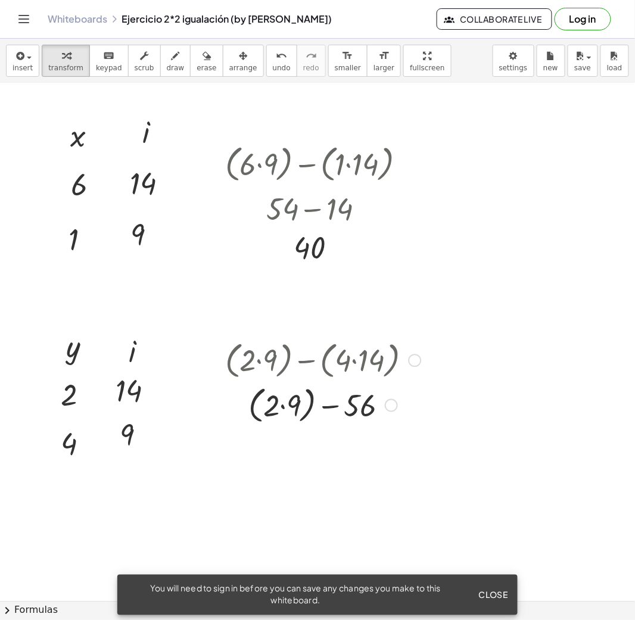
click at [291, 407] on div at bounding box center [323, 404] width 208 height 45
click at [302, 414] on div at bounding box center [323, 405] width 208 height 40
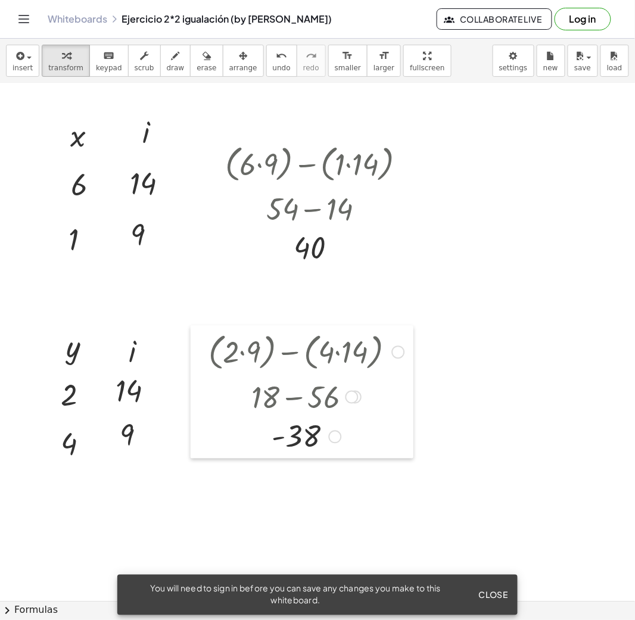
drag, startPoint x: 224, startPoint y: 344, endPoint x: 208, endPoint y: 336, distance: 18.6
click at [208, 336] on div at bounding box center [200, 392] width 18 height 133
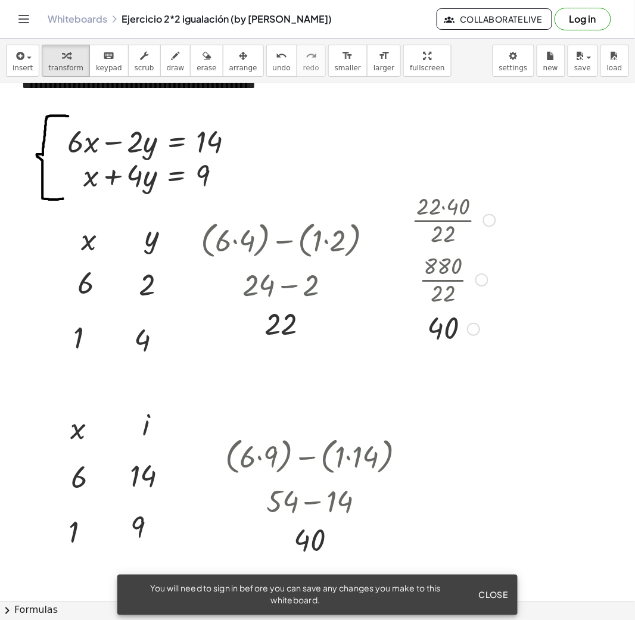
scroll to position [0, 0]
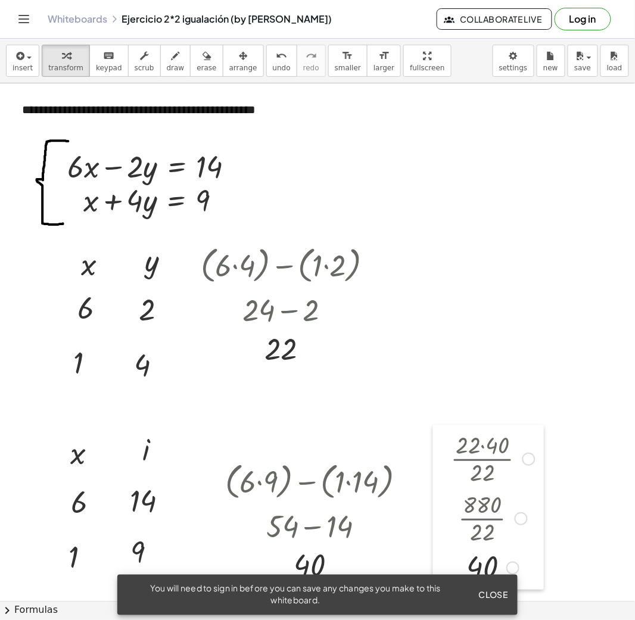
drag, startPoint x: 404, startPoint y: 236, endPoint x: 437, endPoint y: 436, distance: 202.8
click at [437, 436] on div at bounding box center [442, 507] width 18 height 164
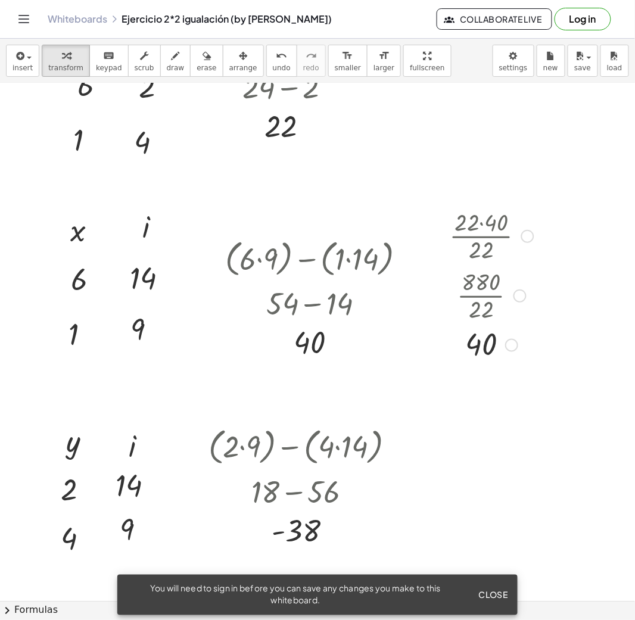
scroll to position [317, 0]
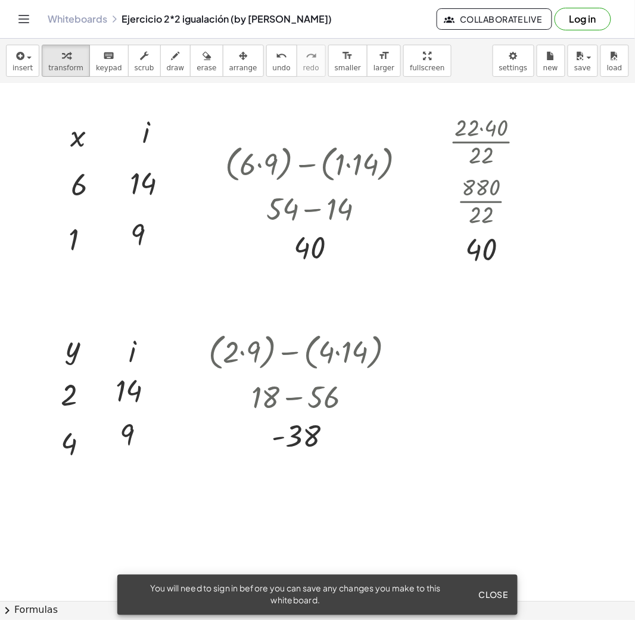
click at [437, 352] on div at bounding box center [317, 283] width 635 height 1034
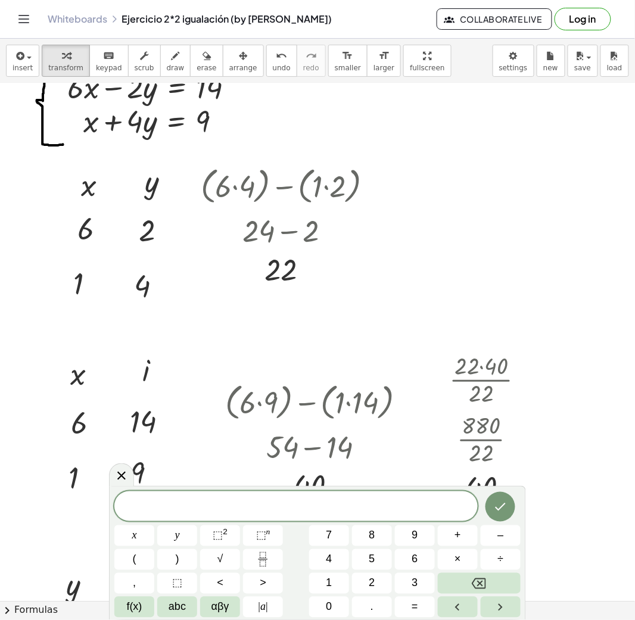
scroll to position [158, 0]
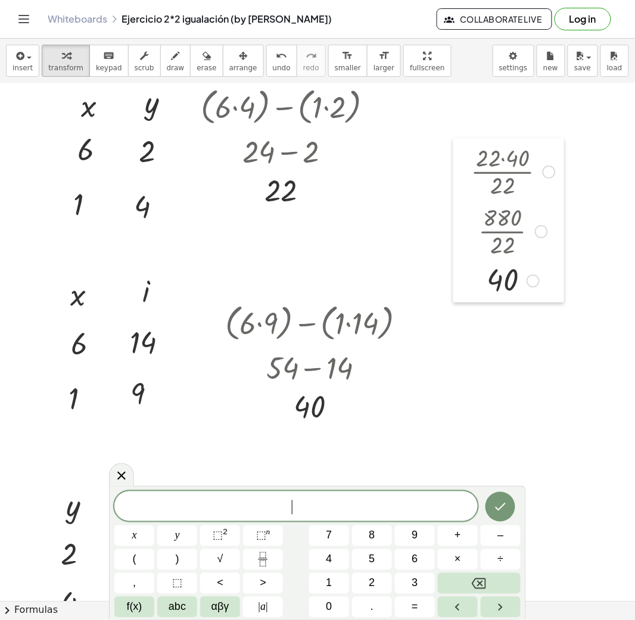
drag, startPoint x: 439, startPoint y: 286, endPoint x: 457, endPoint y: 161, distance: 127.0
click at [460, 158] on div at bounding box center [462, 220] width 18 height 164
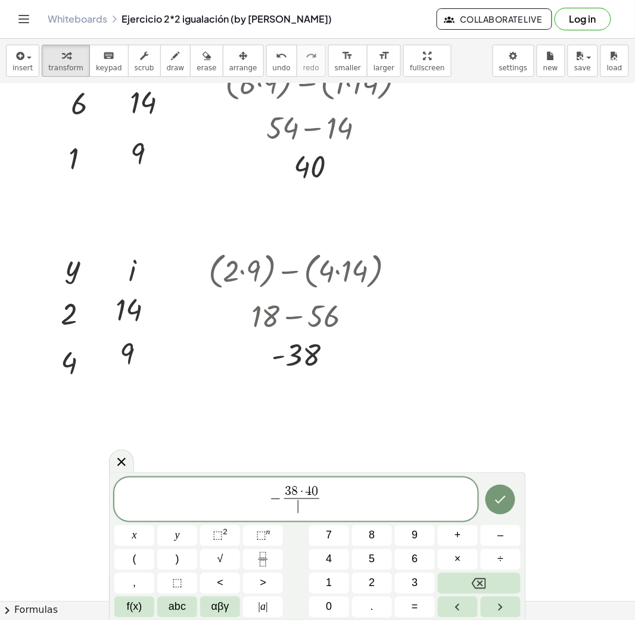
scroll to position [397, 0]
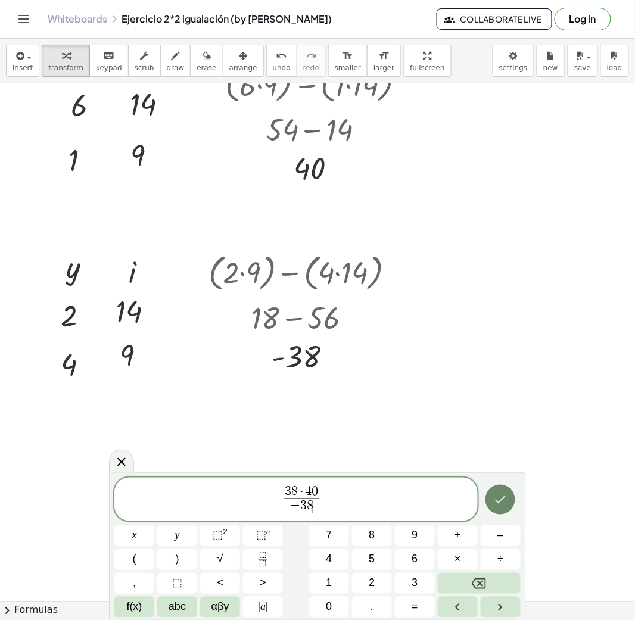
click at [496, 460] on button "Done" at bounding box center [500, 500] width 30 height 30
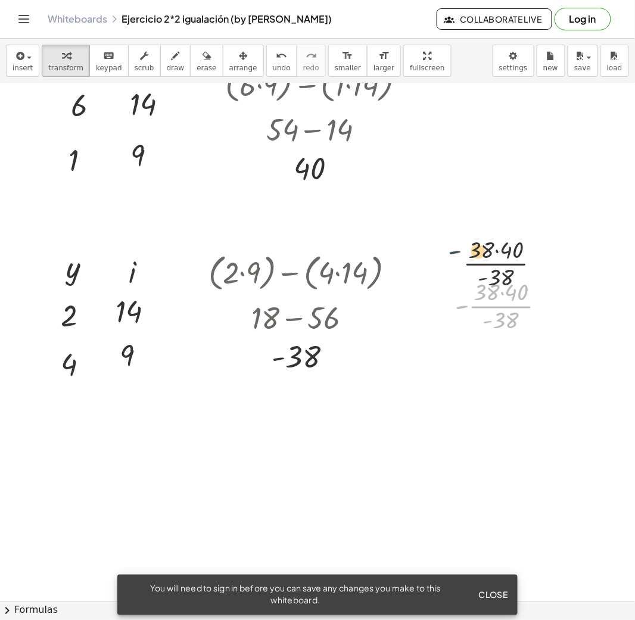
drag, startPoint x: 458, startPoint y: 286, endPoint x: 451, endPoint y: 232, distance: 54.7
click at [451, 232] on div "**********" at bounding box center [317, 204] width 635 height 1034
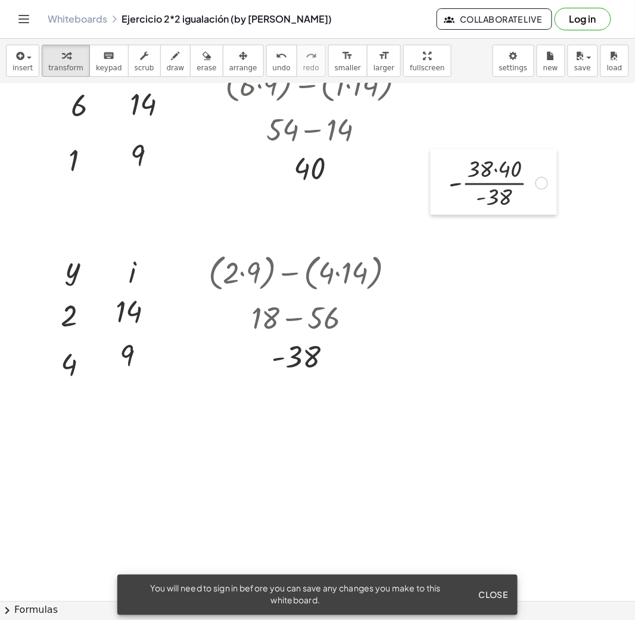
drag, startPoint x: 450, startPoint y: 277, endPoint x: 447, endPoint y: 146, distance: 131.0
click at [447, 149] on div at bounding box center [439, 181] width 18 height 65
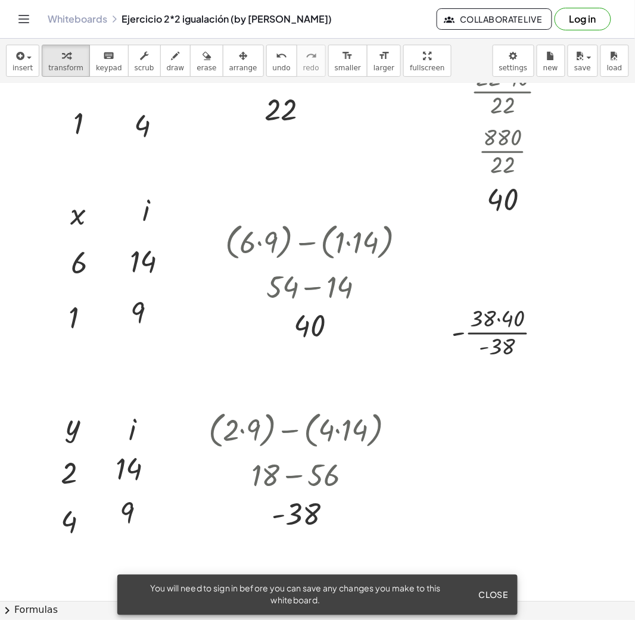
scroll to position [238, 0]
click at [476, 320] on div at bounding box center [500, 333] width 111 height 60
click at [510, 325] on div at bounding box center [500, 333] width 111 height 60
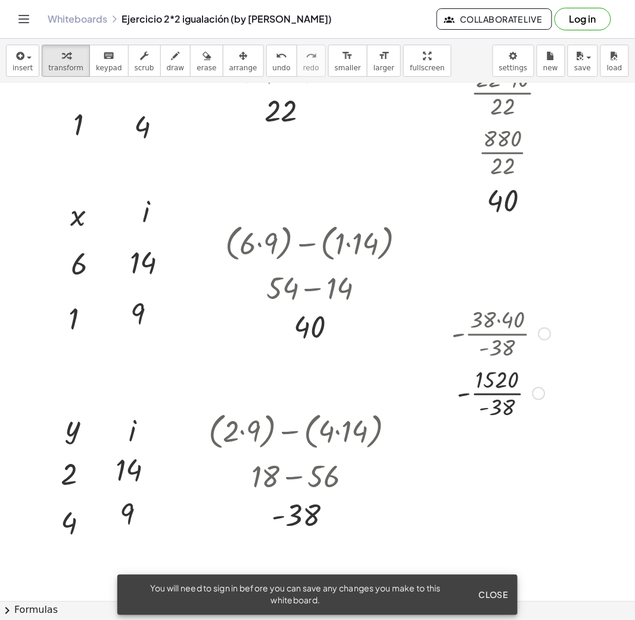
click at [493, 386] on div at bounding box center [500, 393] width 111 height 60
click at [506, 407] on div at bounding box center [500, 393] width 111 height 60
click at [491, 442] on div at bounding box center [500, 442] width 111 height 39
drag, startPoint x: 457, startPoint y: 311, endPoint x: 458, endPoint y: 303, distance: 7.8
click at [458, 303] on div at bounding box center [500, 333] width 111 height 60
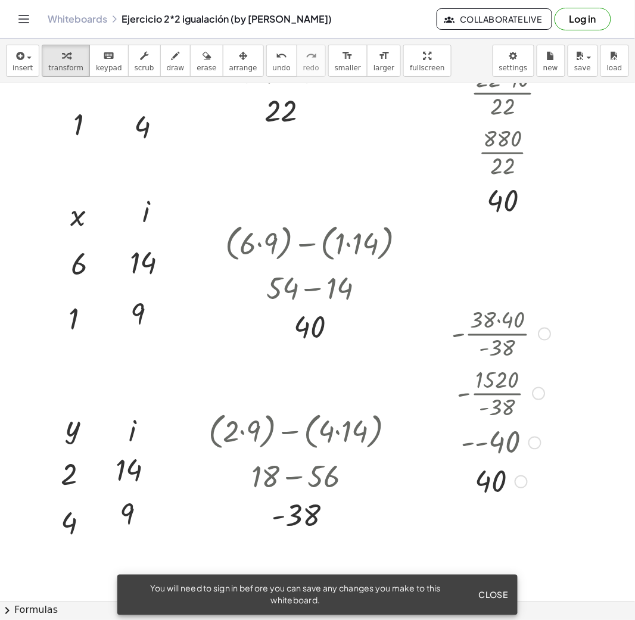
drag, startPoint x: 454, startPoint y: 312, endPoint x: 454, endPoint y: 302, distance: 9.5
click at [454, 302] on div "- · 38 · 40 · - 38 - · 1520 · - 38 - - 40 40" at bounding box center [496, 401] width 126 height 203
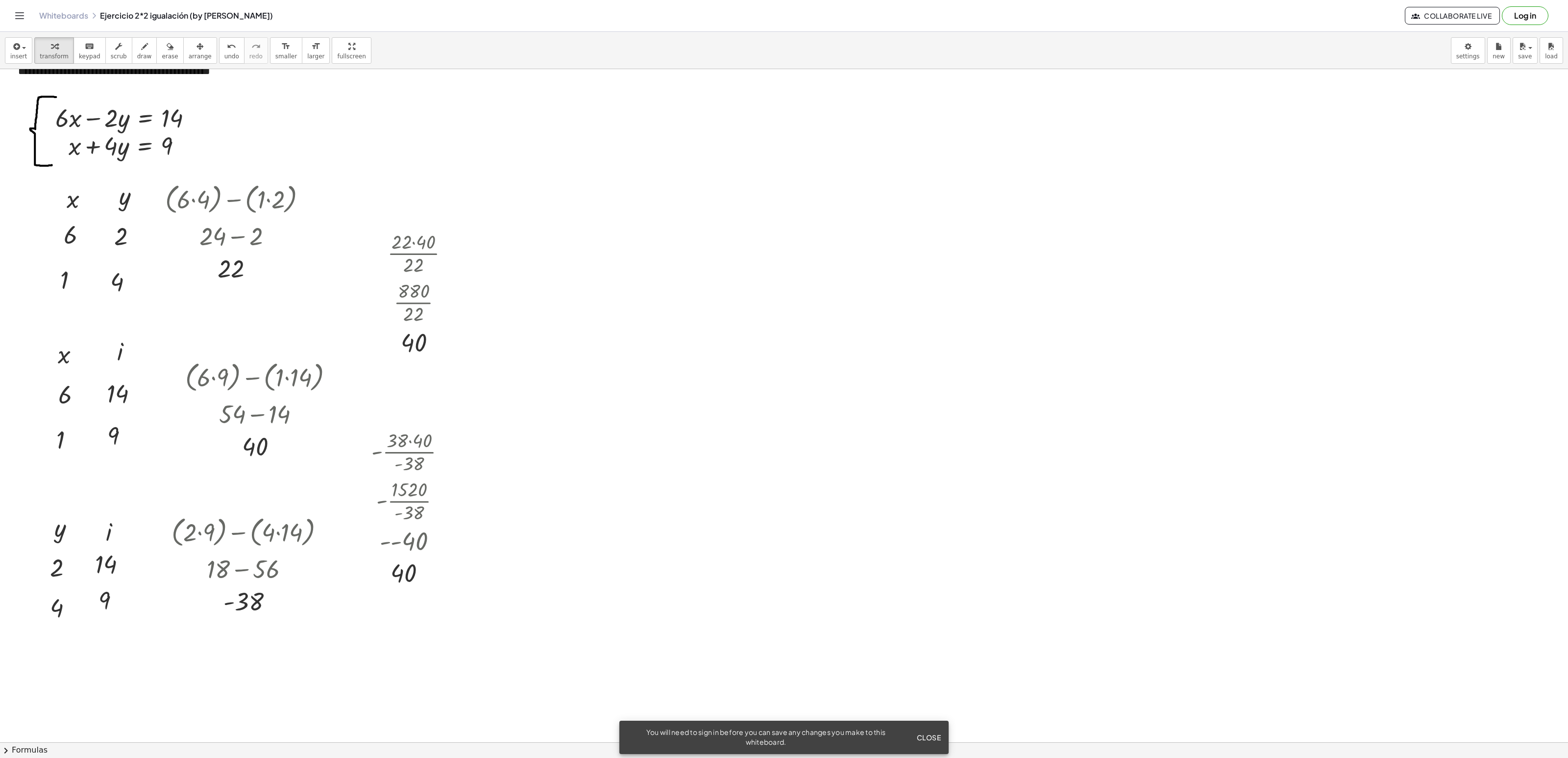
scroll to position [0, 0]
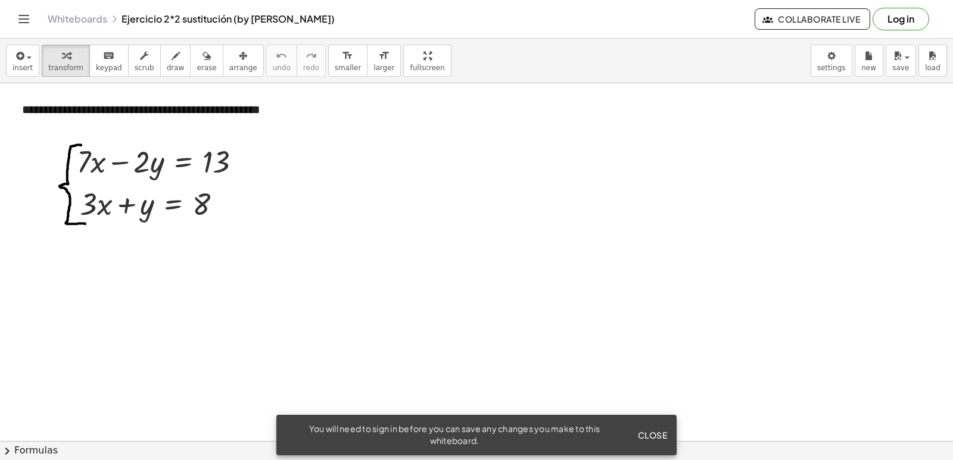
drag, startPoint x: 154, startPoint y: 291, endPoint x: 96, endPoint y: 273, distance: 61.0
click at [96, 273] on div at bounding box center [96, 274] width 18 height 45
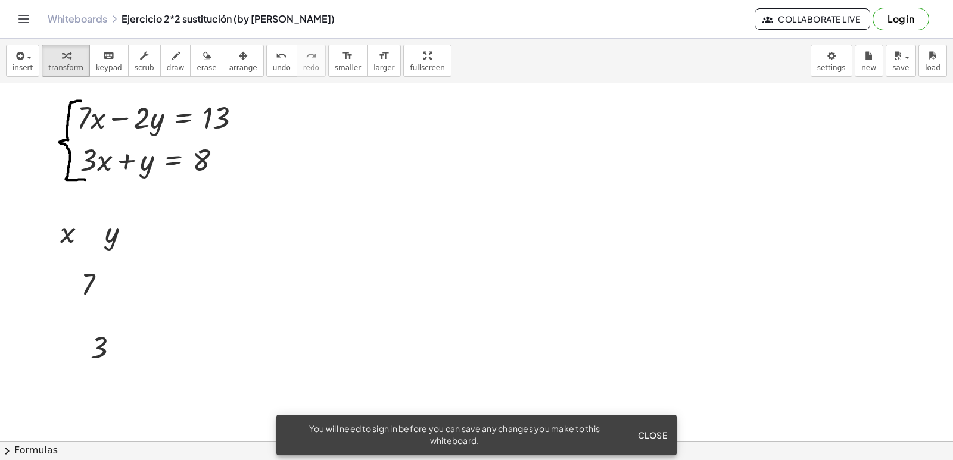
scroll to position [60, 0]
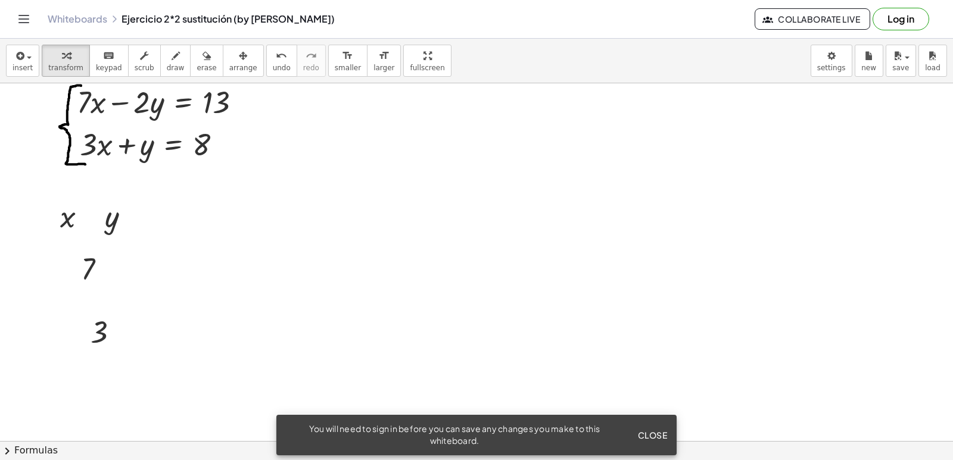
drag, startPoint x: 70, startPoint y: 264, endPoint x: 45, endPoint y: 256, distance: 26.2
click at [45, 256] on div at bounding box center [47, 260] width 18 height 45
drag, startPoint x: 160, startPoint y: 283, endPoint x: 91, endPoint y: 258, distance: 73.5
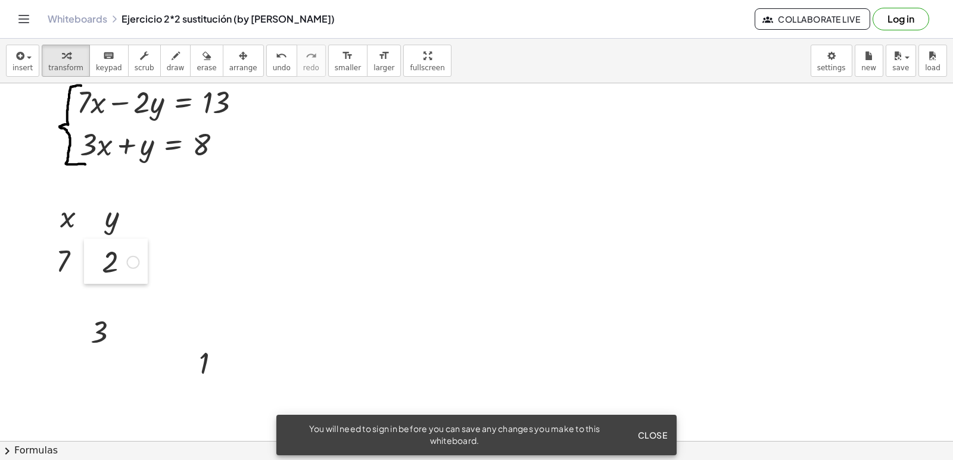
click at [91, 258] on div at bounding box center [93, 261] width 18 height 45
drag, startPoint x: 77, startPoint y: 333, endPoint x: 35, endPoint y: 311, distance: 47.4
click at [35, 311] on div at bounding box center [41, 308] width 18 height 45
drag, startPoint x: 139, startPoint y: 329, endPoint x: 90, endPoint y: 298, distance: 58.6
click at [90, 298] on div at bounding box center [95, 305] width 18 height 45
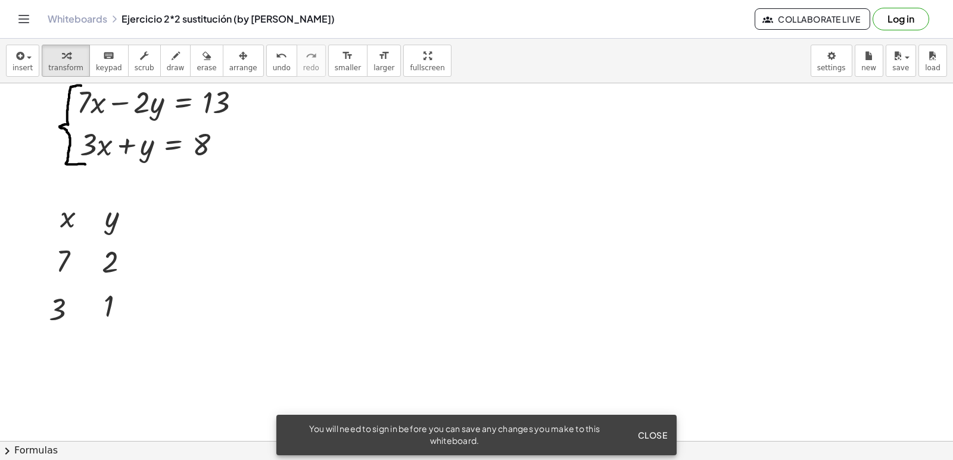
drag, startPoint x: 201, startPoint y: 261, endPoint x: 183, endPoint y: 220, distance: 45.6
click at [183, 220] on div at bounding box center [179, 223] width 18 height 51
click at [210, 226] on div at bounding box center [277, 223] width 191 height 45
click at [318, 228] on div at bounding box center [277, 223] width 191 height 45
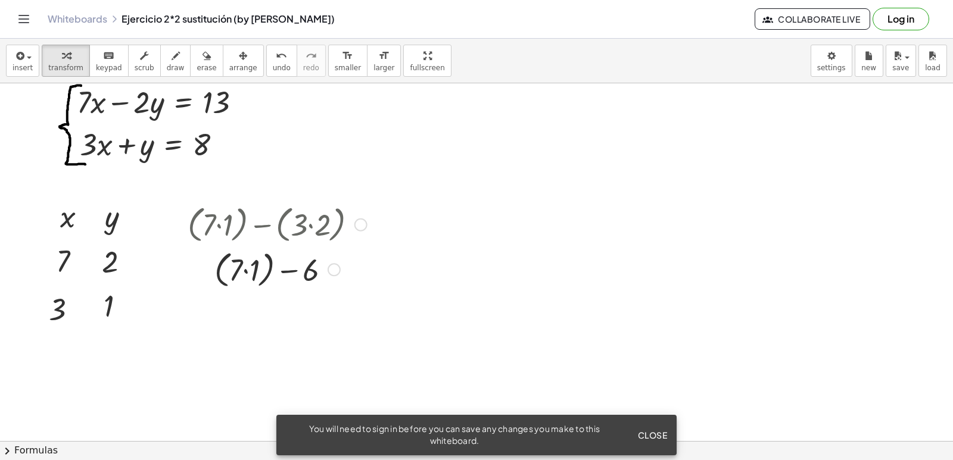
click at [250, 267] on div at bounding box center [277, 269] width 191 height 45
click at [254, 271] on div at bounding box center [277, 268] width 191 height 40
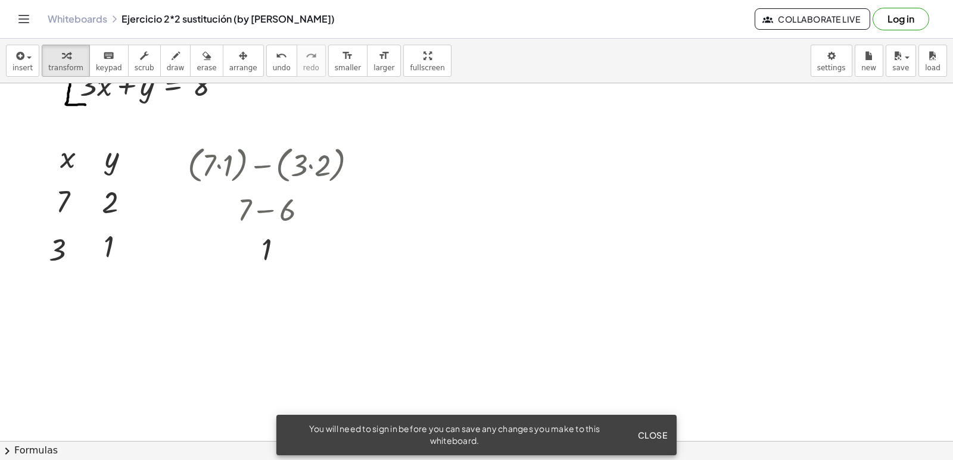
drag, startPoint x: 57, startPoint y: 353, endPoint x: 35, endPoint y: 320, distance: 39.8
click at [35, 320] on div at bounding box center [42, 314] width 18 height 45
drag, startPoint x: 143, startPoint y: 372, endPoint x: 92, endPoint y: 307, distance: 82.7
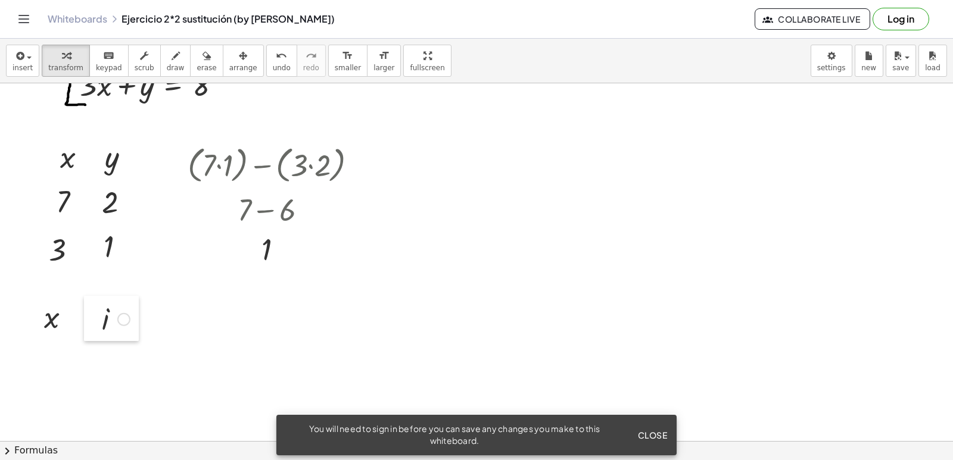
click at [92, 307] on div at bounding box center [93, 318] width 18 height 45
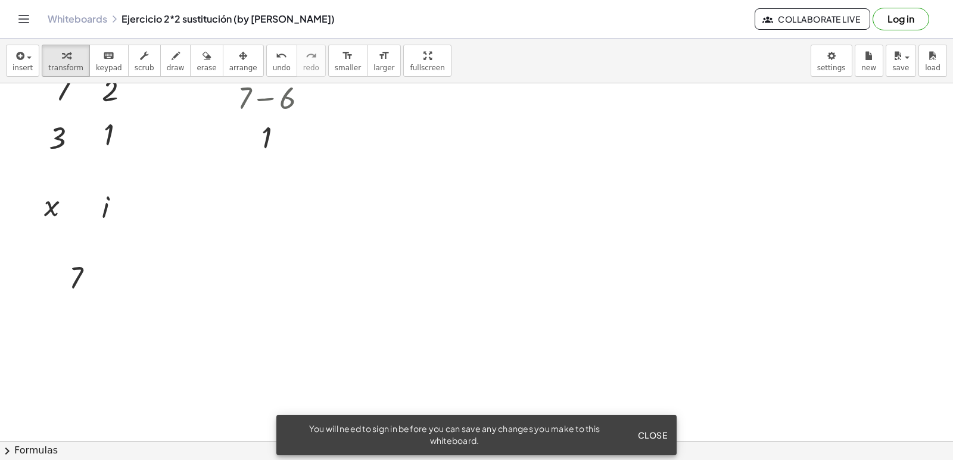
scroll to position [238, 0]
click at [54, 339] on div at bounding box center [476, 394] width 953 height 1099
click at [115, 265] on div at bounding box center [476, 394] width 953 height 1099
click at [145, 328] on div at bounding box center [476, 394] width 953 height 1099
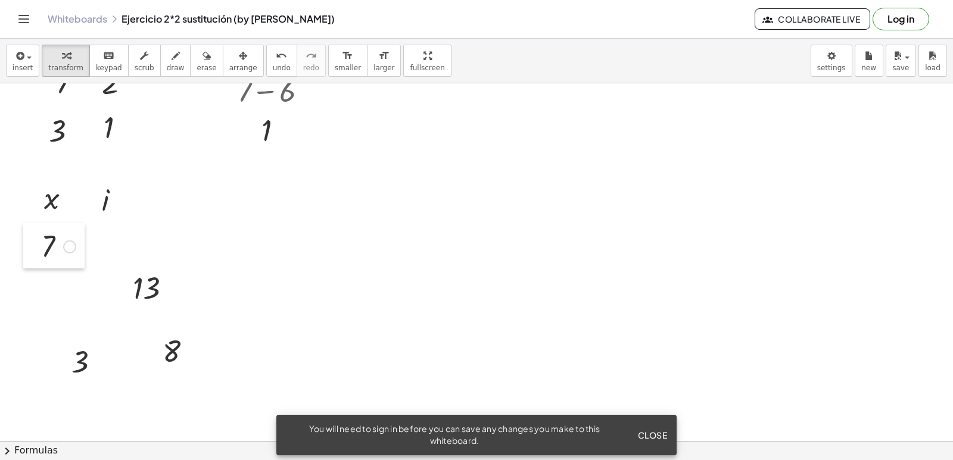
drag, startPoint x: 60, startPoint y: 255, endPoint x: 32, endPoint y: 231, distance: 37.1
click at [32, 231] on div at bounding box center [32, 245] width 18 height 45
drag, startPoint x: 129, startPoint y: 284, endPoint x: 92, endPoint y: 241, distance: 56.6
click at [92, 241] on div at bounding box center [87, 243] width 18 height 45
drag, startPoint x: 66, startPoint y: 355, endPoint x: 35, endPoint y: 283, distance: 78.1
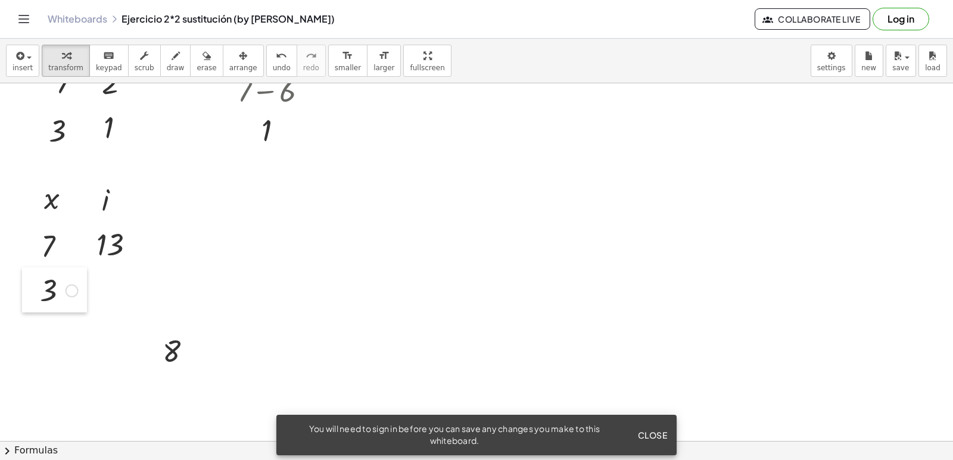
click at [35, 283] on div at bounding box center [31, 289] width 18 height 45
drag, startPoint x: 154, startPoint y: 351, endPoint x: 91, endPoint y: 291, distance: 87.6
click at [91, 291] on div at bounding box center [91, 289] width 18 height 45
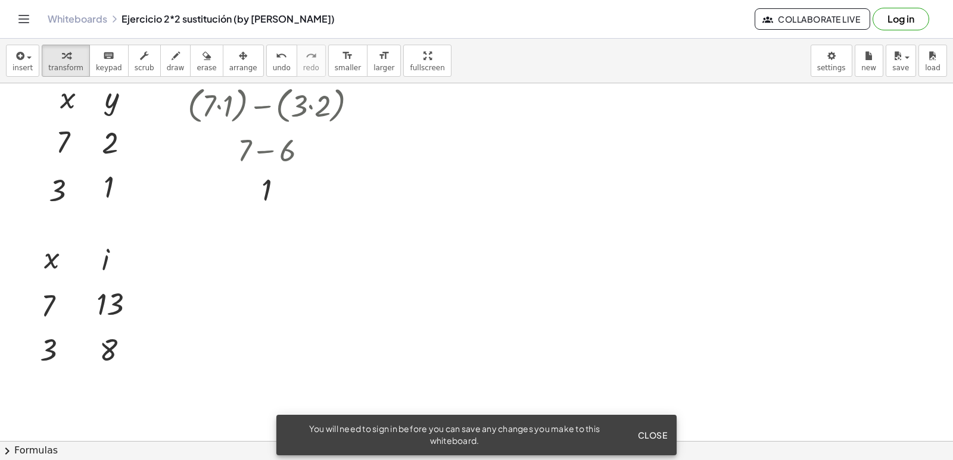
scroll to position [119, 0]
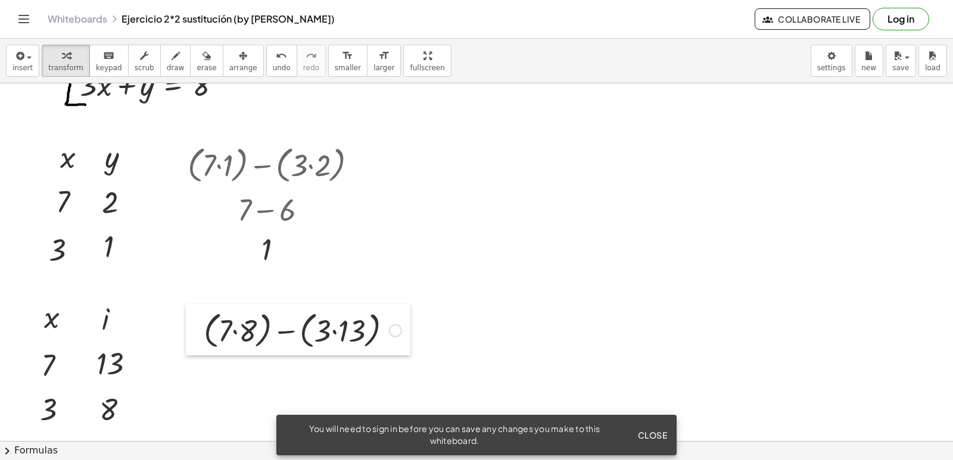
drag, startPoint x: 226, startPoint y: 364, endPoint x: 198, endPoint y: 318, distance: 53.7
click at [198, 318] on div at bounding box center [195, 329] width 18 height 51
click at [242, 333] on div at bounding box center [303, 329] width 210 height 45
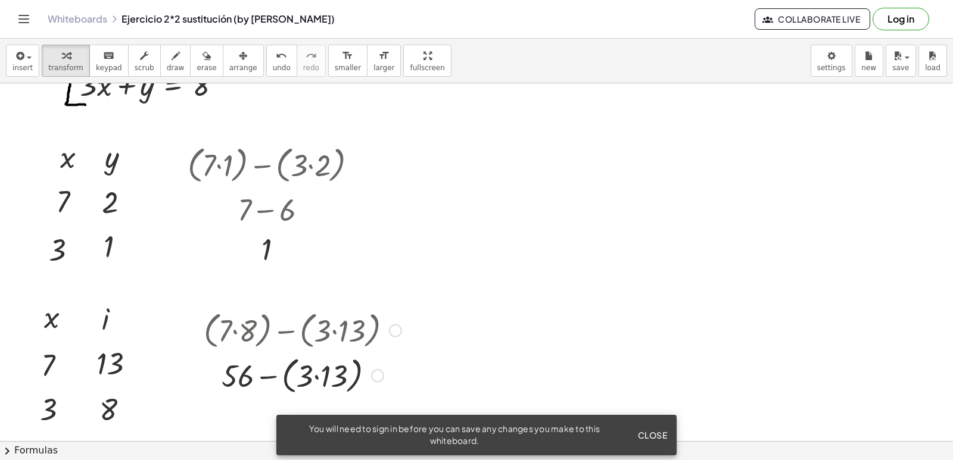
click at [322, 382] on div at bounding box center [303, 374] width 210 height 45
click at [322, 382] on div at bounding box center [303, 374] width 210 height 40
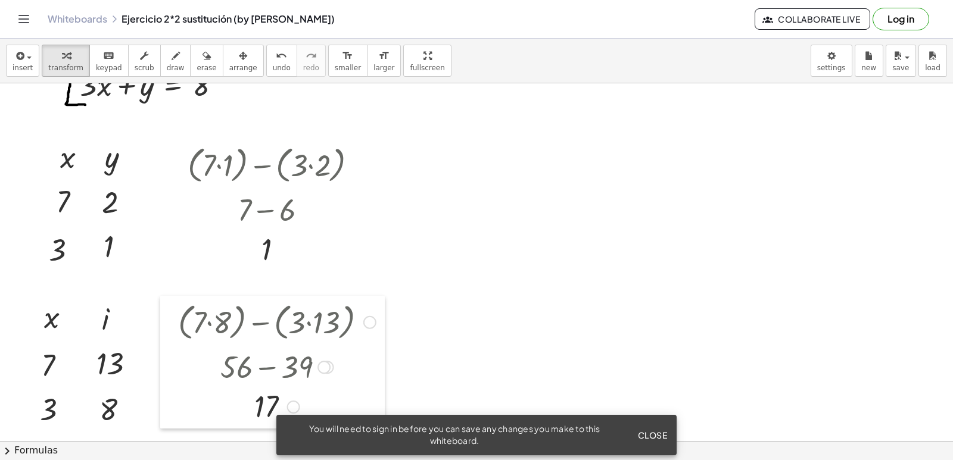
drag, startPoint x: 197, startPoint y: 327, endPoint x: 171, endPoint y: 319, distance: 26.9
click at [171, 319] on div at bounding box center [169, 362] width 18 height 133
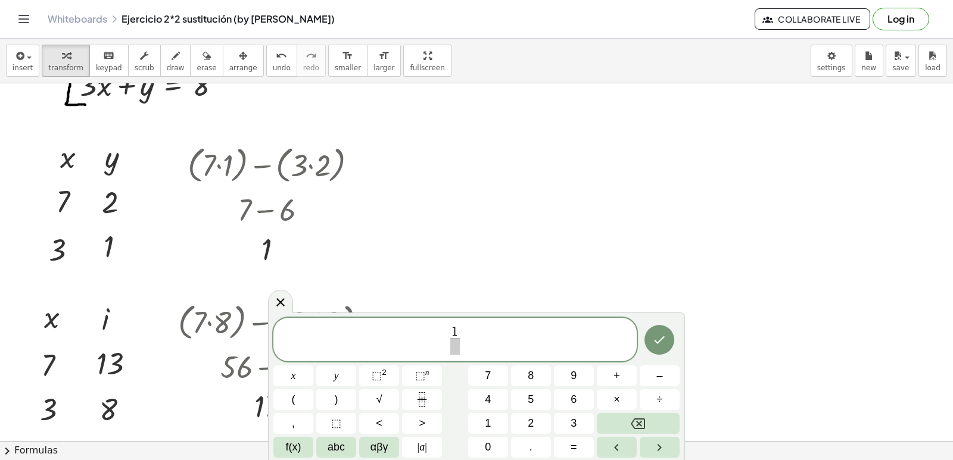
click at [467, 329] on span "1 ​" at bounding box center [454, 341] width 363 height 32
click at [460, 326] on span "1 ​ ​" at bounding box center [455, 340] width 14 height 29
click at [465, 328] on span "1 ​ ​" at bounding box center [454, 341] width 363 height 32
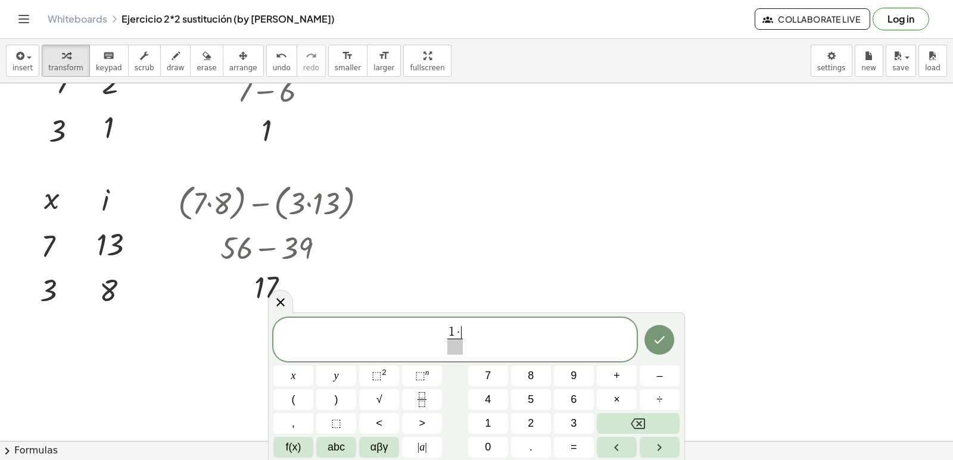
scroll to position [179, 0]
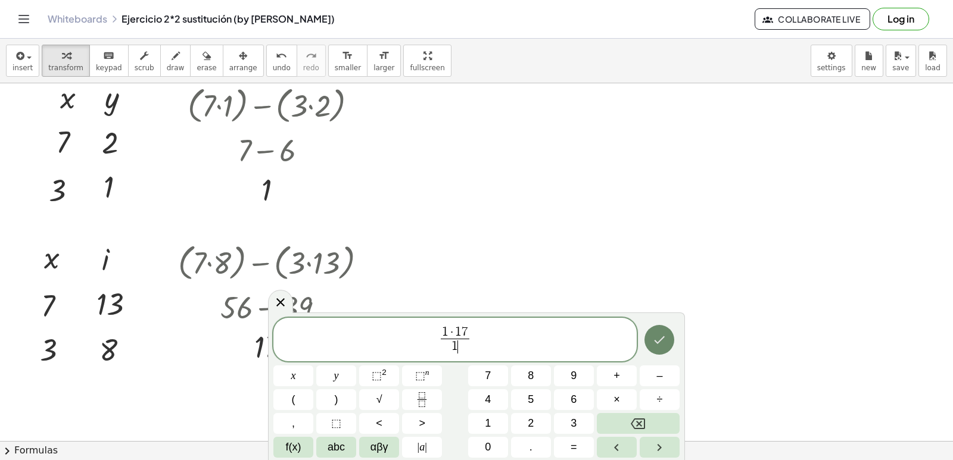
click at [662, 339] on icon "Done" at bounding box center [659, 340] width 11 height 8
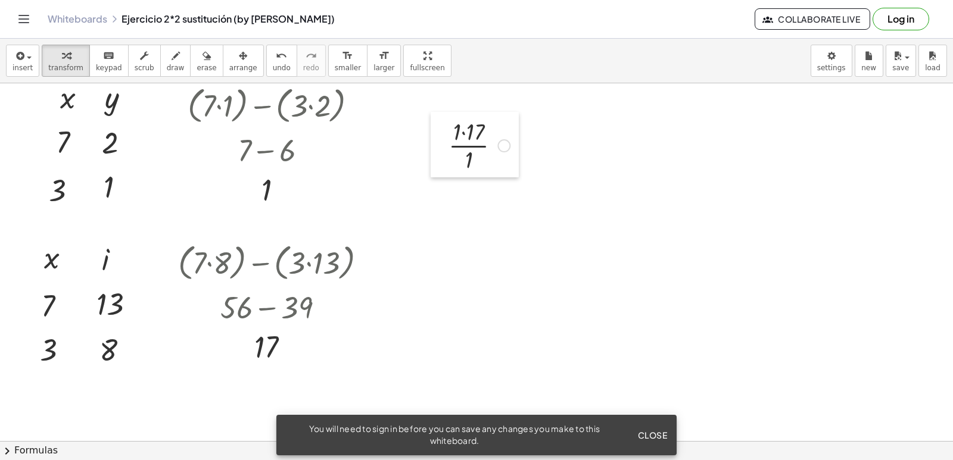
drag, startPoint x: 444, startPoint y: 143, endPoint x: 439, endPoint y: 122, distance: 21.4
click at [439, 122] on div at bounding box center [439, 144] width 18 height 65
click at [461, 132] on div at bounding box center [478, 141] width 73 height 60
click at [464, 194] on div at bounding box center [478, 201] width 73 height 60
click at [478, 201] on div at bounding box center [478, 201] width 73 height 60
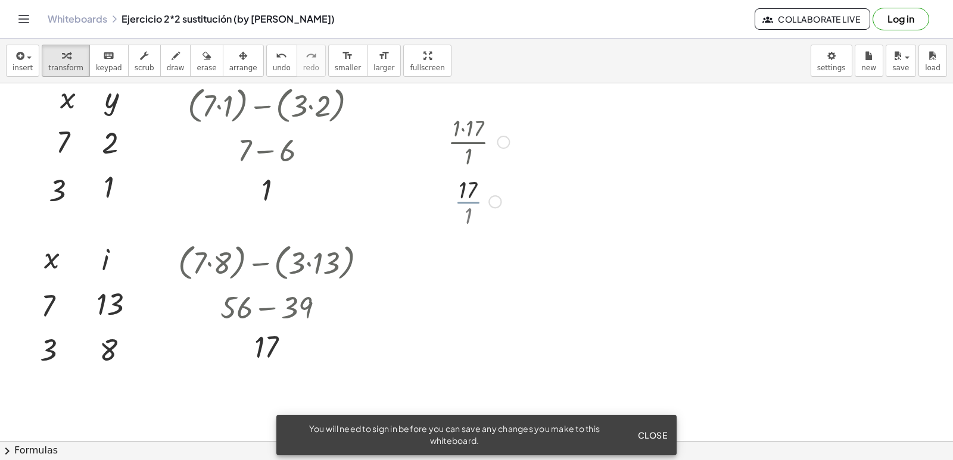
click at [474, 192] on div at bounding box center [478, 200] width 73 height 39
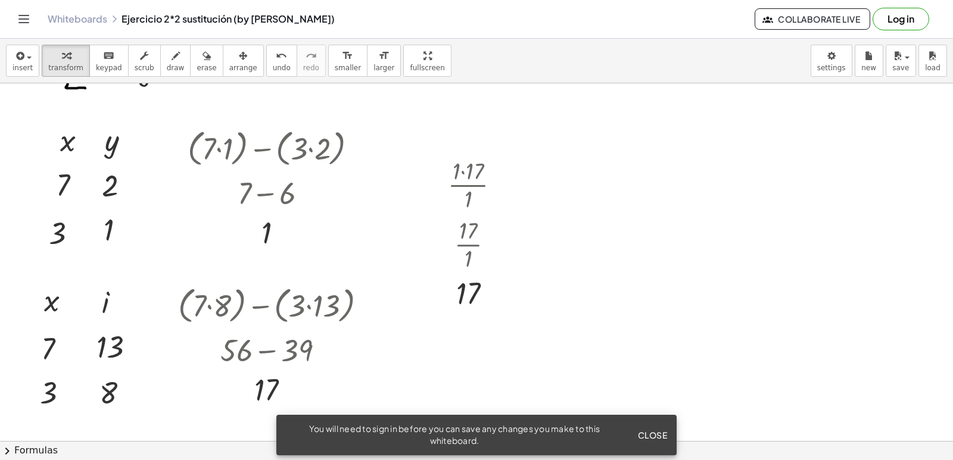
scroll to position [119, 0]
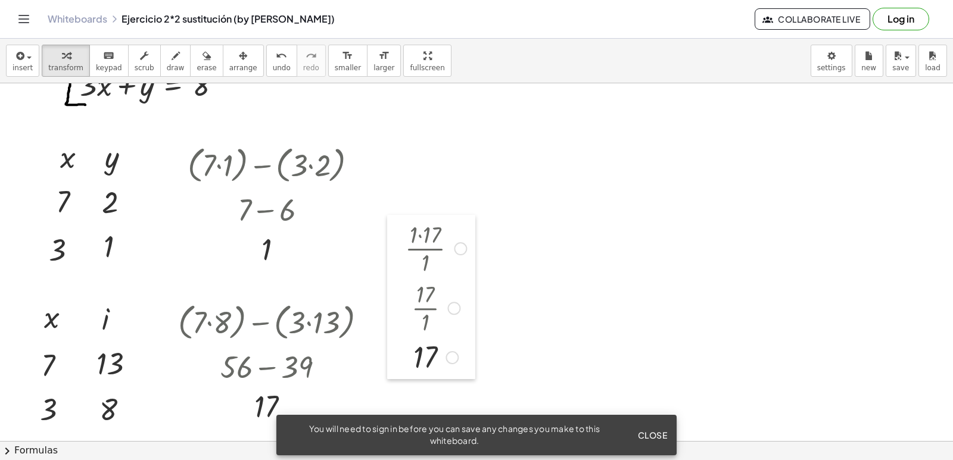
drag, startPoint x: 437, startPoint y: 187, endPoint x: 393, endPoint y: 236, distance: 65.8
click at [393, 236] on div at bounding box center [396, 297] width 18 height 164
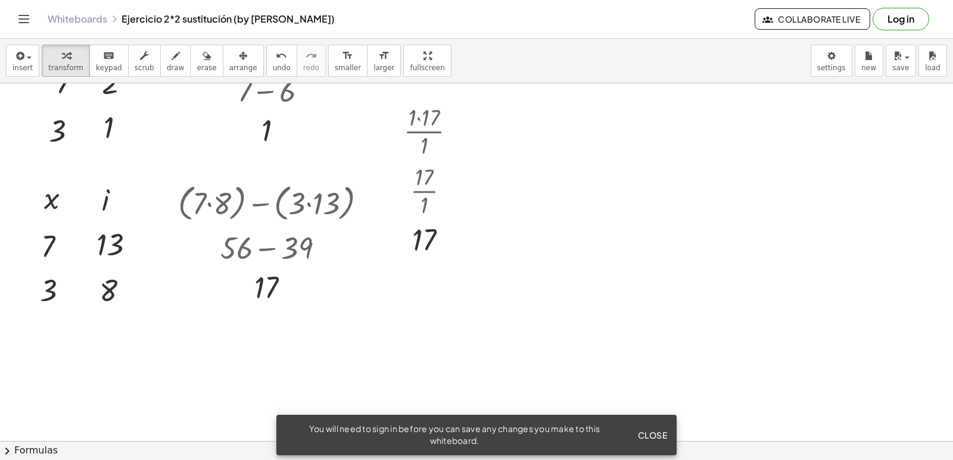
scroll to position [298, 0]
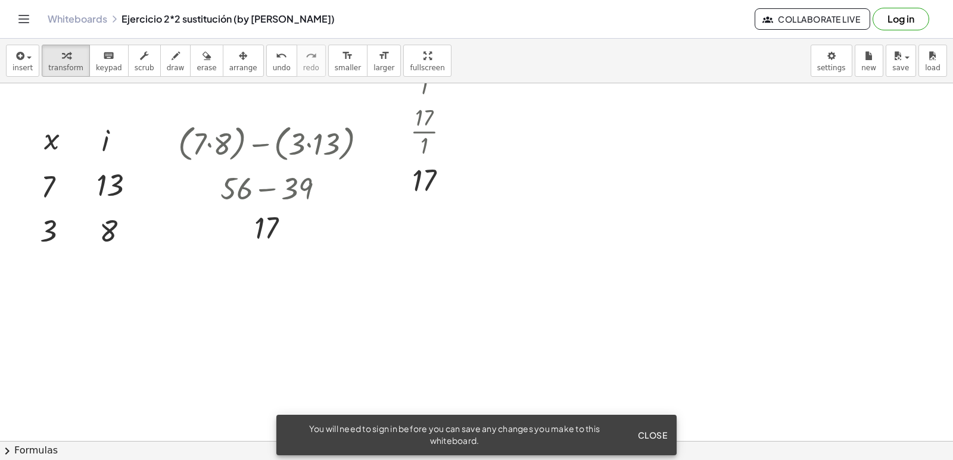
click at [24, 309] on div at bounding box center [476, 335] width 953 height 1099
click at [104, 336] on div at bounding box center [476, 335] width 953 height 1099
drag, startPoint x: 116, startPoint y: 360, endPoint x: 97, endPoint y: 304, distance: 59.5
click at [97, 304] on div at bounding box center [98, 305] width 18 height 45
drag, startPoint x: 35, startPoint y: 332, endPoint x: 30, endPoint y: 302, distance: 30.1
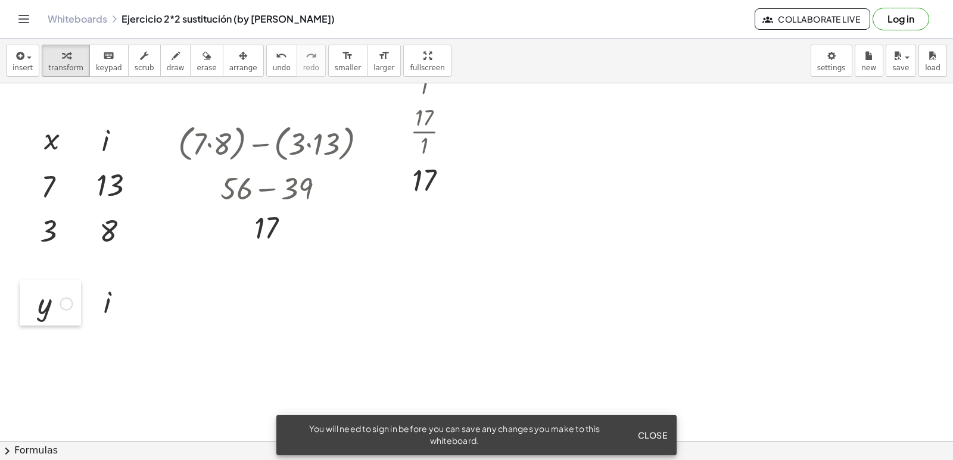
click at [30, 302] on div at bounding box center [29, 302] width 18 height 45
click at [42, 348] on div at bounding box center [476, 335] width 953 height 1099
click at [52, 417] on div at bounding box center [476, 335] width 953 height 1099
drag, startPoint x: 54, startPoint y: 364, endPoint x: 35, endPoint y: 350, distance: 24.2
click at [35, 350] on div at bounding box center [32, 355] width 18 height 45
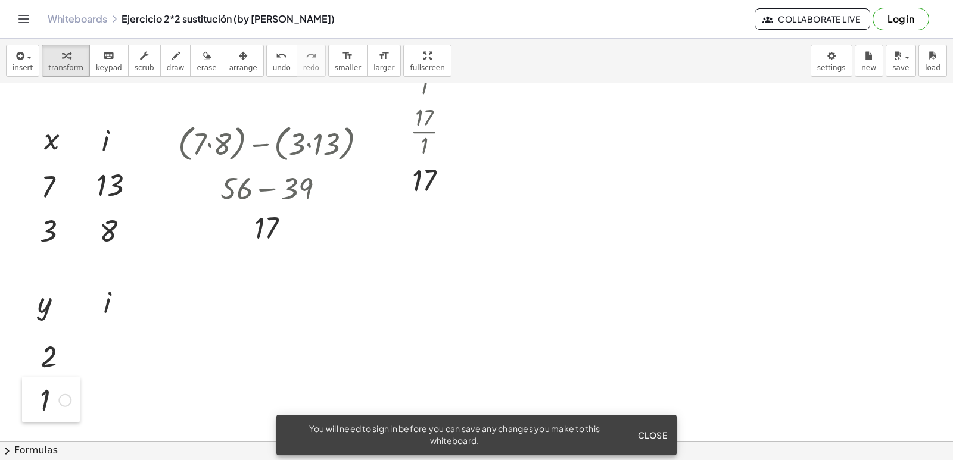
drag, startPoint x: 55, startPoint y: 435, endPoint x: 25, endPoint y: 395, distance: 50.3
click at [25, 395] on div at bounding box center [31, 399] width 18 height 45
click at [92, 361] on div at bounding box center [476, 335] width 953 height 1099
click at [109, 414] on div at bounding box center [476, 335] width 953 height 1099
drag, startPoint x: 104, startPoint y: 378, endPoint x: 99, endPoint y: 352, distance: 25.6
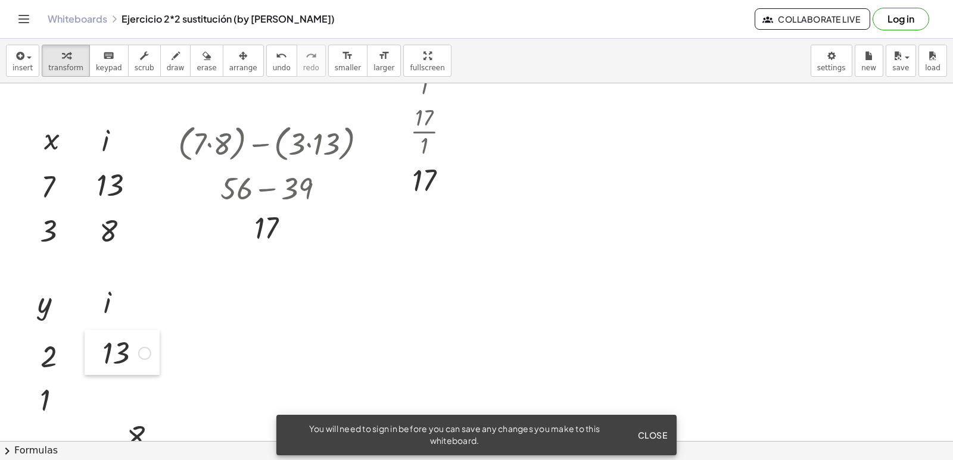
click at [99, 352] on div at bounding box center [94, 352] width 18 height 45
drag, startPoint x: 120, startPoint y: 428, endPoint x: 93, endPoint y: 395, distance: 42.8
click at [93, 395] on div at bounding box center [91, 402] width 18 height 45
click at [172, 322] on div at bounding box center [476, 335] width 953 height 1099
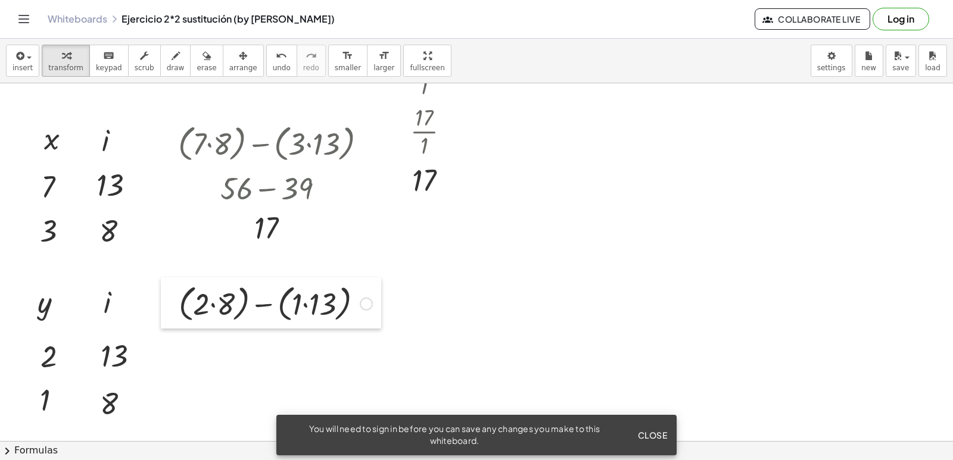
drag, startPoint x: 186, startPoint y: 342, endPoint x: 174, endPoint y: 298, distance: 46.1
click at [174, 298] on div at bounding box center [170, 302] width 18 height 51
click at [212, 305] on div at bounding box center [275, 302] width 205 height 45
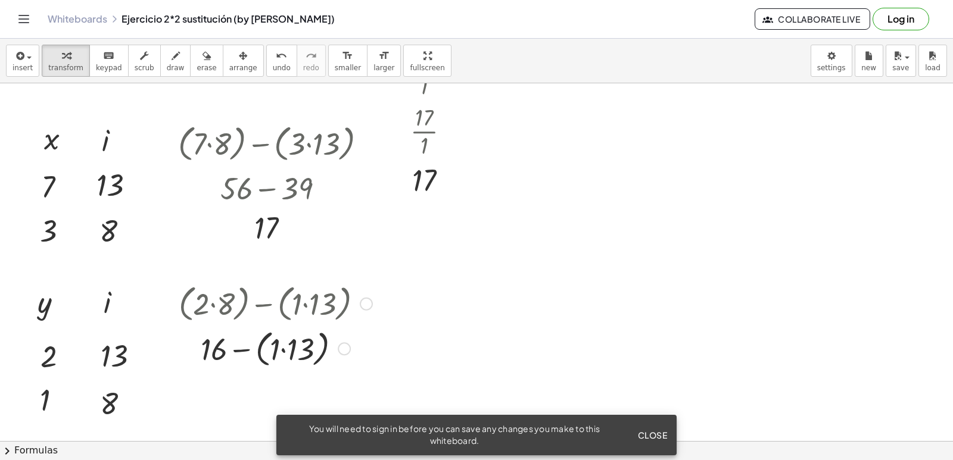
click at [294, 345] on div at bounding box center [275, 348] width 205 height 45
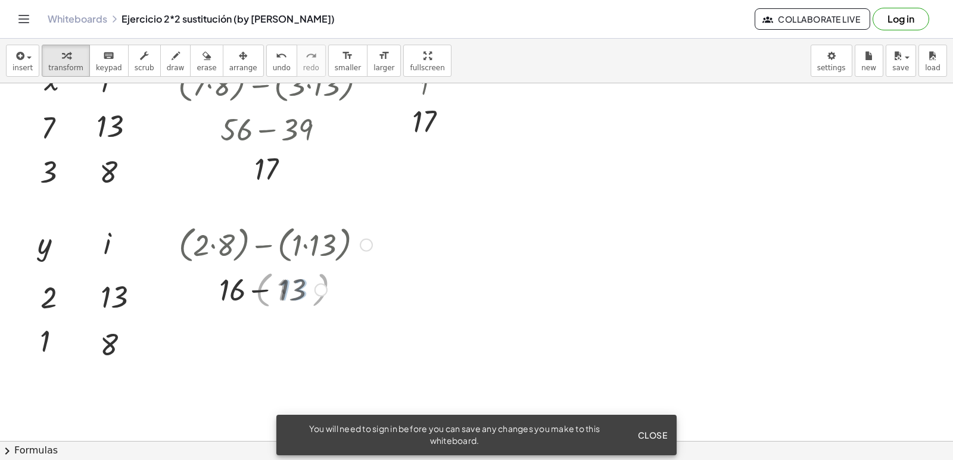
scroll to position [357, 0]
click at [273, 291] on div at bounding box center [275, 288] width 205 height 40
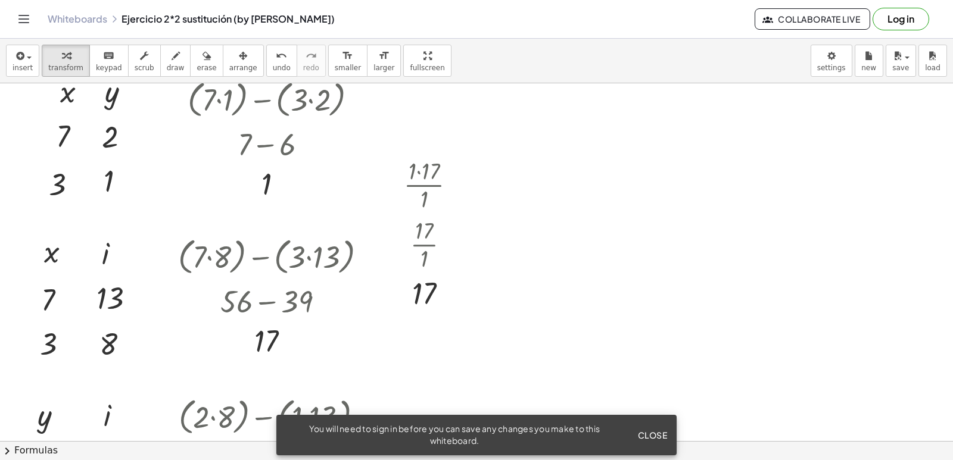
scroll to position [119, 0]
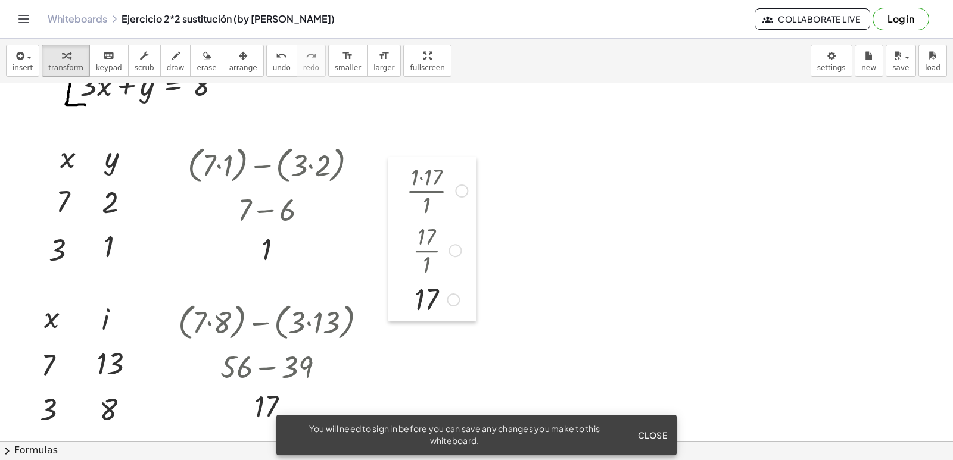
drag, startPoint x: 399, startPoint y: 236, endPoint x: 401, endPoint y: 177, distance: 59.6
click at [401, 177] on div at bounding box center [397, 239] width 18 height 164
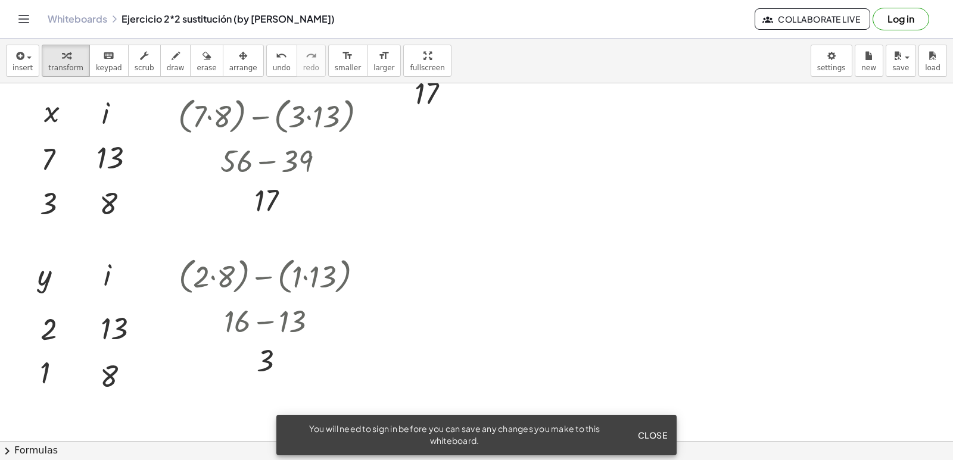
scroll to position [298, 0]
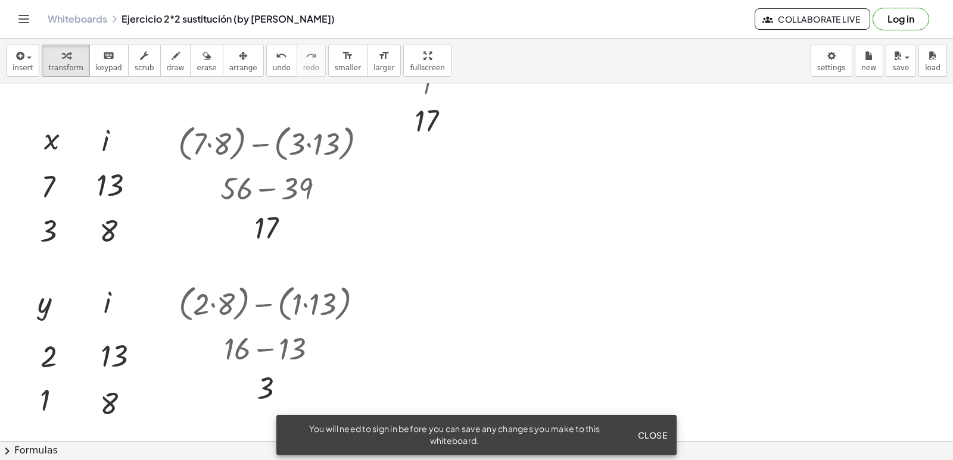
click at [430, 285] on div at bounding box center [476, 335] width 953 height 1099
drag, startPoint x: 444, startPoint y: 299, endPoint x: 426, endPoint y: 217, distance: 84.7
click at [423, 217] on div at bounding box center [414, 230] width 18 height 65
click at [443, 222] on div at bounding box center [465, 235] width 79 height 60
click at [457, 223] on div at bounding box center [465, 235] width 79 height 60
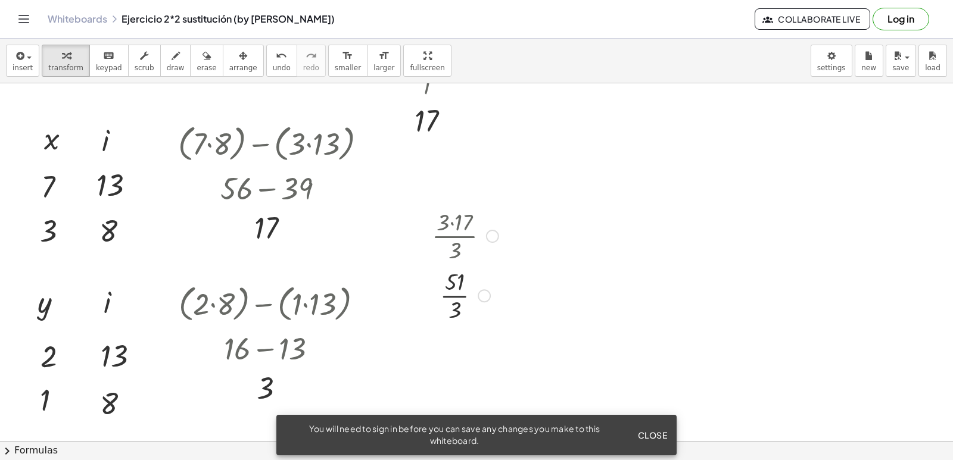
click at [455, 310] on div at bounding box center [465, 295] width 79 height 60
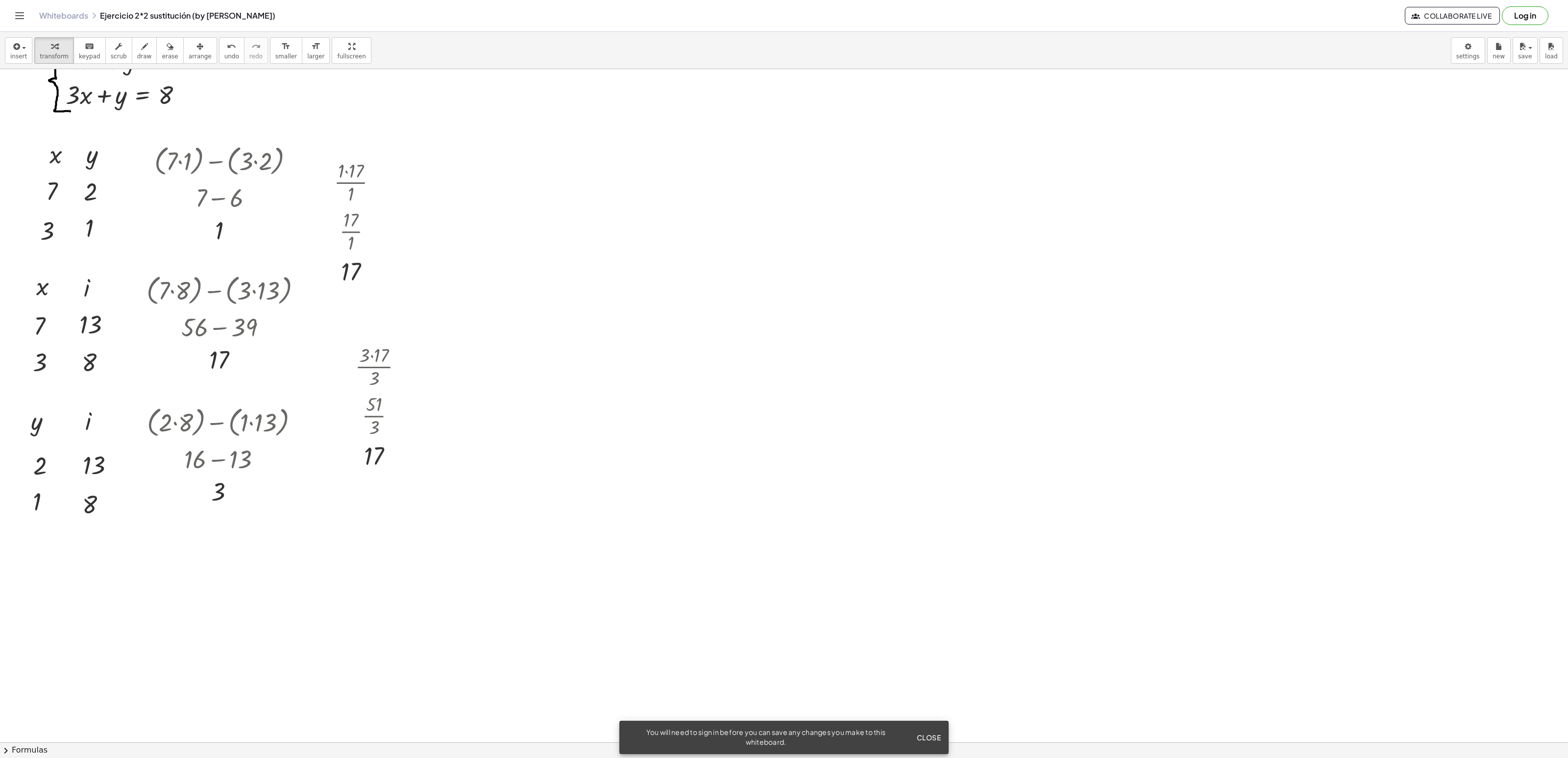
scroll to position [0, 0]
